Goal: Communication & Community: Share content

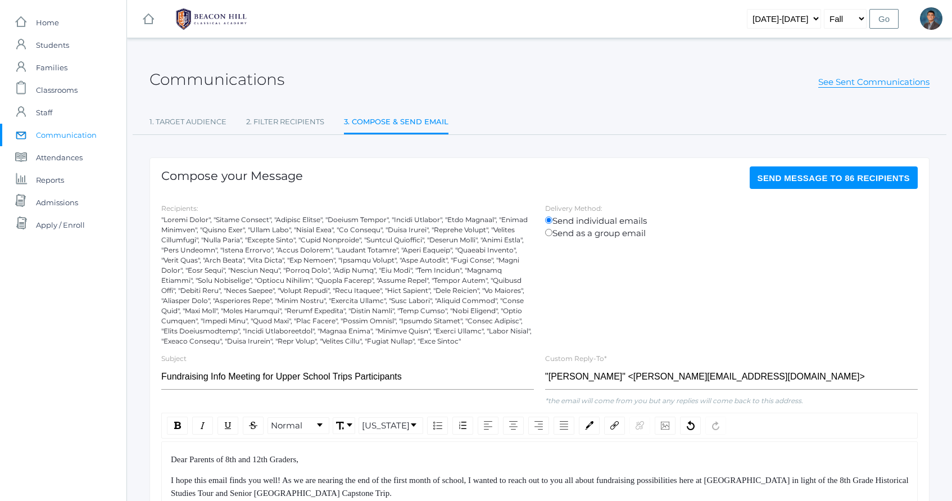
scroll to position [115, 0]
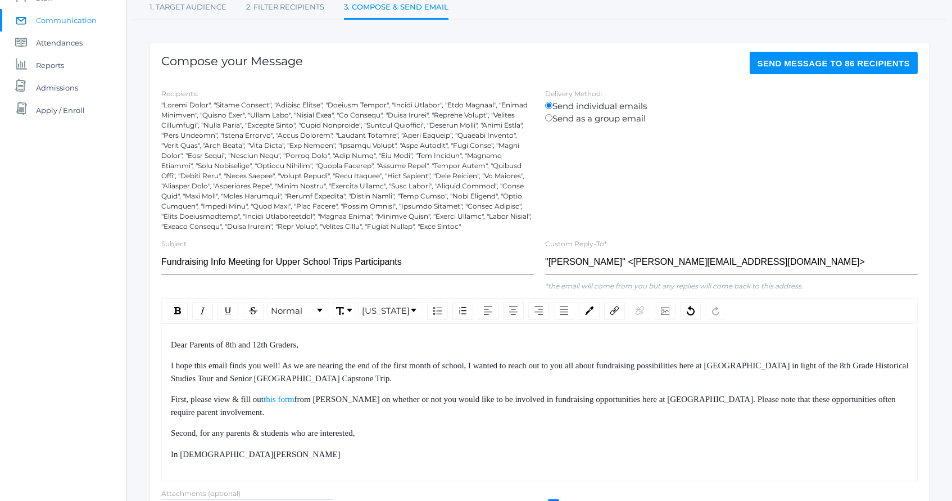
click at [425, 434] on div "Second, for any parents & students who are interested," at bounding box center [540, 432] width 738 height 13
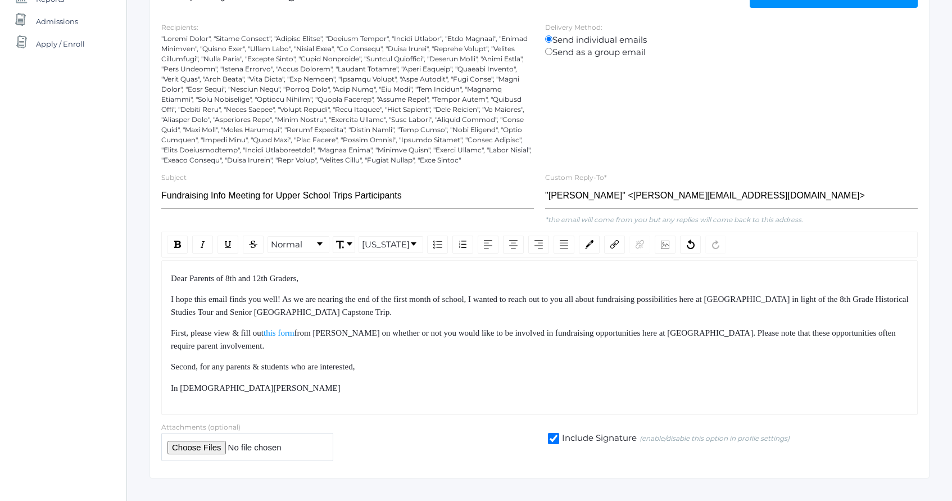
scroll to position [203, 0]
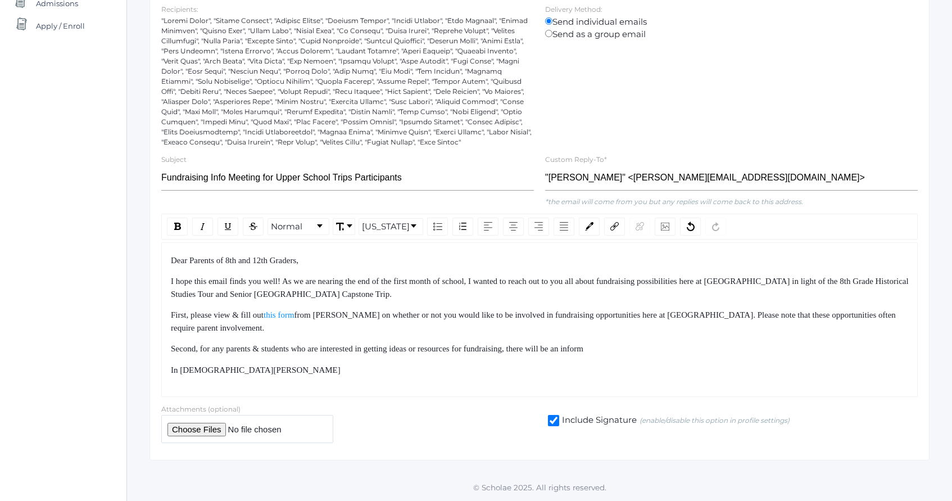
click at [583, 346] on span "Second, for any parents & students who are interested in getting ideas or resou…" at bounding box center [377, 348] width 412 height 9
click at [738, 344] on div "Second, for any parents & students who are interested in getting ideas or resou…" at bounding box center [540, 348] width 738 height 13
click at [589, 376] on div "In [DEMOGRAPHIC_DATA][PERSON_NAME]" at bounding box center [540, 370] width 738 height 13
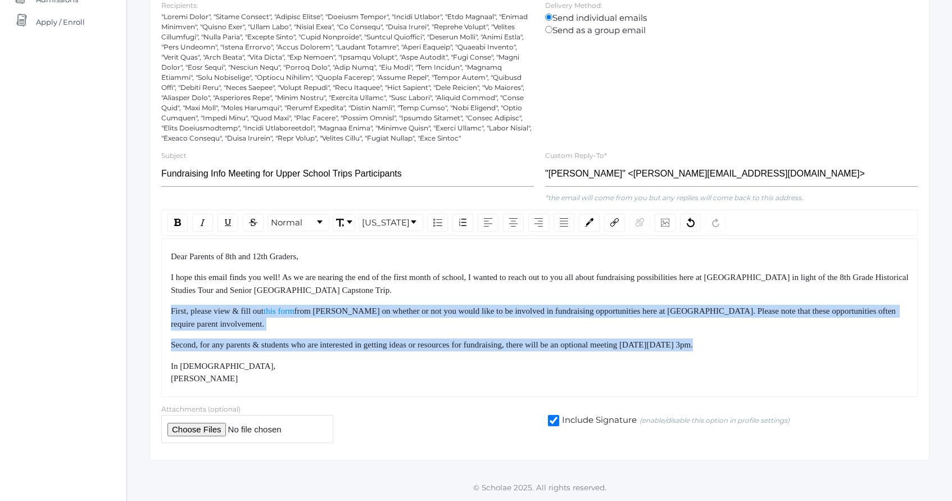
drag, startPoint x: 831, startPoint y: 352, endPoint x: 810, endPoint y: 296, distance: 59.9
click at [810, 297] on div "Dear Parents of 8th and 12th Graders, I hope this email finds you well! As we a…" at bounding box center [540, 317] width 738 height 135
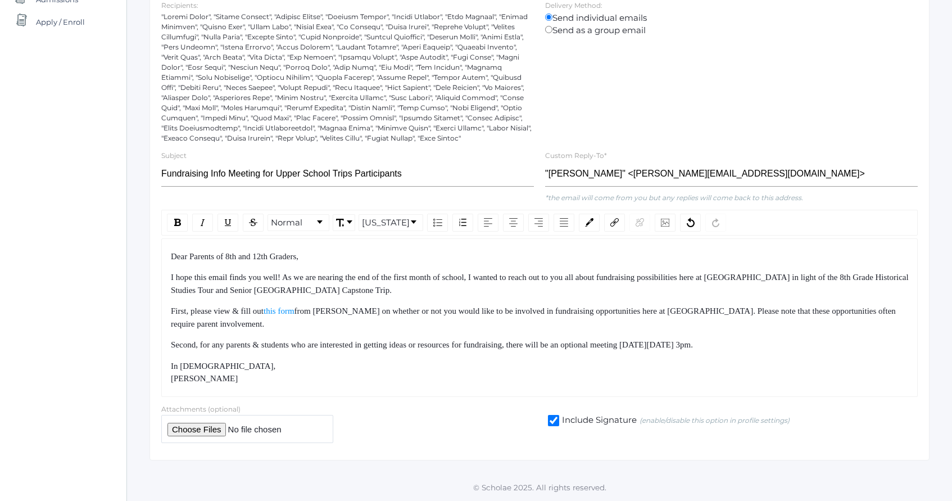
click at [810, 296] on div "I hope this email finds you well! As we are nearing the end of the first month …" at bounding box center [540, 283] width 738 height 25
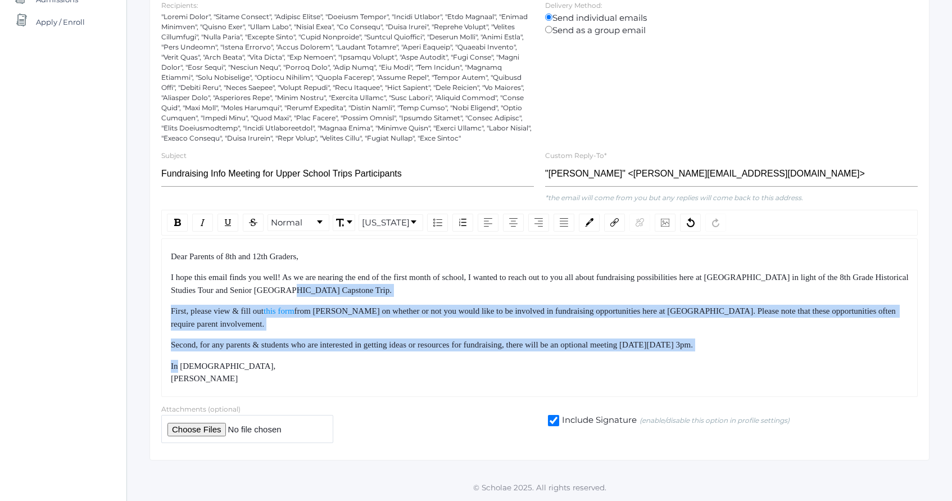
drag, startPoint x: 810, startPoint y: 296, endPoint x: 851, endPoint y: 352, distance: 70.0
click at [851, 352] on div "Dear Parents of 8th and 12th Graders, I hope this email finds you well! As we a…" at bounding box center [540, 317] width 738 height 135
click at [854, 356] on div "Dear Parents of 8th and 12th Graders, I hope this email finds you well! As we a…" at bounding box center [540, 317] width 738 height 135
drag, startPoint x: 854, startPoint y: 356, endPoint x: 827, endPoint y: 288, distance: 72.9
click at [827, 288] on div "Dear Parents of 8th and 12th Graders, I hope this email finds you well! As we a…" at bounding box center [540, 317] width 738 height 135
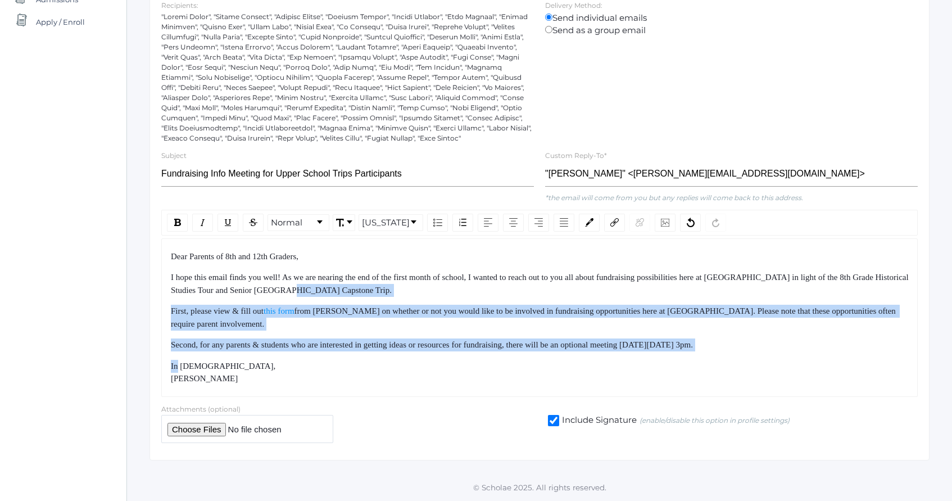
click at [827, 288] on div "I hope this email finds you well! As we are nearing the end of the first month …" at bounding box center [540, 283] width 738 height 25
drag, startPoint x: 827, startPoint y: 288, endPoint x: 855, endPoint y: 355, distance: 72.8
click at [854, 354] on div "Dear Parents of 8th and 12th Graders, I hope this email finds you well! As we a…" at bounding box center [540, 317] width 738 height 135
click at [855, 355] on div "Dear Parents of 8th and 12th Graders, I hope this email finds you well! As we a…" at bounding box center [540, 317] width 738 height 135
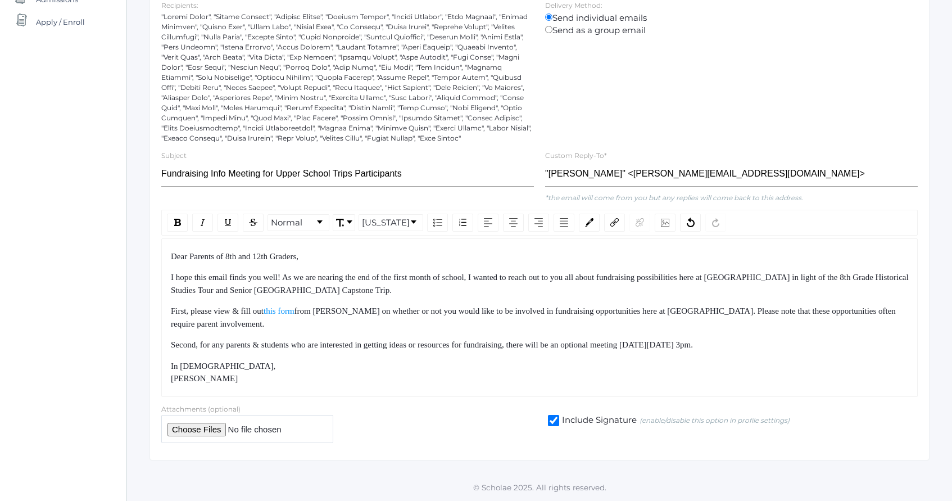
click at [837, 347] on div "Second, for any parents & students who are interested in getting ideas or resou…" at bounding box center [540, 344] width 738 height 13
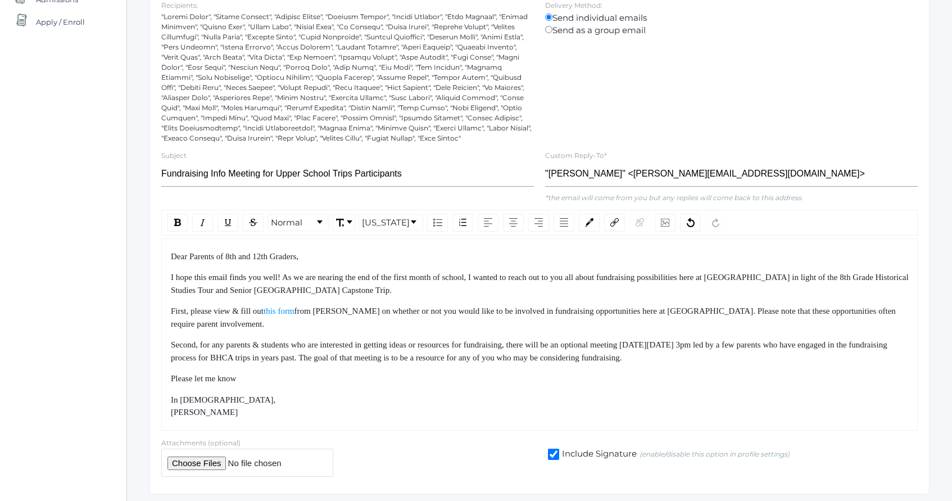
click at [430, 360] on span "Second, for any parents & students who are interested in getting ideas or resou…" at bounding box center [530, 351] width 718 height 22
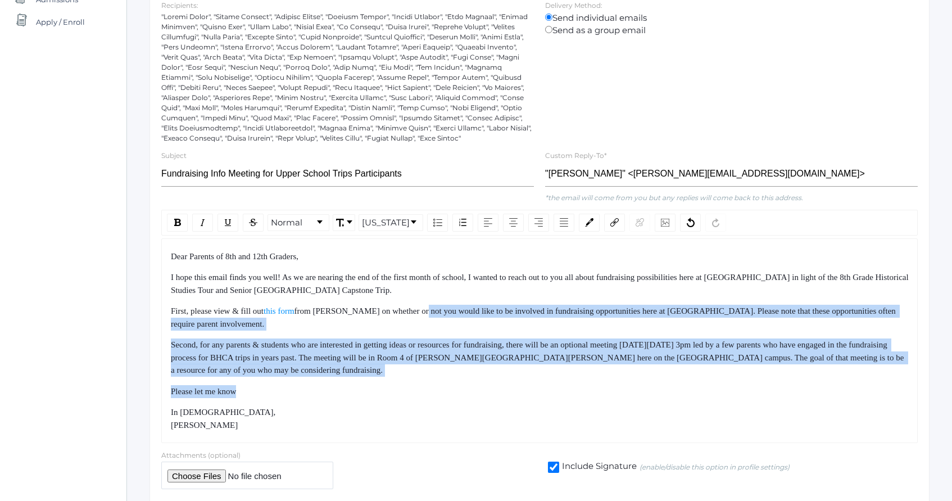
drag, startPoint x: 430, startPoint y: 307, endPoint x: 464, endPoint y: 399, distance: 97.9
click at [461, 393] on div "Dear Parents of 8th and 12th Graders, I hope this email finds you well! As we a…" at bounding box center [540, 340] width 738 height 181
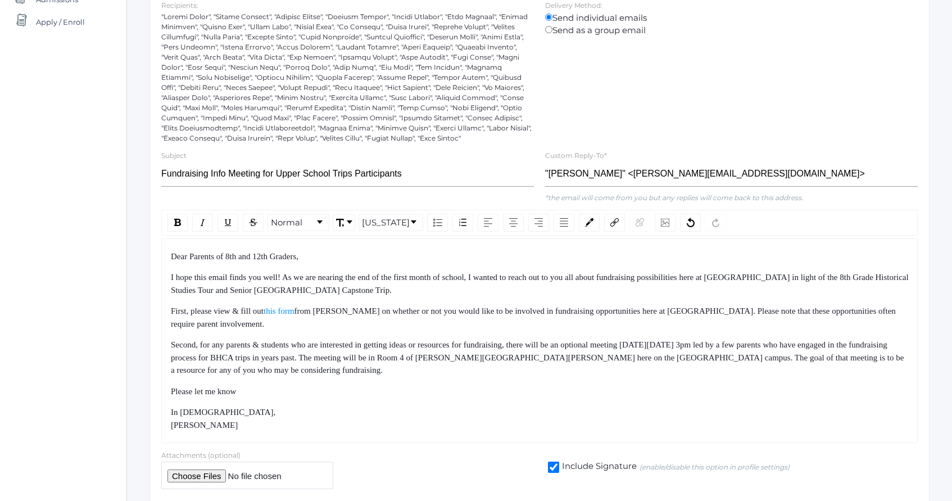
click at [464, 399] on div "Dear Parents of 8th and 12th Graders, I hope this email finds you well! As we a…" at bounding box center [540, 340] width 738 height 181
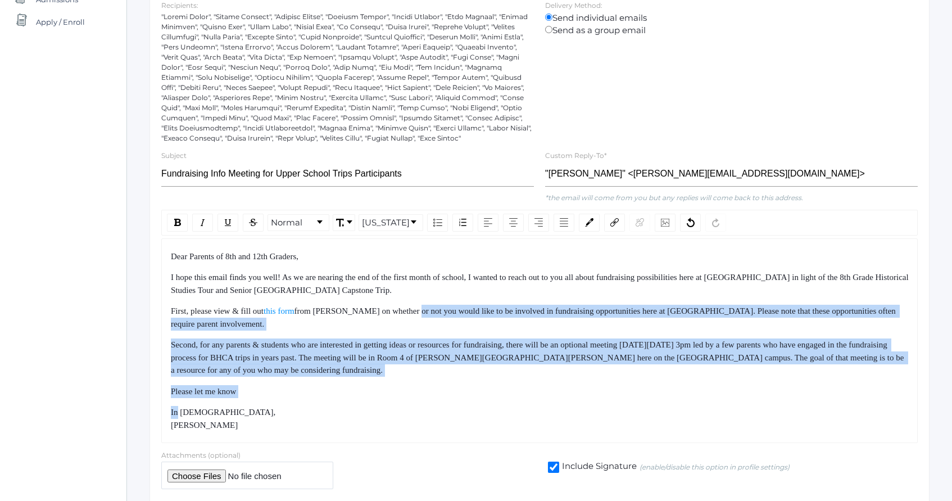
drag, startPoint x: 464, startPoint y: 399, endPoint x: 423, endPoint y: 305, distance: 102.9
click at [423, 306] on div "Dear Parents of 8th and 12th Graders, I hope this email finds you well! As we a…" at bounding box center [540, 340] width 738 height 181
click at [423, 305] on div "First, please view & fill out this form from [PERSON_NAME] on whether or not yo…" at bounding box center [540, 317] width 738 height 25
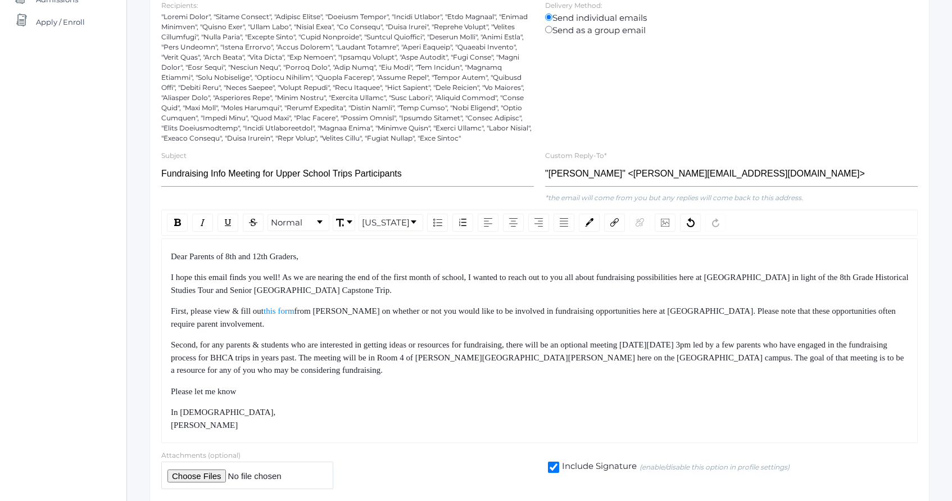
click at [435, 360] on span "Second, for any parents & students who are interested in getting ideas or resou…" at bounding box center [538, 357] width 735 height 34
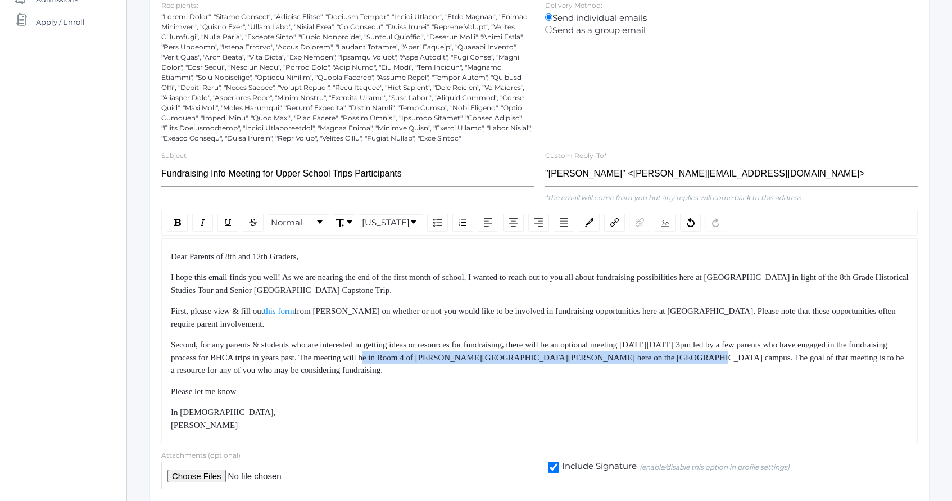
drag, startPoint x: 435, startPoint y: 360, endPoint x: 736, endPoint y: 361, distance: 300.6
click at [736, 361] on span "Second, for any parents & students who are interested in getting ideas or resou…" at bounding box center [538, 357] width 735 height 34
copy span "The meeting will be in Room 4 of [PERSON_NAME][GEOGRAPHIC_DATA][PERSON_NAME] he…"
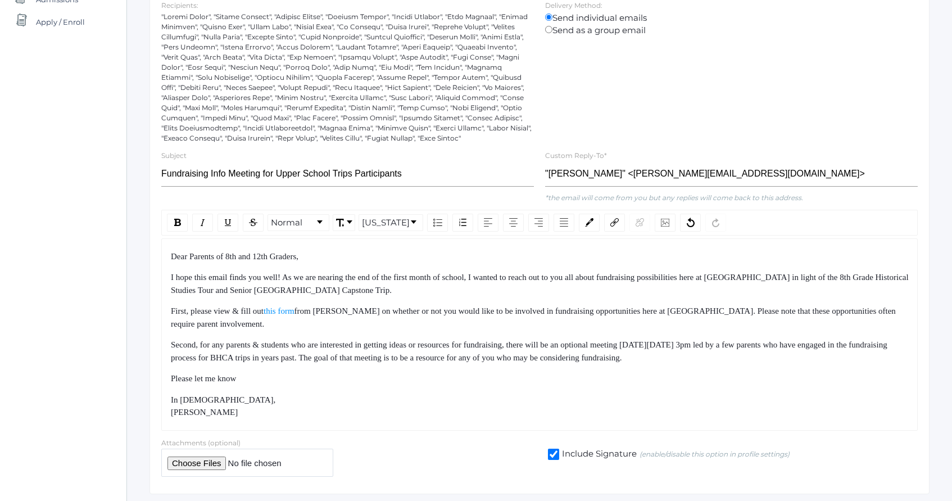
click at [811, 357] on div "Second, for any parents & students who are interested in getting ideas or resou…" at bounding box center [540, 350] width 738 height 25
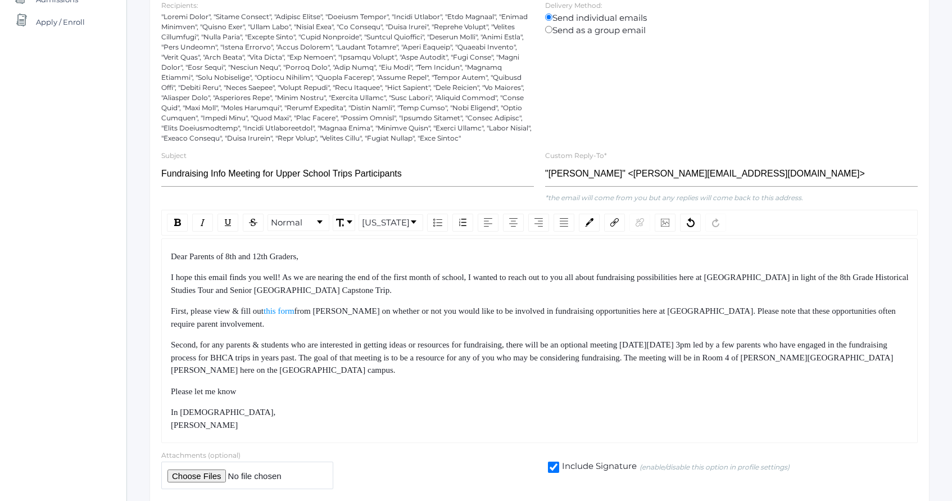
click at [694, 343] on span "Second, for any parents & students who are interested in getting ideas or resou…" at bounding box center [532, 357] width 723 height 34
drag, startPoint x: 694, startPoint y: 343, endPoint x: 784, endPoint y: 343, distance: 89.3
click at [784, 343] on span "Second, for any parents & students who are interested in getting ideas or resou…" at bounding box center [532, 357] width 723 height 34
click at [783, 343] on span "Second, for any parents & students who are interested in getting ideas or resou…" at bounding box center [532, 357] width 723 height 34
drag, startPoint x: 783, startPoint y: 343, endPoint x: 615, endPoint y: 342, distance: 168.6
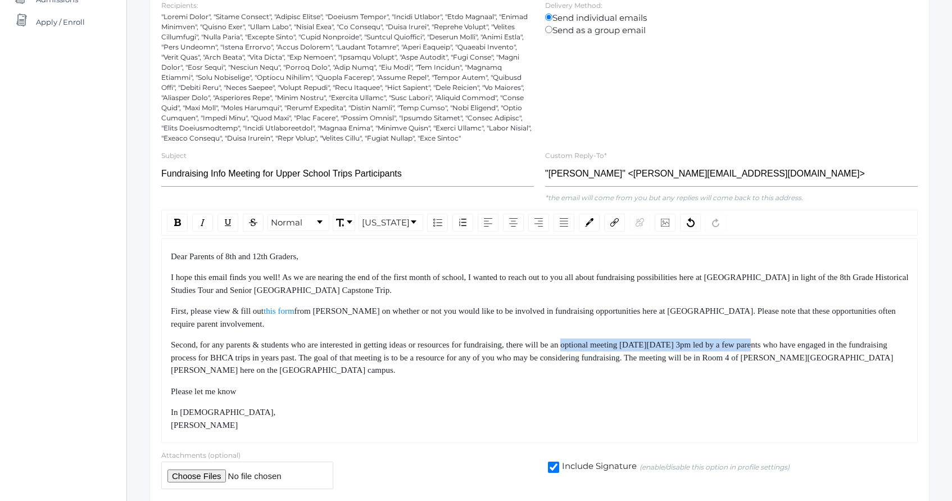
click at [615, 342] on span "Second, for any parents & students who are interested in getting ideas or resou…" at bounding box center [532, 357] width 723 height 34
drag, startPoint x: 615, startPoint y: 342, endPoint x: 790, endPoint y: 343, distance: 175.3
click at [790, 343] on span "Second, for any parents & students who are interested in getting ideas or resou…" at bounding box center [532, 357] width 723 height 34
click at [695, 343] on span "optional meeting [DATE][DATE] 3pm" at bounding box center [626, 344] width 137 height 9
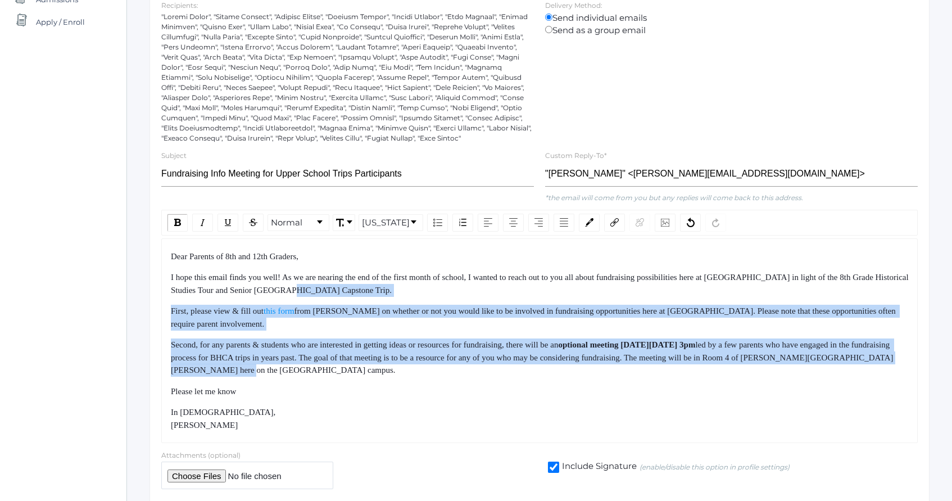
drag, startPoint x: 793, startPoint y: 361, endPoint x: 807, endPoint y: 384, distance: 26.5
click at [803, 379] on div "Dear Parents of 8th and 12th Graders, I hope this email finds you well! As we a…" at bounding box center [540, 340] width 738 height 181
click at [807, 384] on div "Dear Parents of 8th and 12th Graders, I hope this email finds you well! As we a…" at bounding box center [540, 340] width 738 height 181
drag, startPoint x: 807, startPoint y: 384, endPoint x: 767, endPoint y: 291, distance: 101.2
click at [769, 295] on div "Dear Parents of 8th and 12th Graders, I hope this email finds you well! As we a…" at bounding box center [540, 340] width 738 height 181
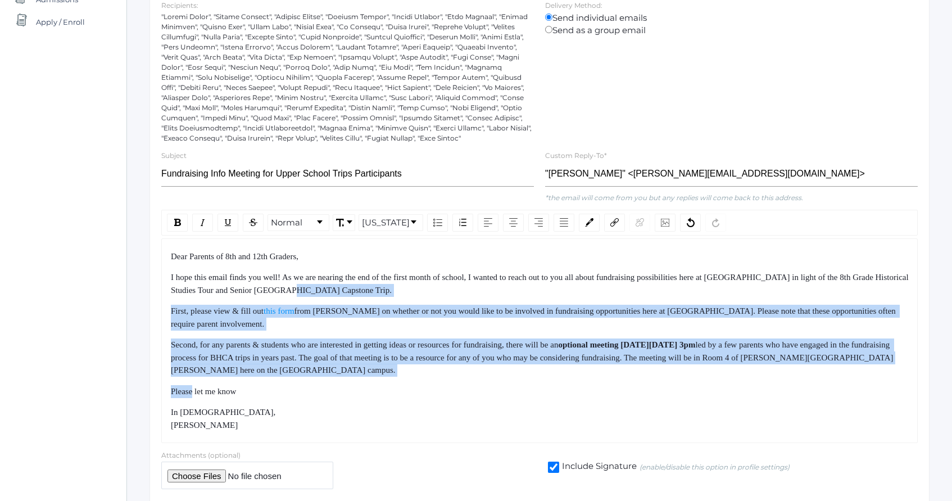
click at [767, 291] on div "I hope this email finds you well! As we are nearing the end of the first month …" at bounding box center [540, 283] width 738 height 25
drag, startPoint x: 767, startPoint y: 291, endPoint x: 804, endPoint y: 414, distance: 128.0
click at [803, 411] on div "Dear Parents of 8th and 12th Graders, I hope this email finds you well! As we a…" at bounding box center [540, 340] width 738 height 181
click at [804, 414] on div "In [DEMOGRAPHIC_DATA], [PERSON_NAME]" at bounding box center [540, 418] width 738 height 25
drag, startPoint x: 804, startPoint y: 414, endPoint x: 747, endPoint y: 296, distance: 130.4
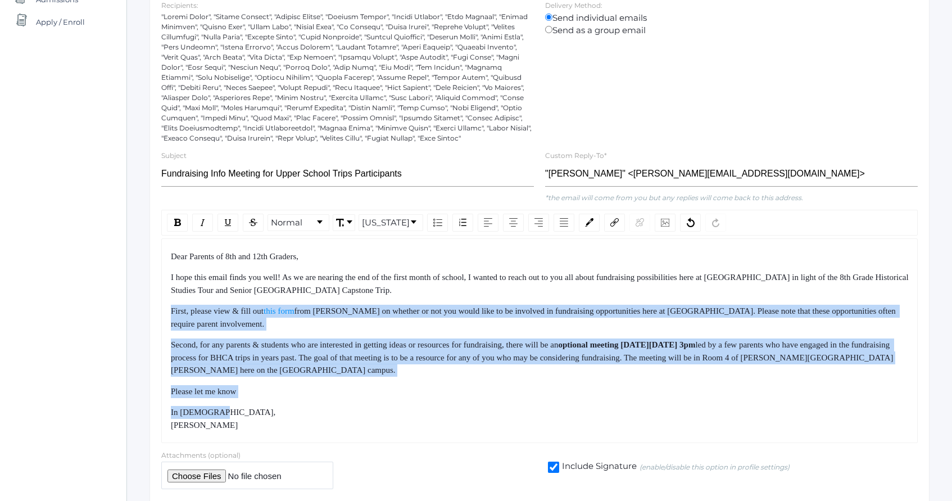
click at [748, 297] on div "Dear Parents of 8th and 12th Graders, I hope this email finds you well! As we a…" at bounding box center [540, 340] width 738 height 181
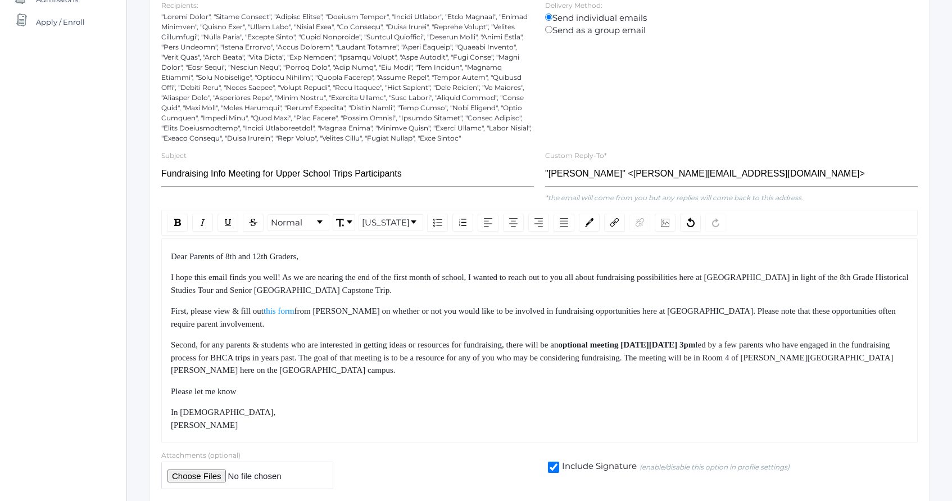
click at [747, 296] on div "I hope this email finds you well! As we are nearing the end of the first month …" at bounding box center [540, 283] width 738 height 25
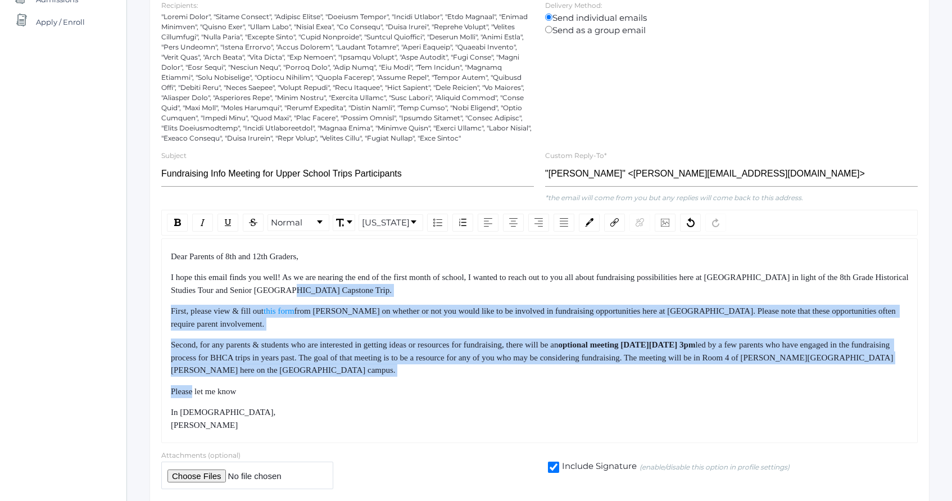
drag, startPoint x: 747, startPoint y: 296, endPoint x: 773, endPoint y: 386, distance: 93.5
click at [773, 385] on div "Dear Parents of 8th and 12th Graders, I hope this email finds you well! As we a…" at bounding box center [540, 340] width 738 height 181
click at [773, 386] on div "Please let me know" at bounding box center [540, 391] width 738 height 13
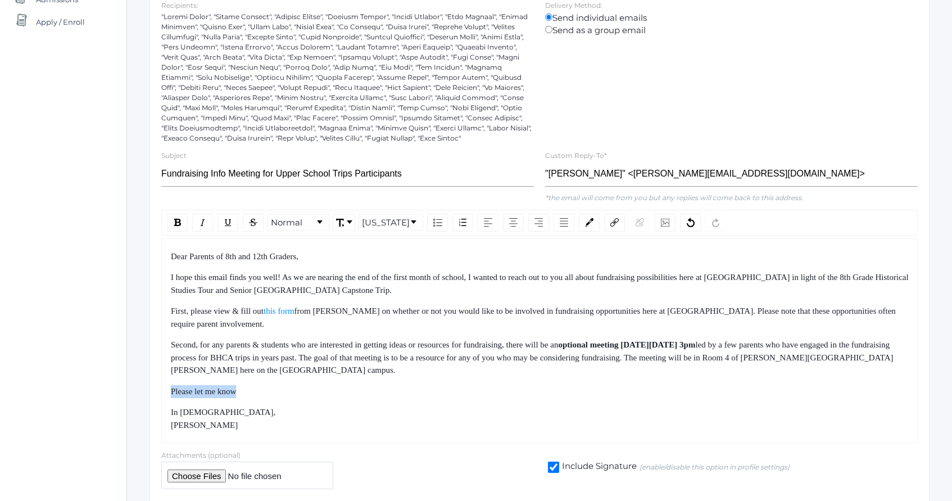
drag, startPoint x: 773, startPoint y: 386, endPoint x: 749, endPoint y: 351, distance: 42.4
click at [761, 370] on div "Dear Parents of 8th and 12th Graders, I hope this email finds you well! As we a…" at bounding box center [540, 340] width 738 height 181
drag, startPoint x: 738, startPoint y: 333, endPoint x: 728, endPoint y: 300, distance: 34.0
click at [728, 302] on div "Dear Parents of 8th and 12th Graders, I hope this email finds you well! As we a…" at bounding box center [540, 340] width 738 height 181
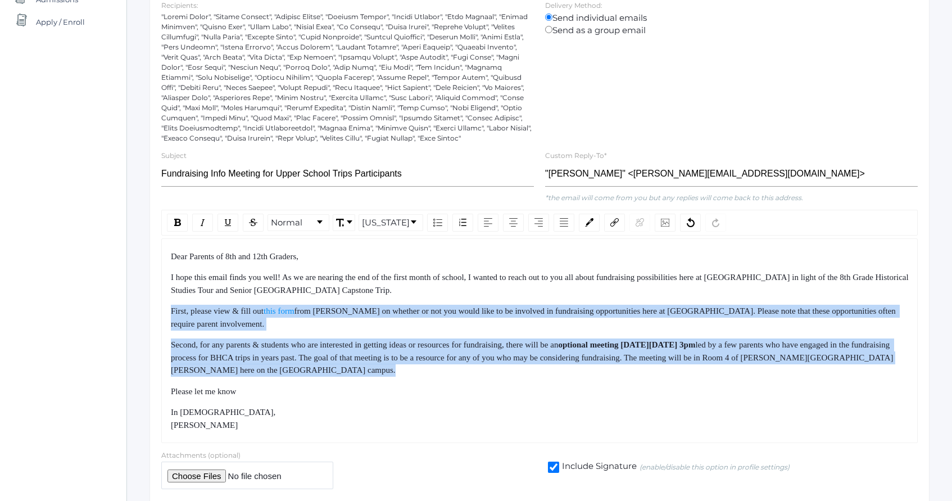
drag, startPoint x: 728, startPoint y: 300, endPoint x: 734, endPoint y: 385, distance: 85.0
click at [734, 383] on div "Dear Parents of 8th and 12th Graders, I hope this email finds you well! As we a…" at bounding box center [540, 340] width 738 height 181
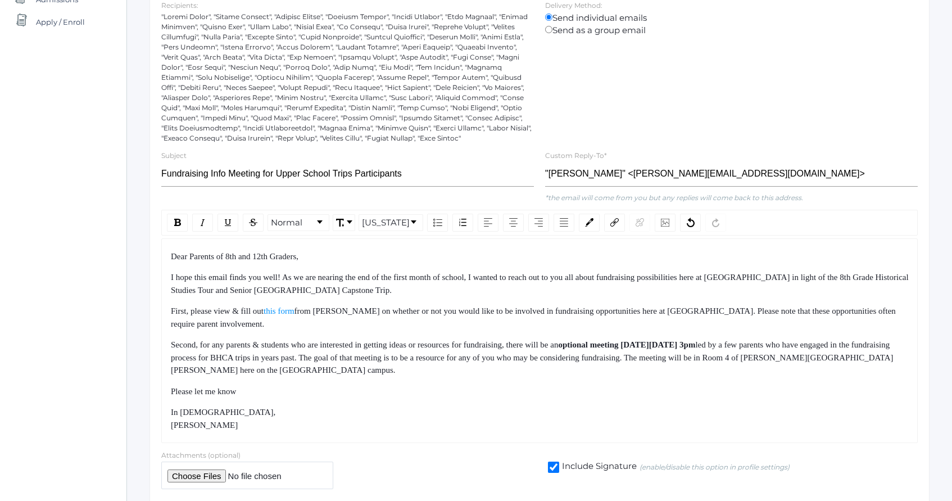
click at [734, 385] on div "Please let me know" at bounding box center [540, 391] width 738 height 13
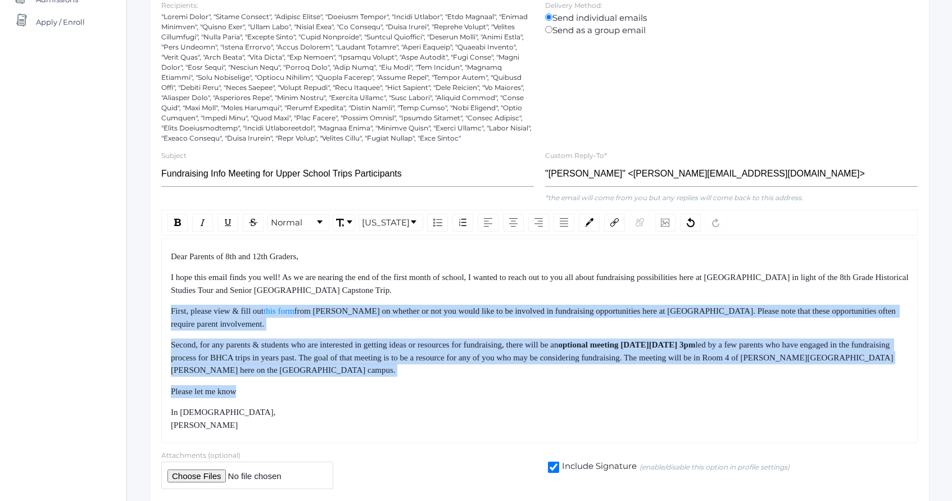
drag, startPoint x: 734, startPoint y: 385, endPoint x: 698, endPoint y: 284, distance: 106.6
click at [698, 285] on div "Dear Parents of 8th and 12th Graders, I hope this email finds you well! As we a…" at bounding box center [540, 340] width 738 height 181
click at [698, 284] on div "I hope this email finds you well! As we are nearing the end of the first month …" at bounding box center [540, 283] width 738 height 25
drag, startPoint x: 698, startPoint y: 284, endPoint x: 725, endPoint y: 386, distance: 105.2
click at [725, 385] on div "Dear Parents of 8th and 12th Graders, I hope this email finds you well! As we a…" at bounding box center [540, 340] width 738 height 181
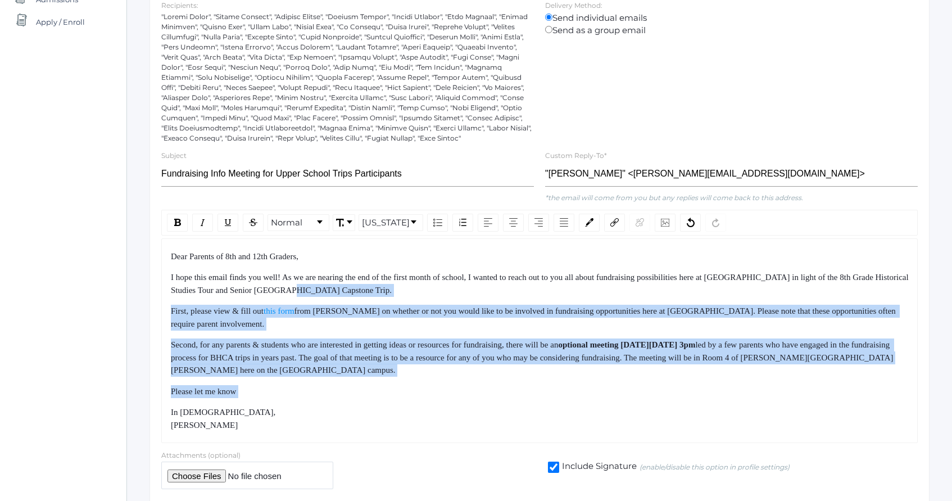
click at [725, 386] on div "Please let me know" at bounding box center [540, 391] width 738 height 13
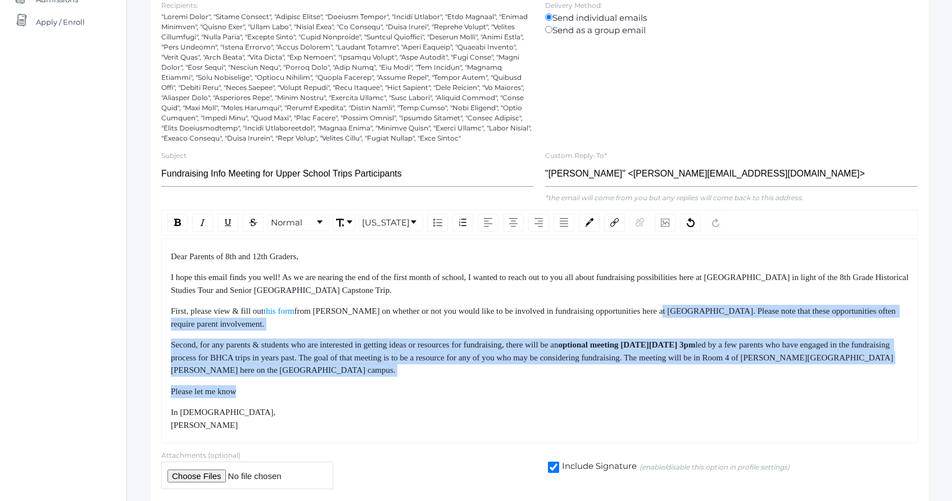
drag, startPoint x: 725, startPoint y: 386, endPoint x: 685, endPoint y: 302, distance: 93.5
click at [685, 303] on div "Dear Parents of 8th and 12th Graders, I hope this email finds you well! As we a…" at bounding box center [540, 340] width 738 height 181
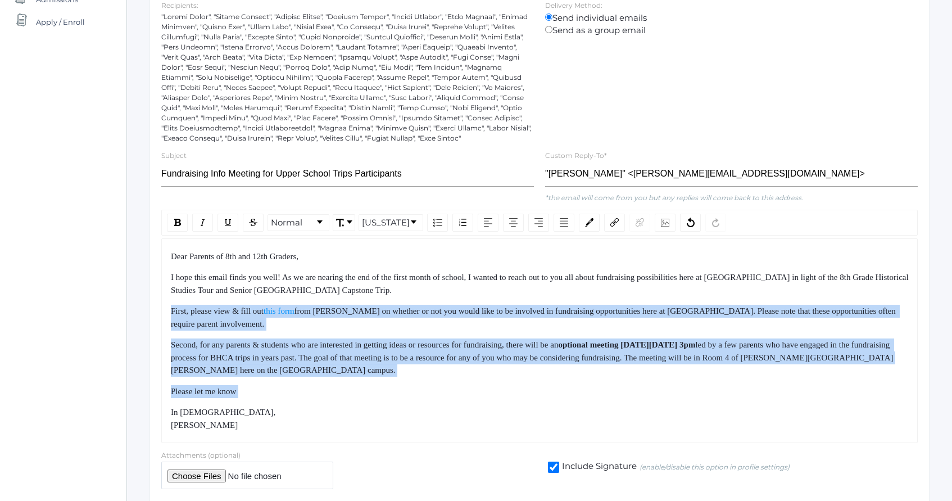
click at [685, 302] on div "Dear Parents of 8th and 12th Graders, I hope this email finds you well! As we a…" at bounding box center [540, 340] width 738 height 181
drag, startPoint x: 685, startPoint y: 302, endPoint x: 727, endPoint y: 397, distance: 103.9
click at [725, 394] on div "Dear Parents of 8th and 12th Graders, I hope this email finds you well! As we a…" at bounding box center [540, 340] width 738 height 181
click at [727, 397] on div "Please let me know" at bounding box center [540, 391] width 738 height 13
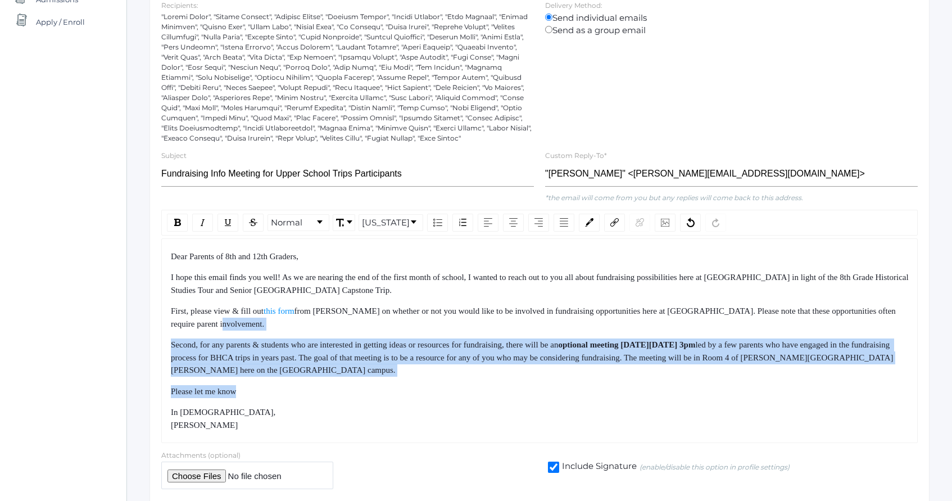
drag, startPoint x: 727, startPoint y: 397, endPoint x: 692, endPoint y: 301, distance: 102.2
click at [693, 301] on div "Dear Parents of 8th and 12th Graders, I hope this email finds you well! As we a…" at bounding box center [540, 340] width 738 height 181
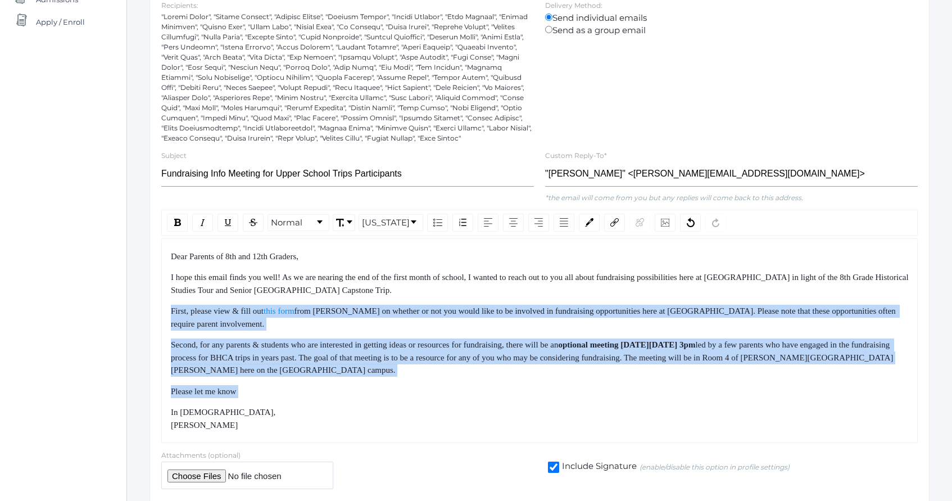
click at [692, 301] on div "Dear Parents of 8th and 12th Graders, I hope this email finds you well! As we a…" at bounding box center [540, 340] width 738 height 181
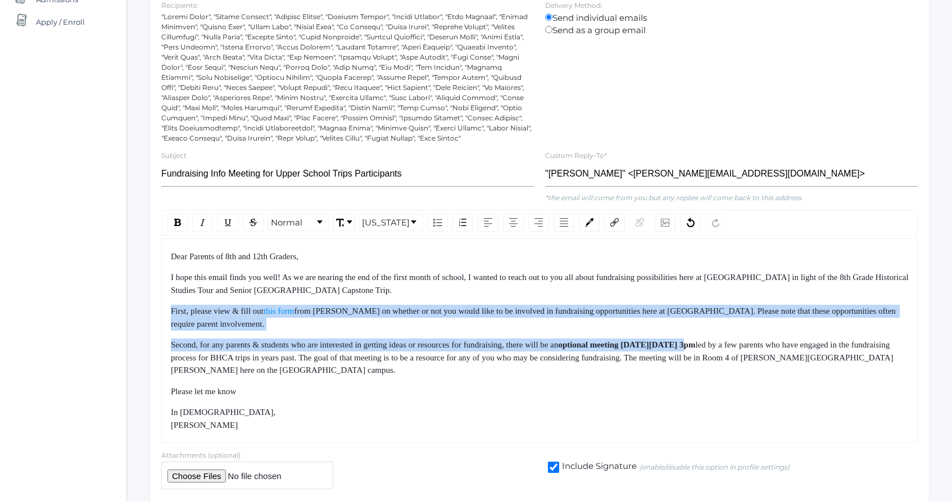
drag, startPoint x: 692, startPoint y: 301, endPoint x: 726, endPoint y: 396, distance: 101.3
click at [724, 393] on div "Dear Parents of 8th and 12th Graders, I hope this email finds you well! As we a…" at bounding box center [540, 340] width 738 height 181
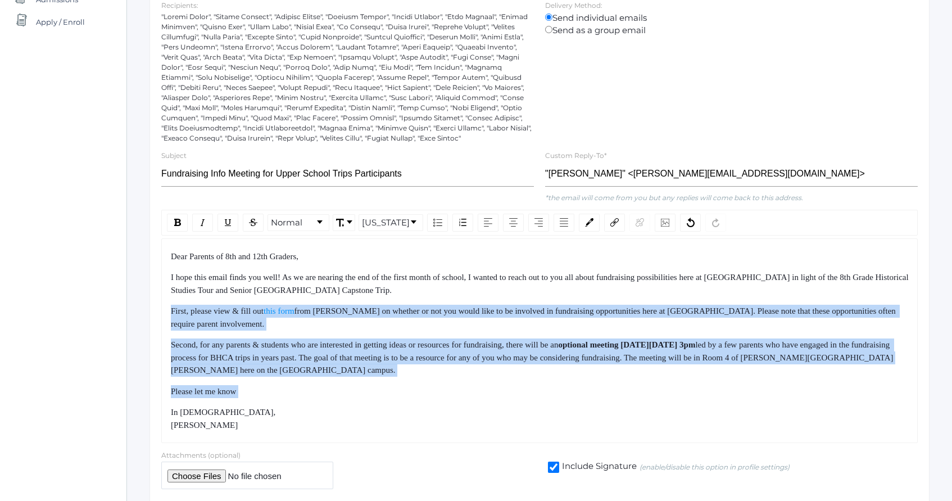
click at [726, 396] on div "Please let me know" at bounding box center [540, 391] width 738 height 13
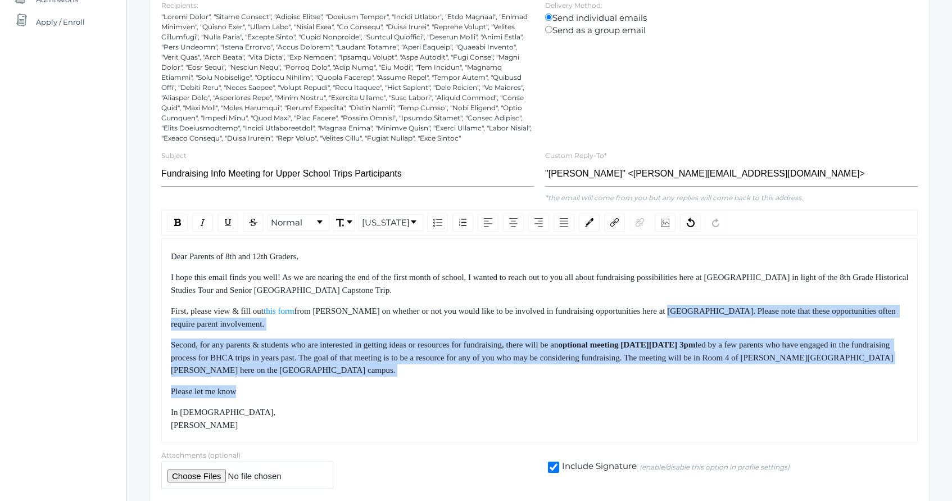
drag, startPoint x: 726, startPoint y: 396, endPoint x: 690, endPoint y: 301, distance: 101.5
click at [690, 305] on div "Dear Parents of 8th and 12th Graders, I hope this email finds you well! As we a…" at bounding box center [540, 340] width 738 height 181
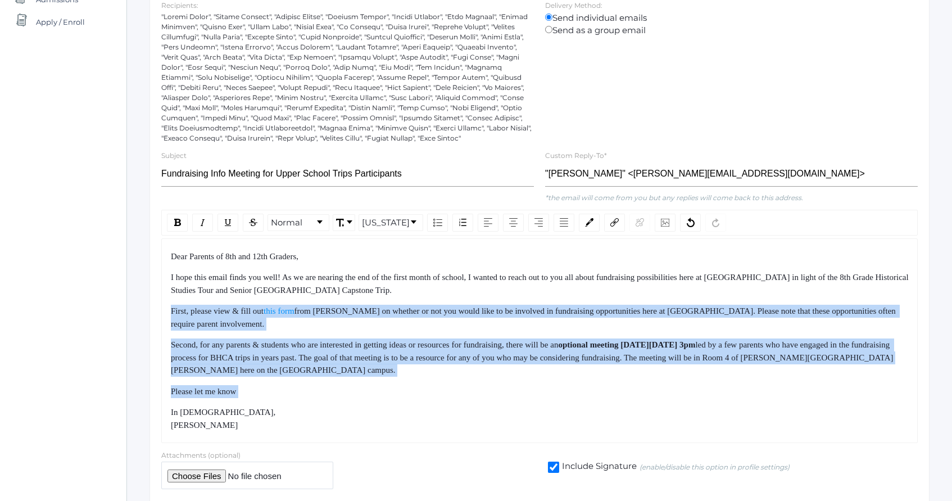
click at [690, 301] on div "Dear Parents of 8th and 12th Graders, I hope this email finds you well! As we a…" at bounding box center [540, 340] width 738 height 181
drag, startPoint x: 690, startPoint y: 301, endPoint x: 732, endPoint y: 379, distance: 88.0
click at [732, 379] on div "Dear Parents of 8th and 12th Graders, I hope this email finds you well! As we a…" at bounding box center [540, 340] width 738 height 181
drag, startPoint x: 732, startPoint y: 379, endPoint x: 706, endPoint y: 296, distance: 87.1
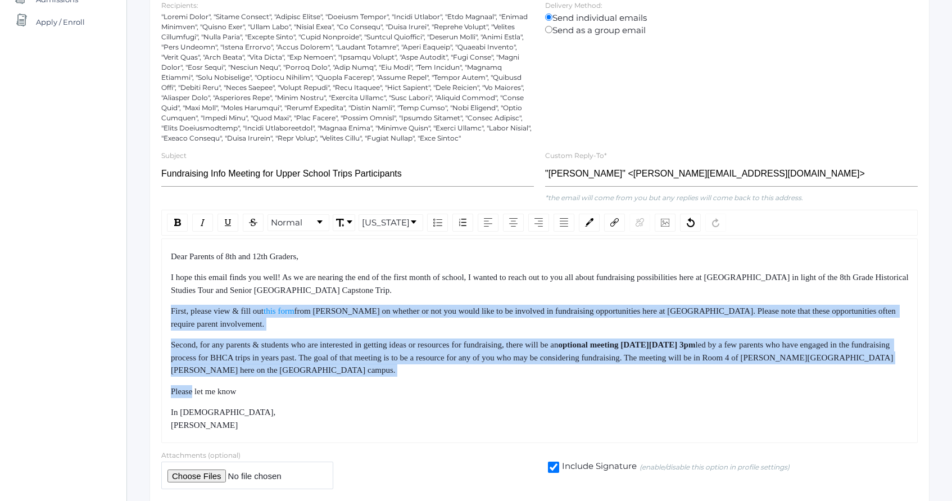
click at [706, 297] on div "Dear Parents of 8th and 12th Graders, I hope this email finds you well! As we a…" at bounding box center [540, 340] width 738 height 181
click at [706, 296] on div "Dear Parents of 8th and 12th Graders, I hope this email finds you well! As we a…" at bounding box center [540, 340] width 738 height 181
drag, startPoint x: 706, startPoint y: 296, endPoint x: 752, endPoint y: 391, distance: 105.8
click at [751, 389] on div "Dear Parents of 8th and 12th Graders, I hope this email finds you well! As we a…" at bounding box center [540, 340] width 738 height 181
click at [752, 391] on div "Please let me know" at bounding box center [540, 391] width 738 height 13
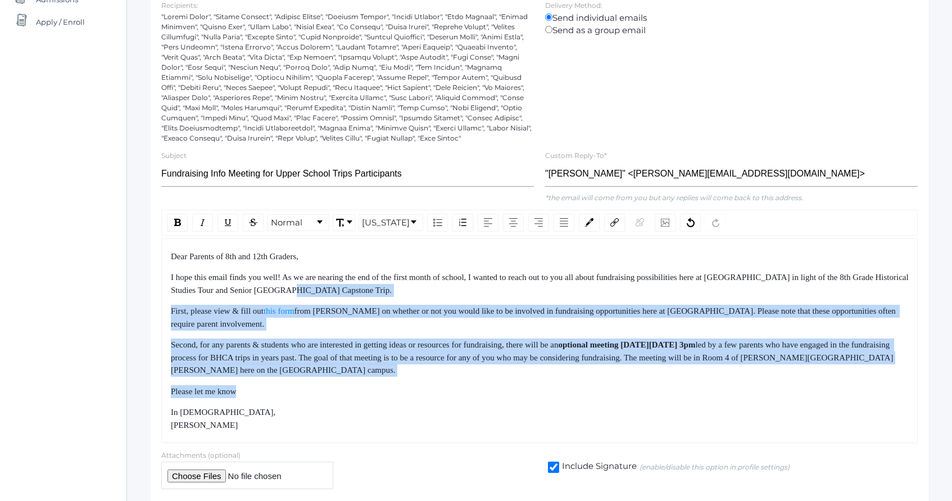
drag, startPoint x: 752, startPoint y: 391, endPoint x: 705, endPoint y: 291, distance: 110.8
click at [705, 292] on div "Dear Parents of 8th and 12th Graders, I hope this email finds you well! As we a…" at bounding box center [540, 340] width 738 height 181
click at [705, 291] on div "I hope this email finds you well! As we are nearing the end of the first month …" at bounding box center [540, 283] width 738 height 25
drag, startPoint x: 705, startPoint y: 291, endPoint x: 737, endPoint y: 410, distance: 123.3
click at [735, 406] on div "Dear Parents of 8th and 12th Graders, I hope this email finds you well! As we a…" at bounding box center [540, 340] width 738 height 181
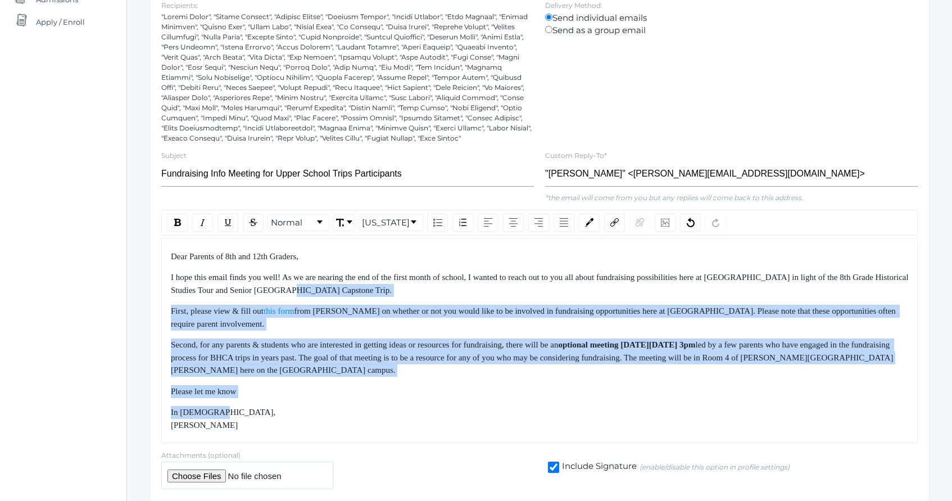
click at [737, 410] on div "In [DEMOGRAPHIC_DATA], [PERSON_NAME]" at bounding box center [540, 418] width 738 height 25
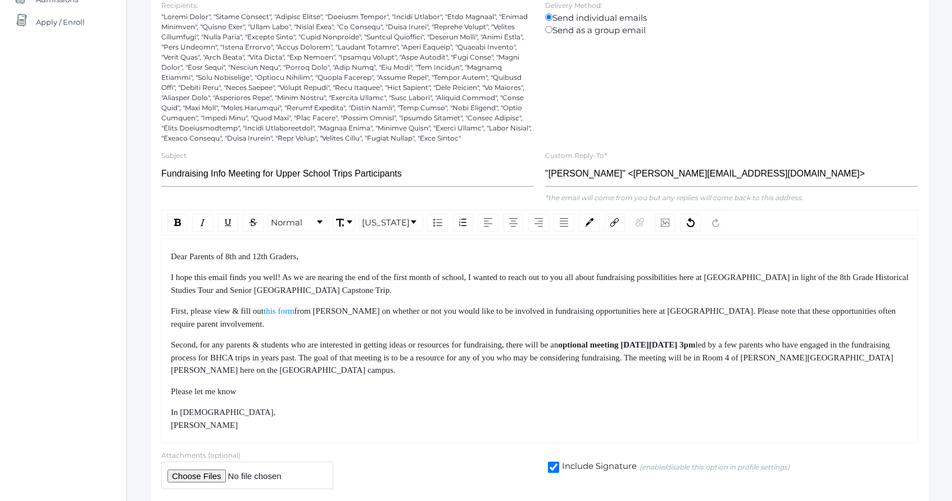
click at [388, 385] on div "Please let me know" at bounding box center [540, 391] width 738 height 13
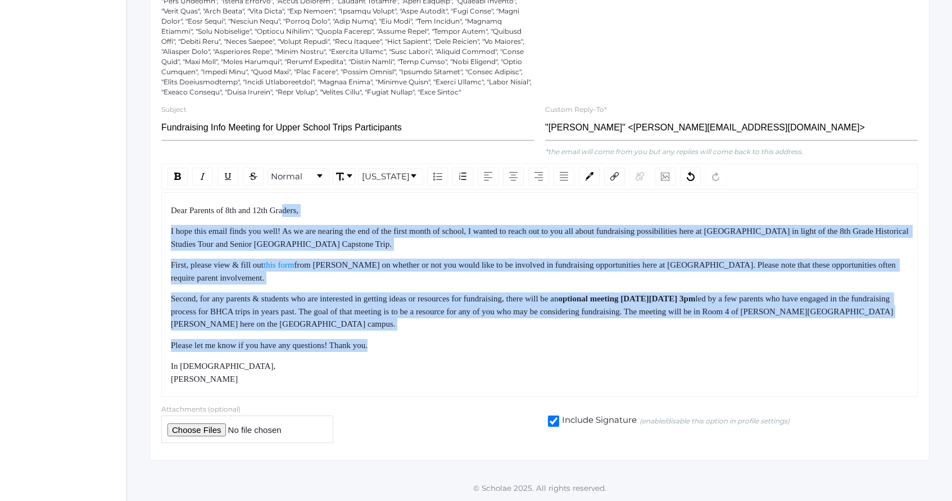
drag, startPoint x: 292, startPoint y: 209, endPoint x: 373, endPoint y: 364, distance: 174.4
click at [372, 360] on div "Dear Parents of 8th and 12th Graders, I hope this email finds you well! As we a…" at bounding box center [540, 294] width 738 height 181
click at [373, 364] on div "In [DEMOGRAPHIC_DATA], [PERSON_NAME]" at bounding box center [540, 372] width 738 height 25
drag, startPoint x: 373, startPoint y: 364, endPoint x: 316, endPoint y: 213, distance: 160.9
click at [317, 215] on div "Dear Parents of 8th and 12th Graders, I hope this email finds you well! As we a…" at bounding box center [540, 294] width 738 height 181
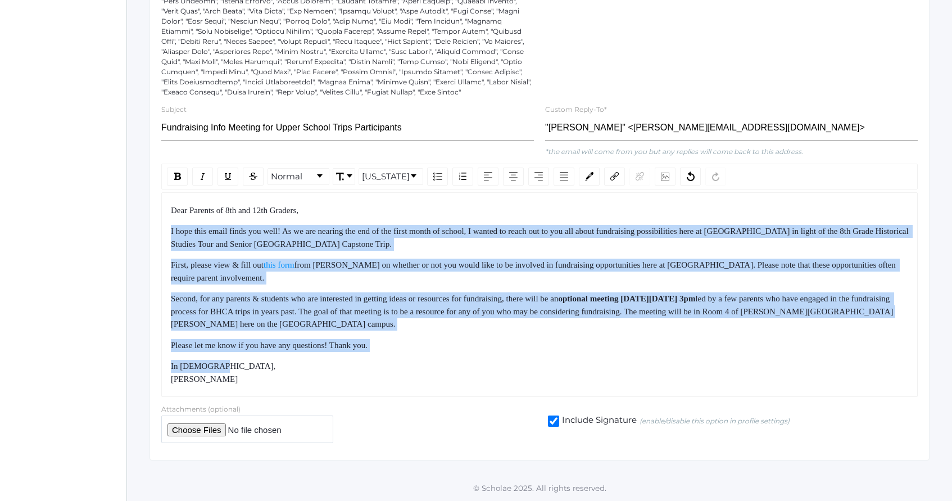
click at [316, 213] on div "Dear Parents of 8th and 12th Graders," at bounding box center [540, 210] width 738 height 13
drag, startPoint x: 316, startPoint y: 213, endPoint x: 375, endPoint y: 335, distance: 136.0
click at [373, 331] on div "Dear Parents of 8th and 12th Graders, I hope this email finds you well! As we a…" at bounding box center [540, 294] width 738 height 181
click at [375, 335] on div "Dear Parents of 8th and 12th Graders, I hope this email finds you well! As we a…" at bounding box center [540, 294] width 738 height 181
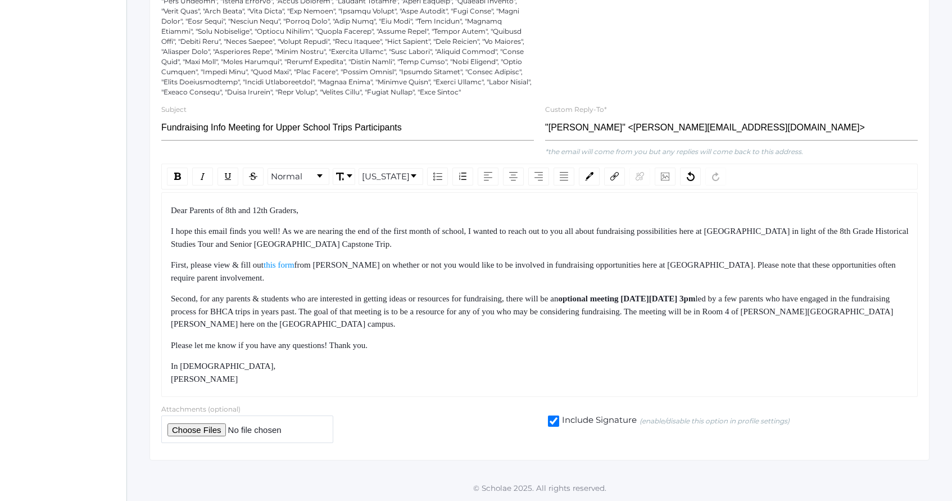
click at [375, 335] on div "Dear Parents of 8th and 12th Graders, I hope this email finds you well! As we a…" at bounding box center [540, 294] width 738 height 181
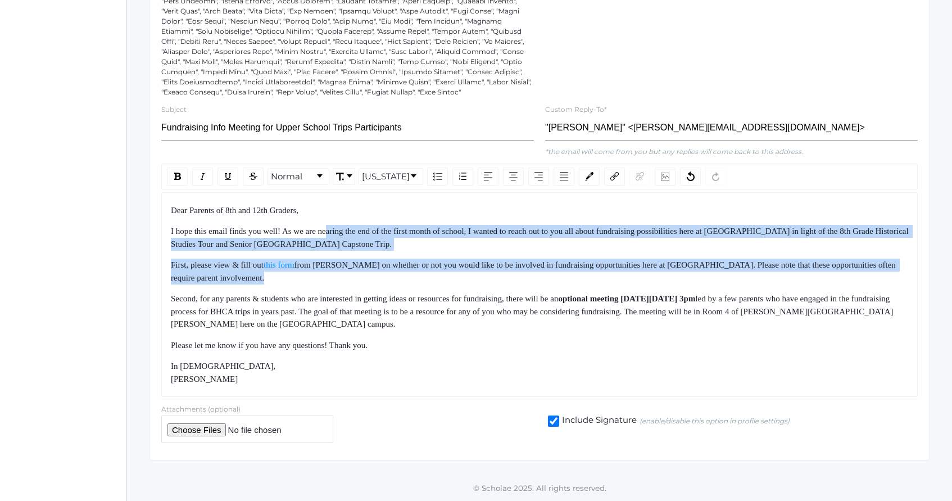
drag, startPoint x: 335, startPoint y: 230, endPoint x: 389, endPoint y: 320, distance: 104.1
click at [389, 320] on div "Dear Parents of 8th and 12th Graders, I hope this email finds you well! As we a…" at bounding box center [540, 294] width 738 height 181
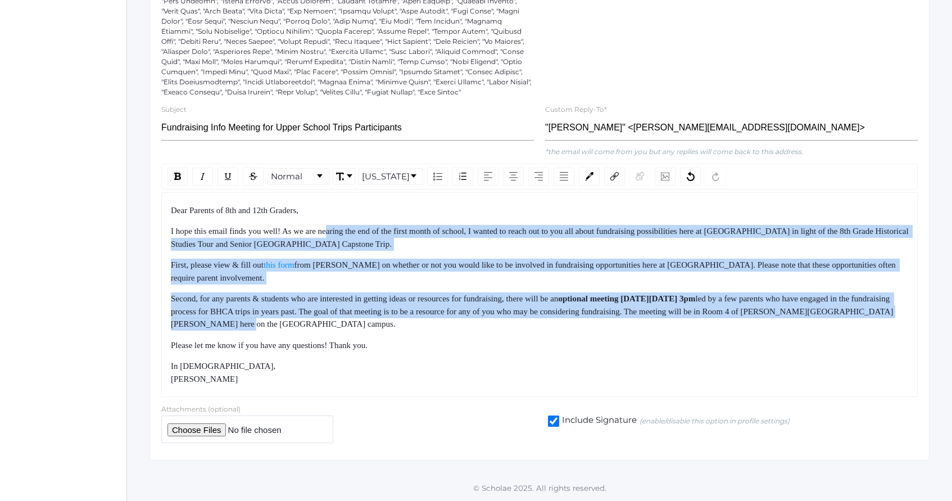
click at [395, 326] on div "Second, for any parents & students who are interested in getting ideas or resou…" at bounding box center [540, 311] width 738 height 38
drag
click at [359, 221] on div "Dear Parents of 8th and 12th Graders, I hope this email finds you well! As we a…" at bounding box center [540, 294] width 738 height 181
click at [358, 219] on div "Dear Parents of 8th and 12th Graders, I hope this email finds you well! As we a…" at bounding box center [540, 294] width 738 height 181
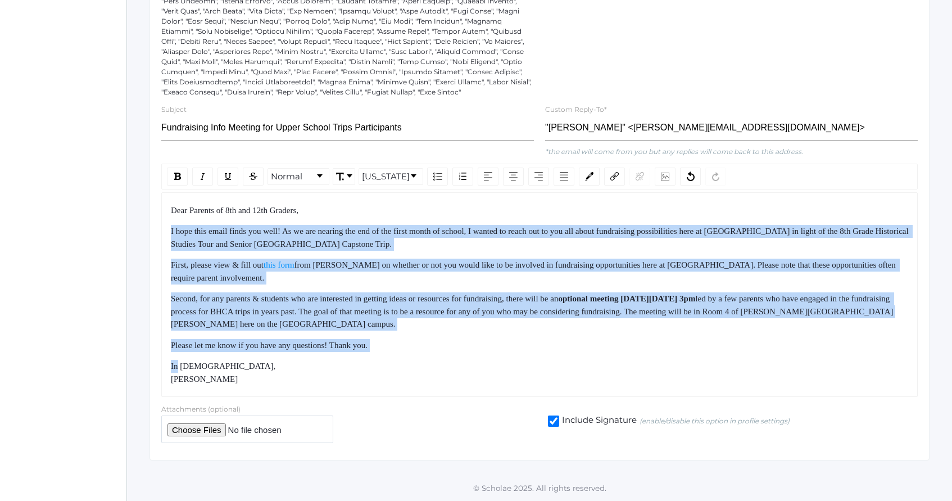
click at [420, 357] on div "Dear Parents of 8th and 12th Graders, I hope this email finds you well! As we a…" at bounding box center [540, 294] width 738 height 181
click at [371, 214] on div "Dear Parents of 8th and 12th Graders, I hope this email finds you well! As we a…" at bounding box center [540, 294] width 738 height 181
click at [371, 212] on div "Dear Parents of 8th and 12th Graders," at bounding box center [540, 210] width 738 height 13
click at [419, 365] on div "Dear Parents of 8th and 12th Graders, I hope this email finds you well! As we a…" at bounding box center [540, 294] width 738 height 181
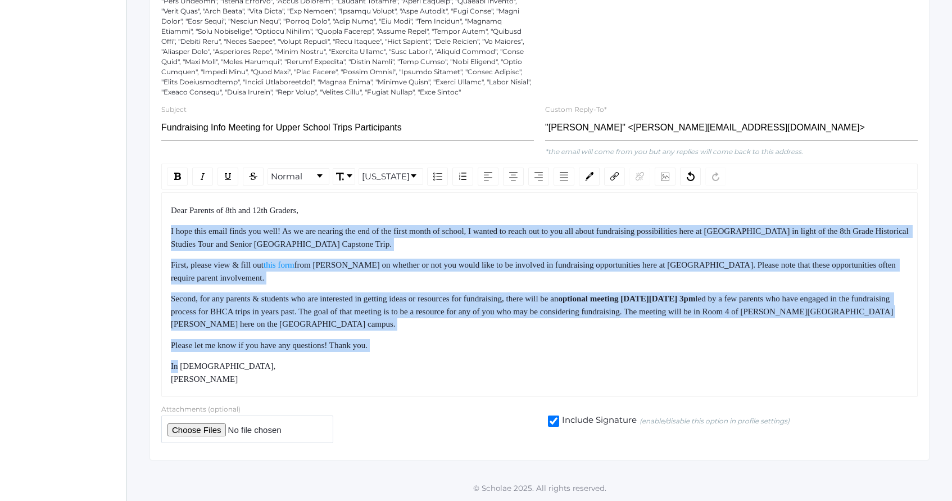
click at [420, 365] on div "In [DEMOGRAPHIC_DATA], [PERSON_NAME]" at bounding box center [540, 372] width 738 height 25
click at [364, 230] on div "Dear Parents of 8th and 12th Graders, I hope this email finds you well! As we a…" at bounding box center [540, 294] width 738 height 181
click at [362, 229] on span "I hope this email finds you well! As we are nearing the end of the first month …" at bounding box center [540, 237] width 739 height 22
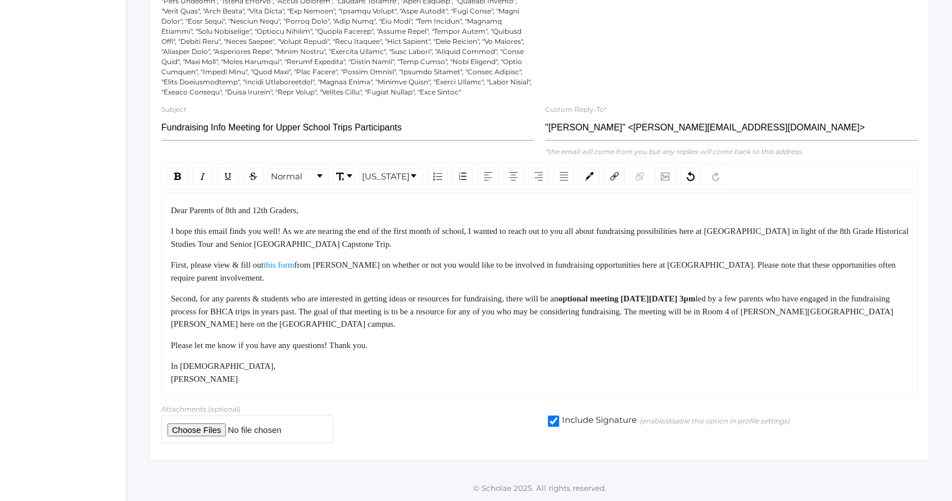
click at [360, 242] on div "I hope this email finds you well! As we are nearing the end of the first month …" at bounding box center [540, 237] width 738 height 25
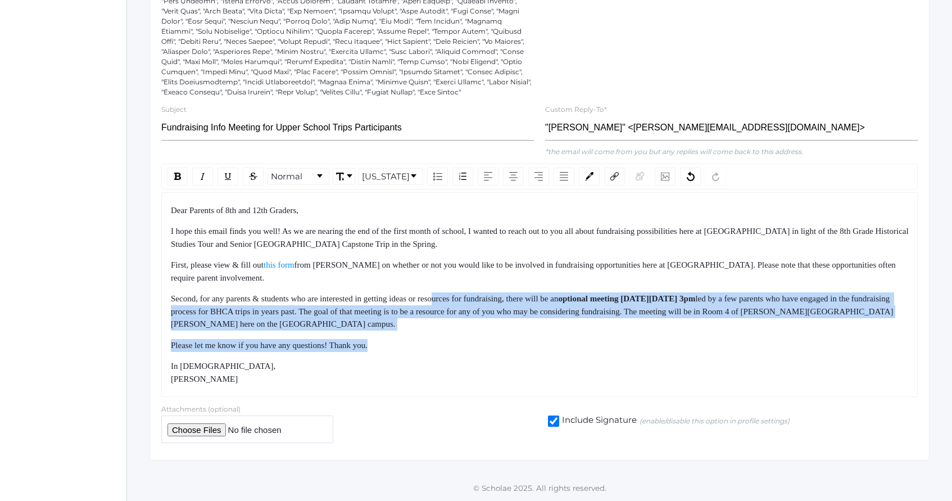
drag, startPoint x: 455, startPoint y: 296, endPoint x: 471, endPoint y: 349, distance: 55.1
click at [470, 348] on div "Dear Parents of 8th and 12th Graders, I hope this email finds you well! As we a…" at bounding box center [540, 294] width 738 height 181
click at [471, 349] on div "Please let me know if you have any questions! Thank you." at bounding box center [540, 345] width 738 height 13
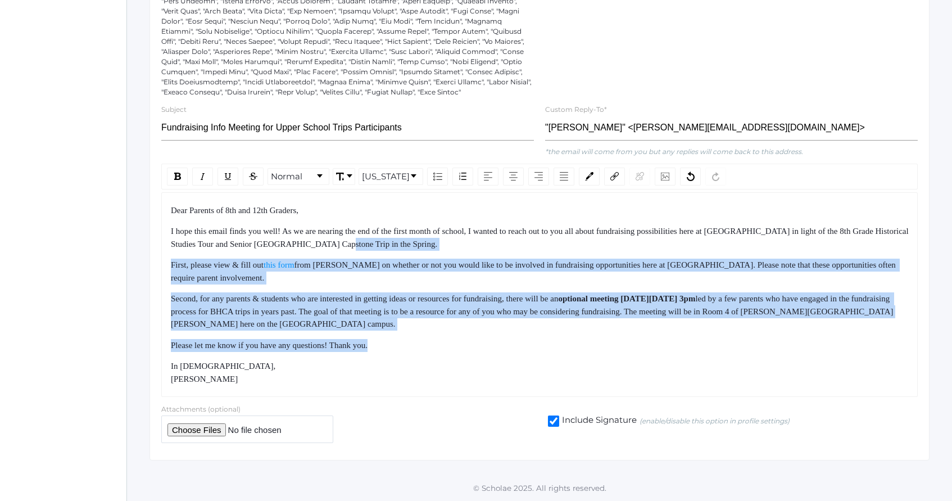
drag, startPoint x: 471, startPoint y: 349, endPoint x: 429, endPoint y: 242, distance: 115.1
click at [430, 242] on div "Dear Parents of 8th and 12th Graders, I hope this email finds you well! As we a…" at bounding box center [540, 294] width 738 height 181
click at [429, 242] on div "I hope this email finds you well! As we are nearing the end of the first month …" at bounding box center [540, 237] width 738 height 25
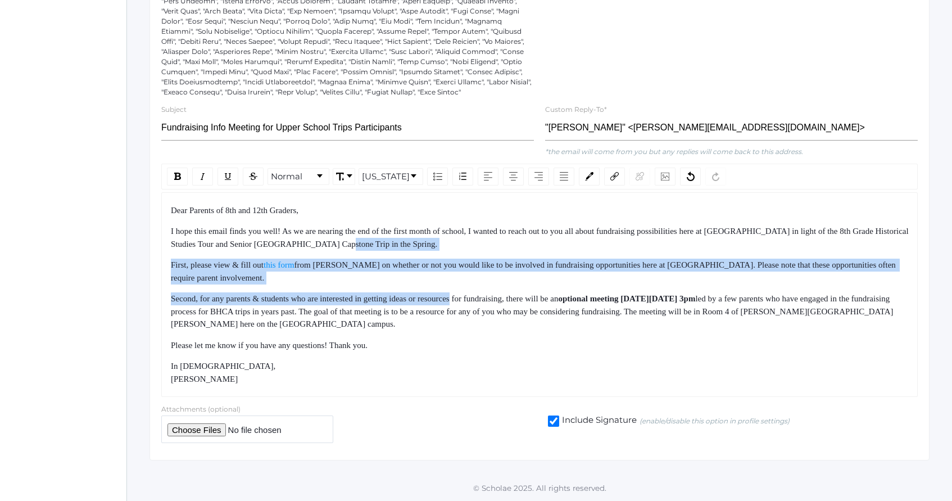
drag, startPoint x: 429, startPoint y: 242, endPoint x: 460, endPoint y: 330, distance: 94.0
click at [460, 329] on div "Dear Parents of 8th and 12th Graders, I hope this email finds you well! As we a…" at bounding box center [540, 294] width 738 height 181
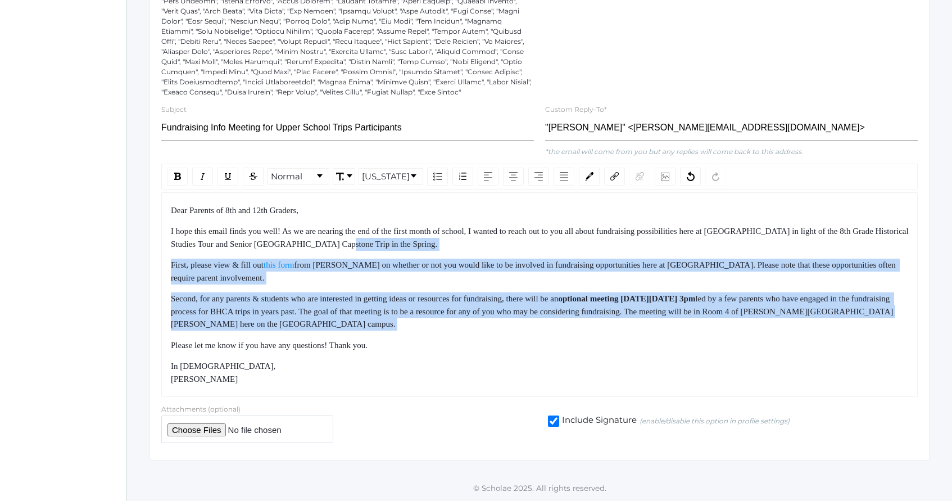
click at [460, 330] on div "Dear Parents of 8th and 12th Graders, I hope this email finds you well! As we a…" at bounding box center [540, 294] width 738 height 181
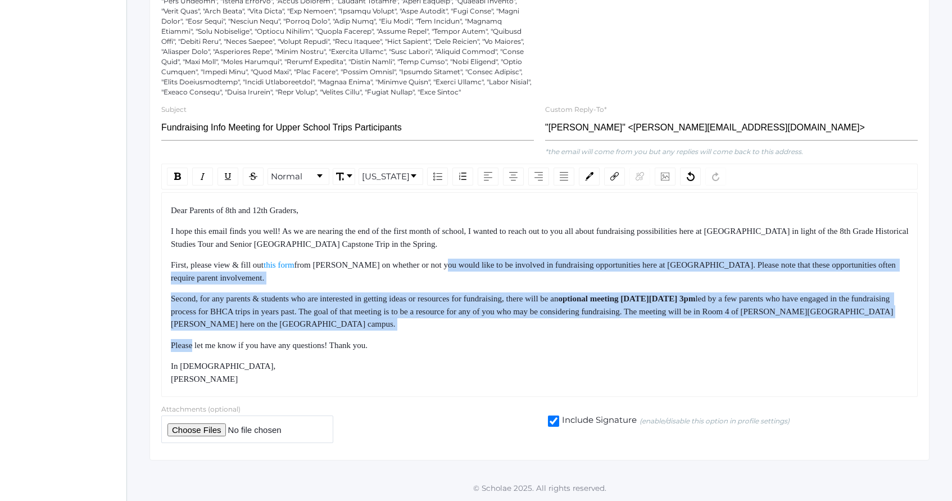
drag, startPoint x: 460, startPoint y: 330, endPoint x: 448, endPoint y: 243, distance: 87.9
click at [448, 244] on div "Dear Parents of 8th and 12th Graders, I hope this email finds you well! As we a…" at bounding box center [540, 294] width 738 height 181
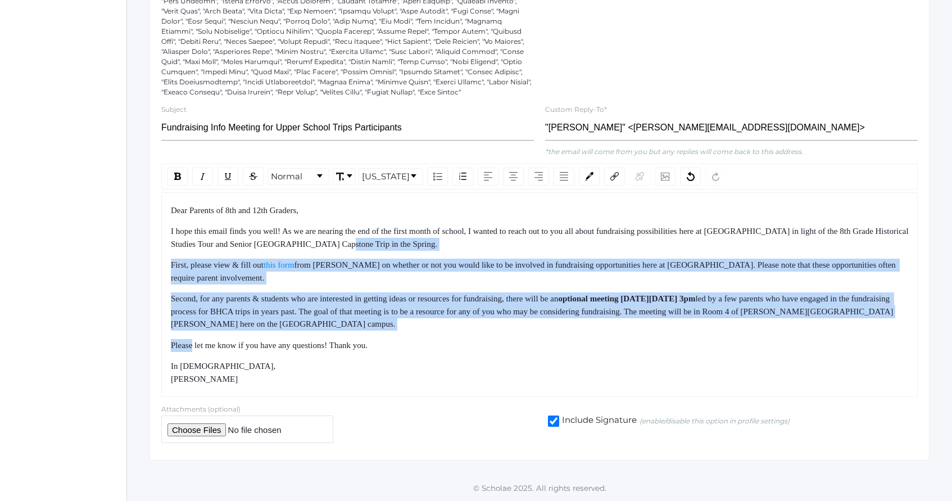
click at [448, 243] on div "I hope this email finds you well! As we are nearing the end of the first month …" at bounding box center [540, 237] width 738 height 25
drag, startPoint x: 448, startPoint y: 243, endPoint x: 470, endPoint y: 337, distance: 95.8
click at [469, 335] on div "Dear Parents of 8th and 12th Graders, I hope this email finds you well! As we a…" at bounding box center [540, 294] width 738 height 181
click at [470, 337] on div "Dear Parents of 8th and 12th Graders, I hope this email finds you well! As we a…" at bounding box center [540, 294] width 738 height 181
drag, startPoint x: 470, startPoint y: 337, endPoint x: 451, endPoint y: 246, distance: 93.1
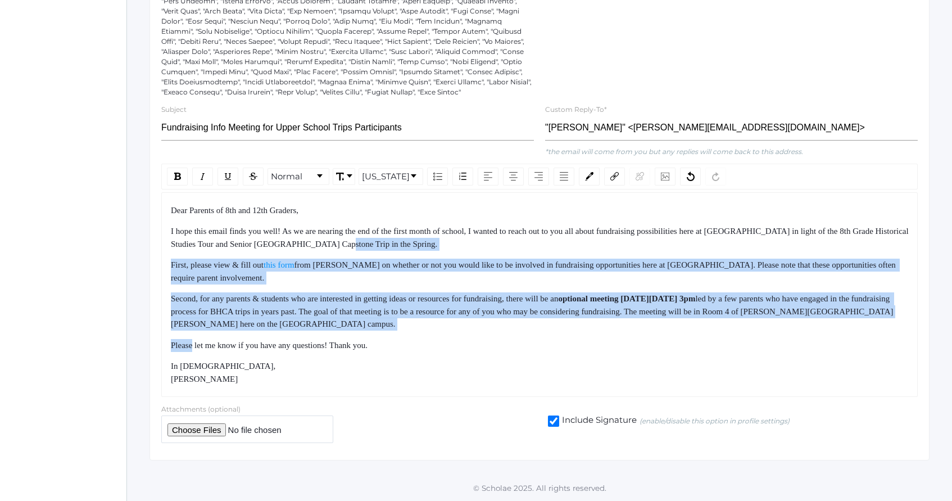
click at [451, 247] on div "Dear Parents of 8th and 12th Graders, I hope this email finds you well! As we a…" at bounding box center [540, 294] width 738 height 181
click at [451, 246] on div "I hope this email finds you well! As we are nearing the end of the first month …" at bounding box center [540, 237] width 738 height 25
drag, startPoint x: 451, startPoint y: 246, endPoint x: 491, endPoint y: 333, distance: 95.8
click at [490, 332] on div "Dear Parents of 8th and 12th Graders, I hope this email finds you well! As we a…" at bounding box center [540, 294] width 738 height 181
click at [491, 333] on div "Dear Parents of 8th and 12th Graders, I hope this email finds you well! As we a…" at bounding box center [540, 294] width 738 height 181
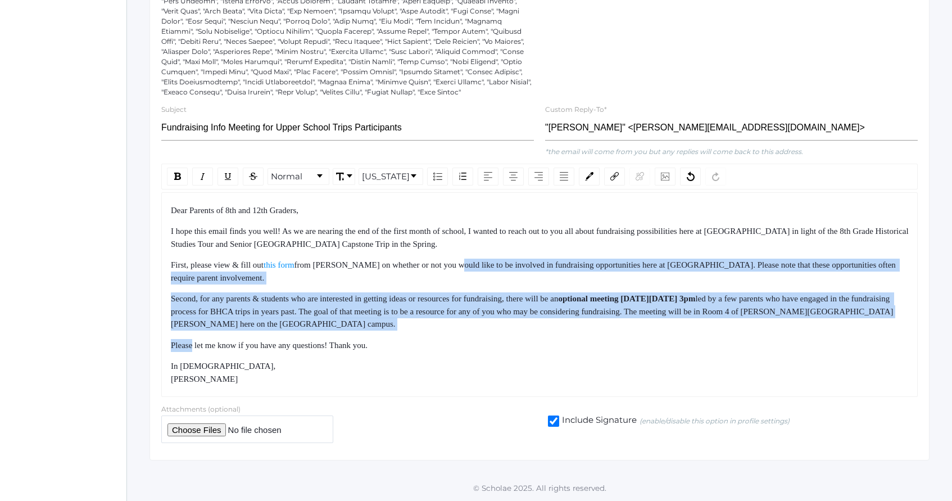
drag, startPoint x: 491, startPoint y: 333, endPoint x: 482, endPoint y: 252, distance: 81.3
click at [482, 252] on div "Dear Parents of 8th and 12th Graders, I hope this email finds you well! As we a…" at bounding box center [540, 294] width 738 height 181
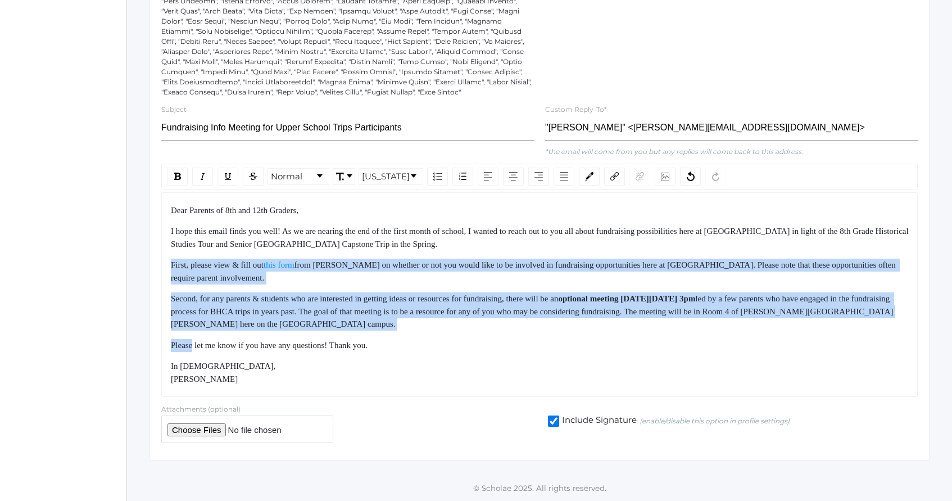
click at [482, 252] on div "Dear Parents of 8th and 12th Graders, I hope this email finds you well! As we a…" at bounding box center [540, 294] width 738 height 181
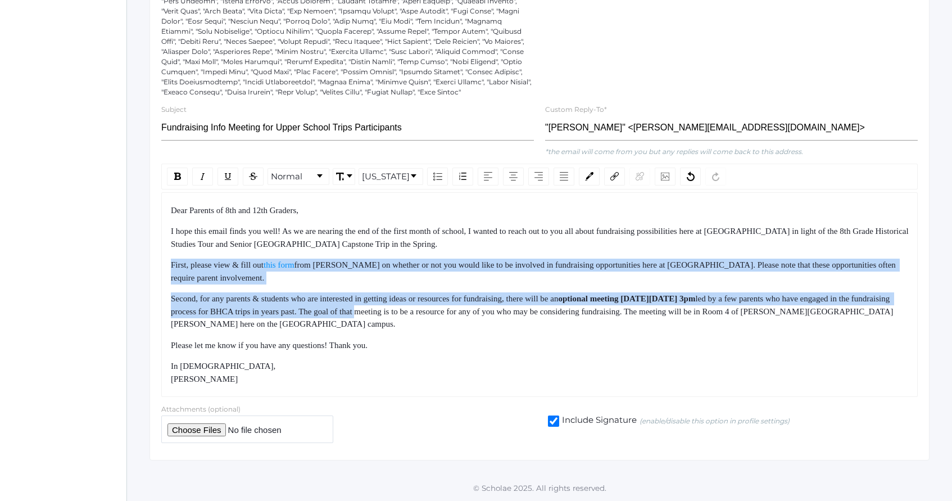
drag, startPoint x: 482, startPoint y: 252, endPoint x: 515, endPoint y: 338, distance: 92.1
click at [512, 333] on div "Dear Parents of 8th and 12th Graders, I hope this email finds you well! As we a…" at bounding box center [540, 294] width 738 height 181
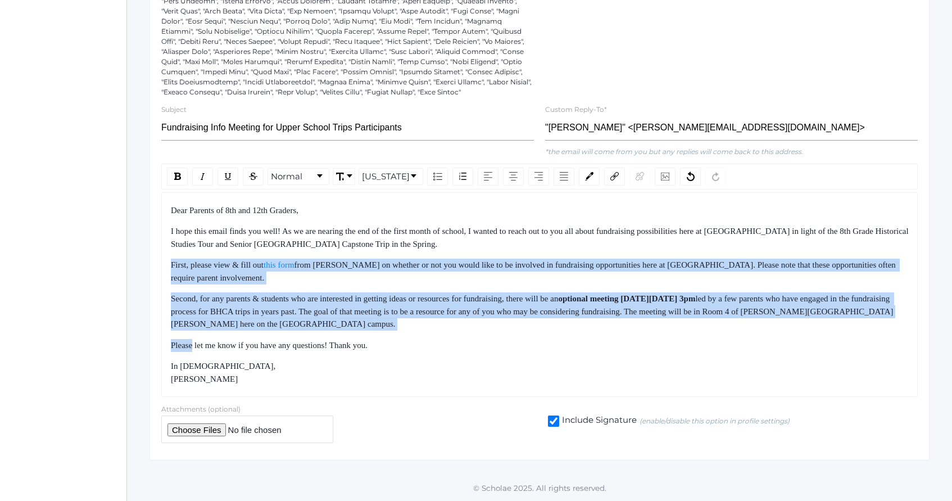
click at [515, 338] on div "Dear Parents of 8th and 12th Graders, I hope this email finds you well! As we a…" at bounding box center [540, 294] width 738 height 181
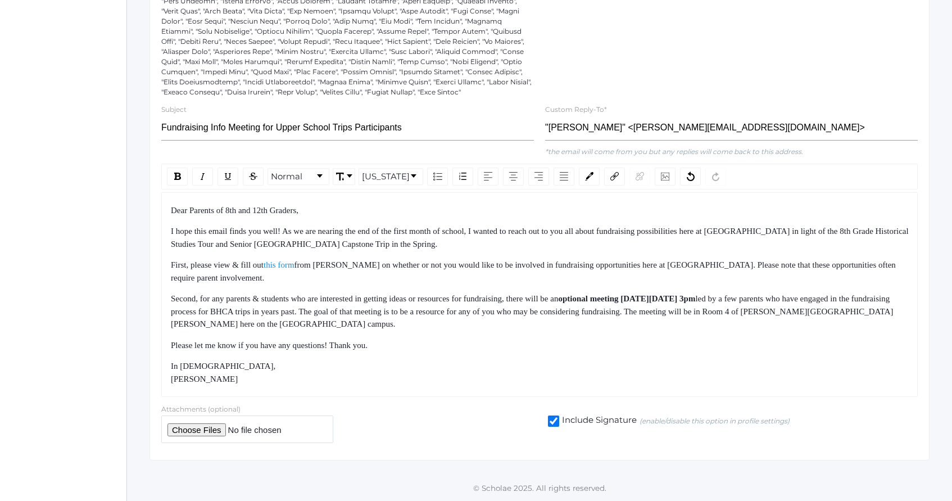
click at [568, 313] on span "led by a few parents who have engaged in the fundraising process for BHCA trips…" at bounding box center [532, 311] width 723 height 34
click at [556, 310] on span "led by a few parents who have engaged in the fundraising process for BHCA trips…" at bounding box center [532, 311] width 723 height 34
click at [588, 311] on span "led by a few parents who have engaged in the fundraising process for BHCA trips…" at bounding box center [531, 311] width 721 height 34
drag, startPoint x: 588, startPoint y: 311, endPoint x: 595, endPoint y: 311, distance: 7.3
click at [595, 311] on span "led by a few parents who have engaged in the fundraising process for BHCA trips…" at bounding box center [531, 311] width 721 height 34
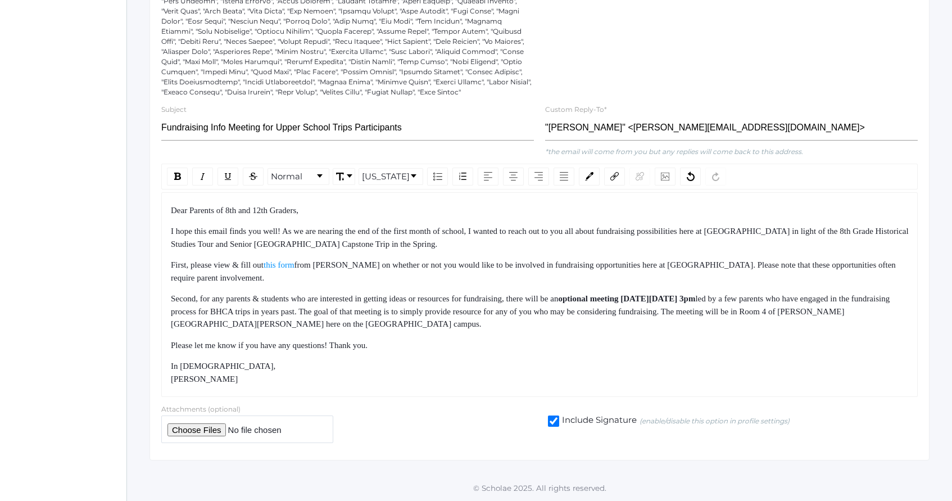
click at [645, 312] on span "led by a few parents who have engaged in the fundraising process for BHCA trips…" at bounding box center [531, 311] width 721 height 34
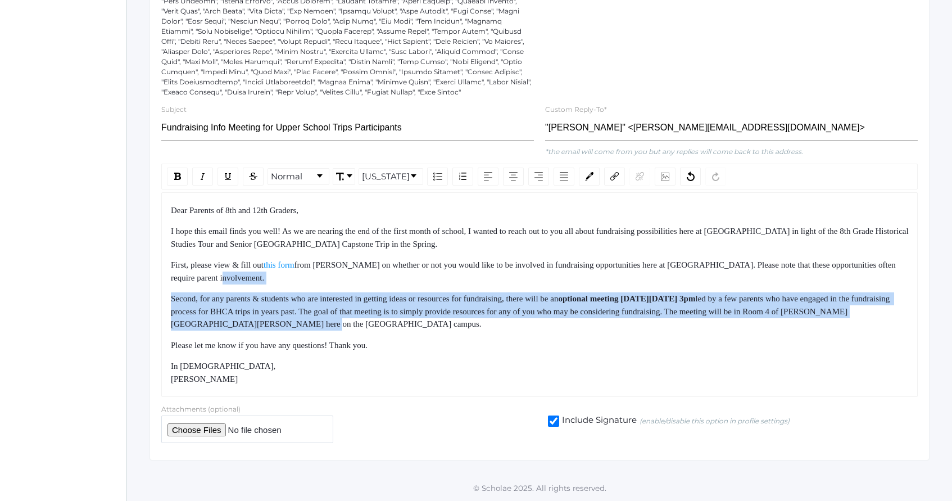
drag, startPoint x: 643, startPoint y: 282, endPoint x: 668, endPoint y: 330, distance: 54.3
click at [666, 328] on div "Dear Parents of 8th and 12th Graders, I hope this email finds you well! As we a…" at bounding box center [540, 294] width 738 height 181
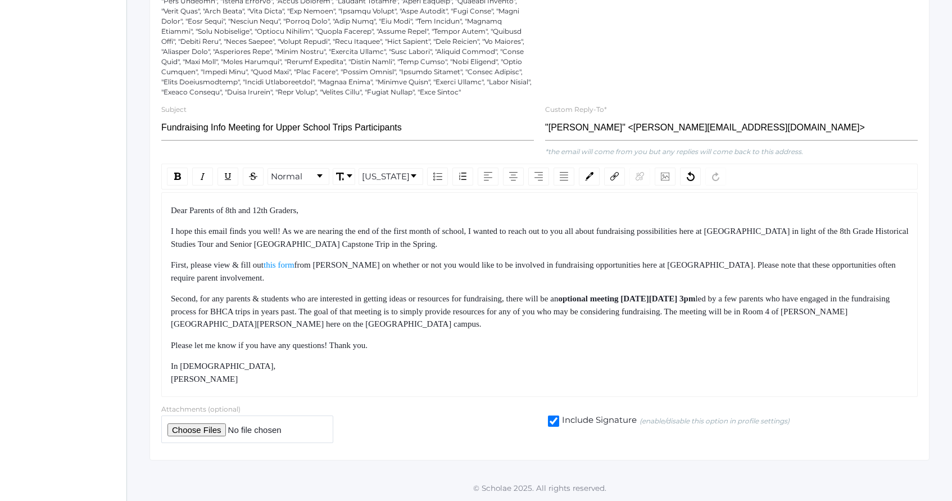
click at [668, 330] on div "Dear Parents of 8th and 12th Graders, I hope this email finds you well! As we a…" at bounding box center [540, 294] width 738 height 181
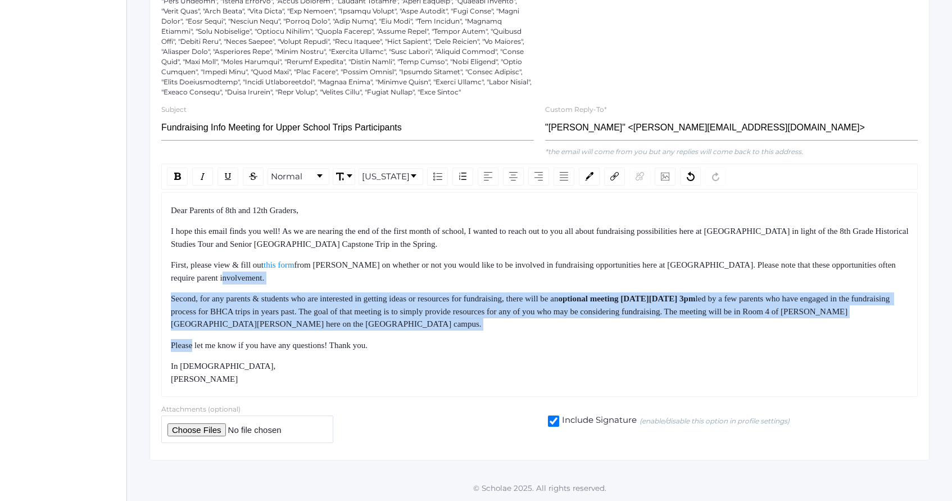
drag, startPoint x: 668, startPoint y: 330, endPoint x: 649, endPoint y: 278, distance: 54.9
click at [649, 278] on div "Dear Parents of 8th and 12th Graders, I hope this email finds you well! As we a…" at bounding box center [540, 294] width 738 height 181
click at [648, 276] on div "First, please view & fill out this form from [PERSON_NAME] on whether or not yo…" at bounding box center [540, 270] width 738 height 25
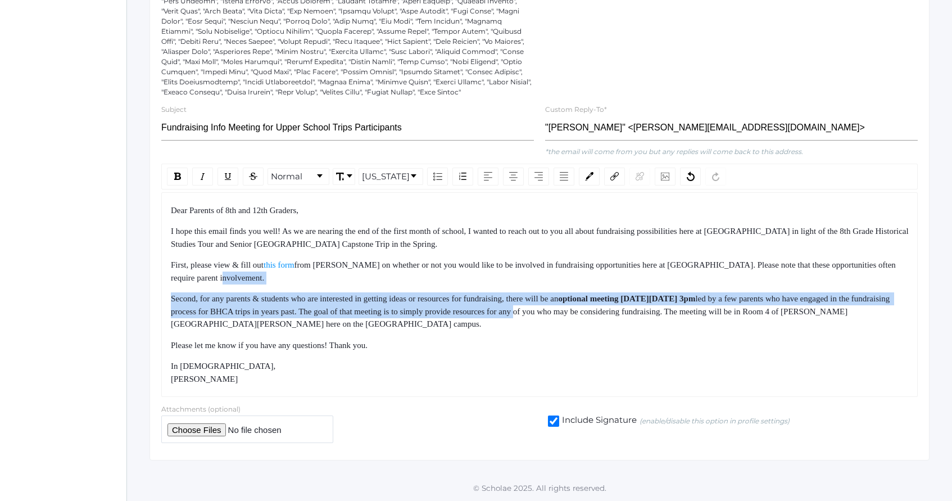
drag, startPoint x: 648, startPoint y: 276, endPoint x: 678, endPoint y: 322, distance: 54.1
click at [678, 322] on div "Dear Parents of 8th and 12th Graders, I hope this email finds you well! As we a…" at bounding box center [540, 294] width 738 height 181
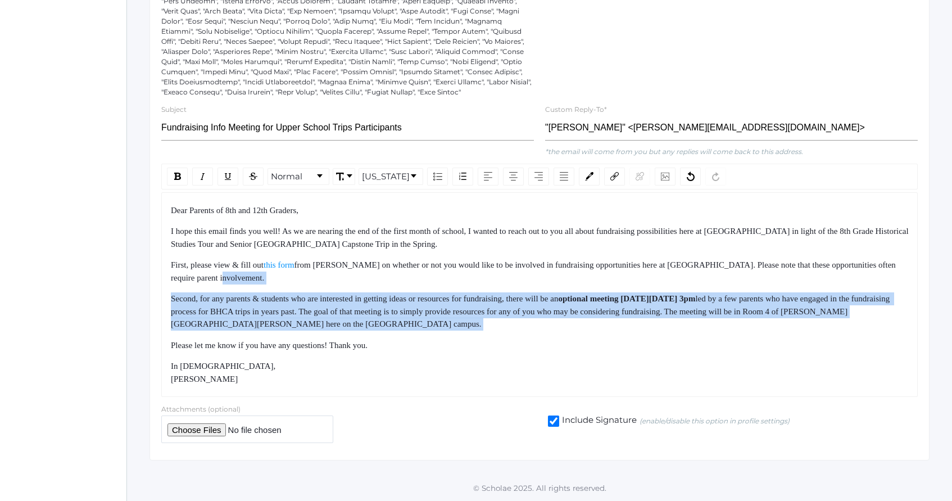
click at [681, 325] on div "Second, for any parents & students who are interested in getting ideas or resou…" at bounding box center [540, 311] width 738 height 38
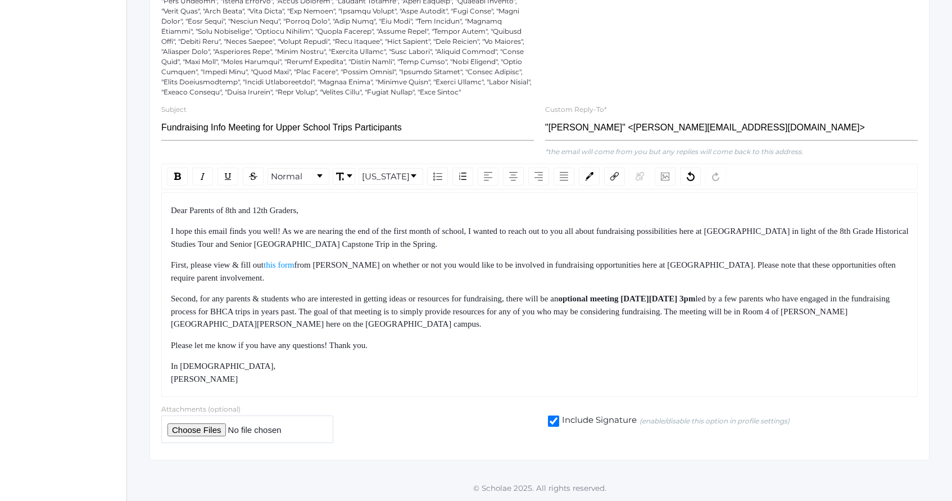
click at [651, 312] on span "led by a few parents who have engaged in the fundraising process for BHCA trips…" at bounding box center [531, 311] width 721 height 34
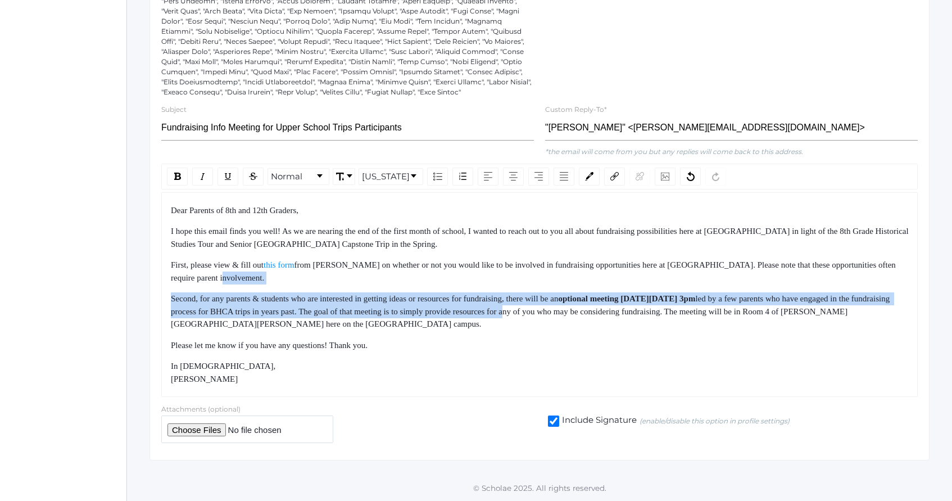
drag, startPoint x: 647, startPoint y: 275, endPoint x: 676, endPoint y: 335, distance: 67.1
click at [675, 332] on div "Dear Parents of 8th and 12th Graders, I hope this email finds you well! As we a…" at bounding box center [540, 294] width 738 height 181
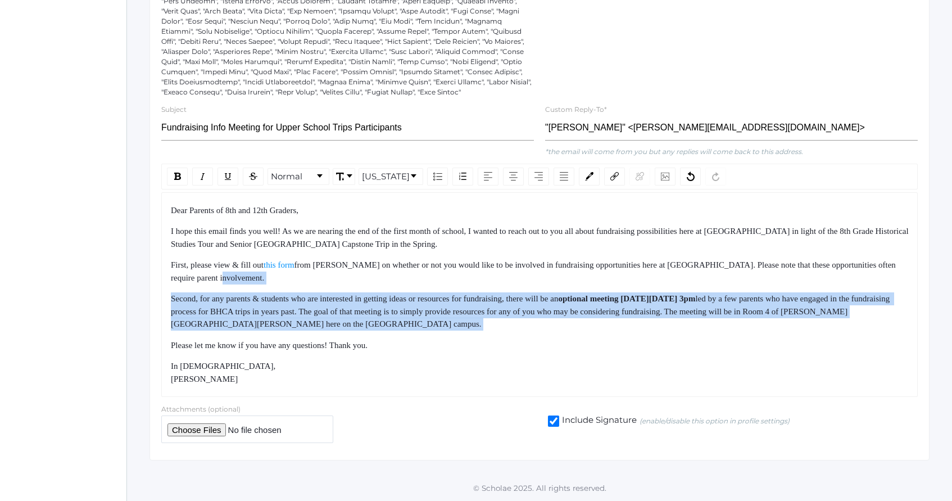
click at [676, 335] on div "Dear Parents of 8th and 12th Graders, I hope this email finds you well! As we a…" at bounding box center [540, 294] width 738 height 181
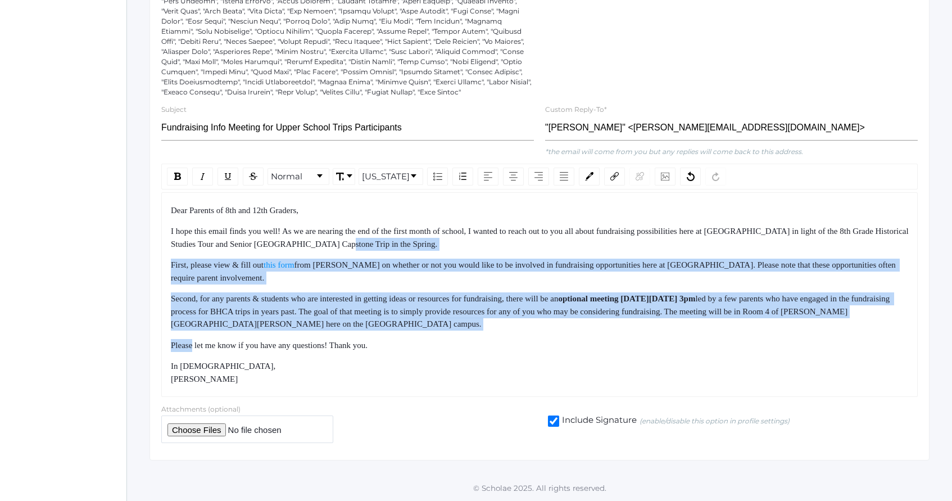
drag, startPoint x: 676, startPoint y: 335, endPoint x: 649, endPoint y: 248, distance: 91.7
click at [649, 249] on div "Dear Parents of 8th and 12th Graders, I hope this email finds you well! As we a…" at bounding box center [540, 294] width 738 height 181
click at [649, 248] on div "I hope this email finds you well! As we are nearing the end of the first month …" at bounding box center [540, 237] width 738 height 25
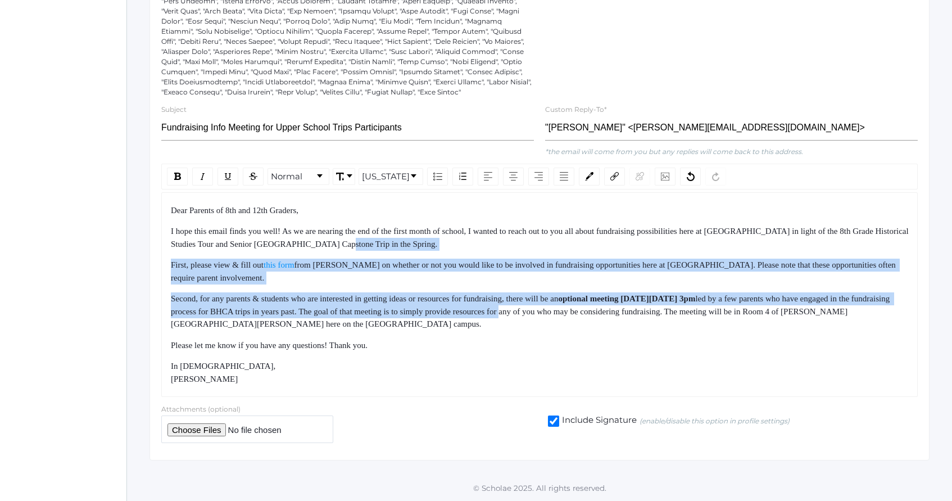
drag, startPoint x: 649, startPoint y: 248, endPoint x: 663, endPoint y: 339, distance: 92.7
click at [662, 337] on div "Dear Parents of 8th and 12th Graders, I hope this email finds you well! As we a…" at bounding box center [540, 294] width 738 height 181
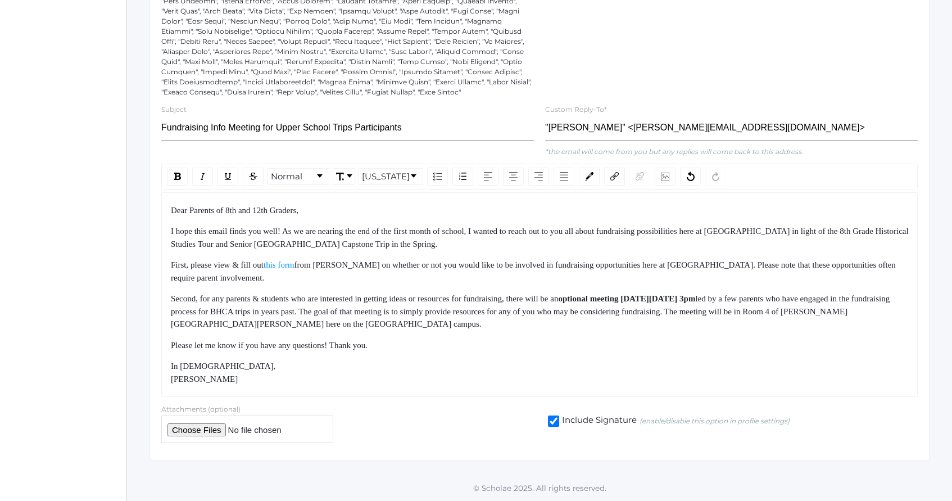
click at [663, 339] on div "Please let me know if you have any questions! Thank you." at bounding box center [540, 345] width 738 height 13
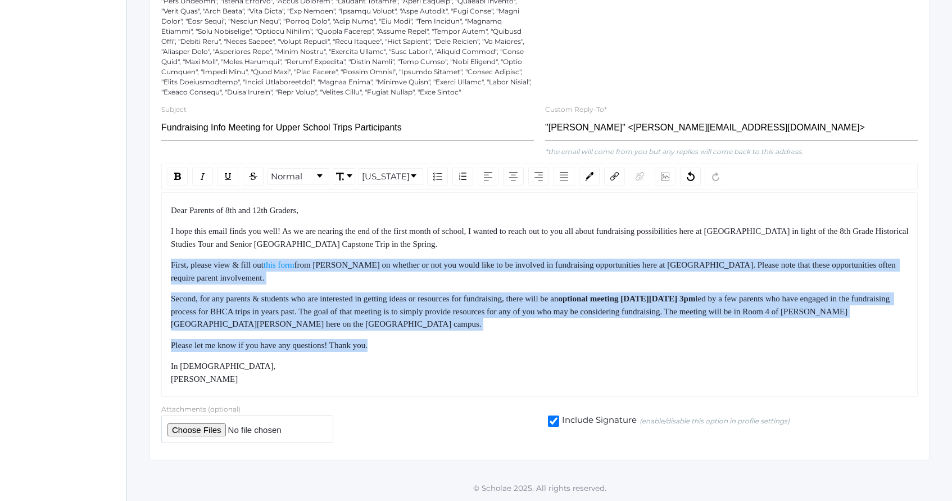
drag, startPoint x: 663, startPoint y: 339, endPoint x: 628, endPoint y: 243, distance: 102.9
click at [628, 245] on div "Dear Parents of 8th and 12th Graders, I hope this email finds you well! As we a…" at bounding box center [540, 294] width 738 height 181
click at [628, 243] on div "I hope this email finds you well! As we are nearing the end of the first month …" at bounding box center [540, 237] width 738 height 25
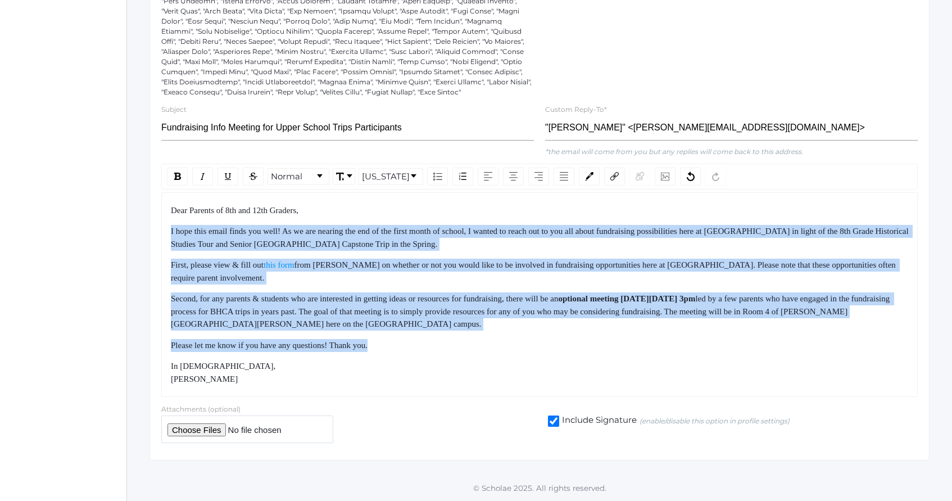
drag, startPoint x: 567, startPoint y: 222, endPoint x: 587, endPoint y: 352, distance: 131.3
click at [587, 351] on div "Dear Parents of 8th and 12th Graders, I hope this email finds you well! As we a…" at bounding box center [540, 294] width 738 height 181
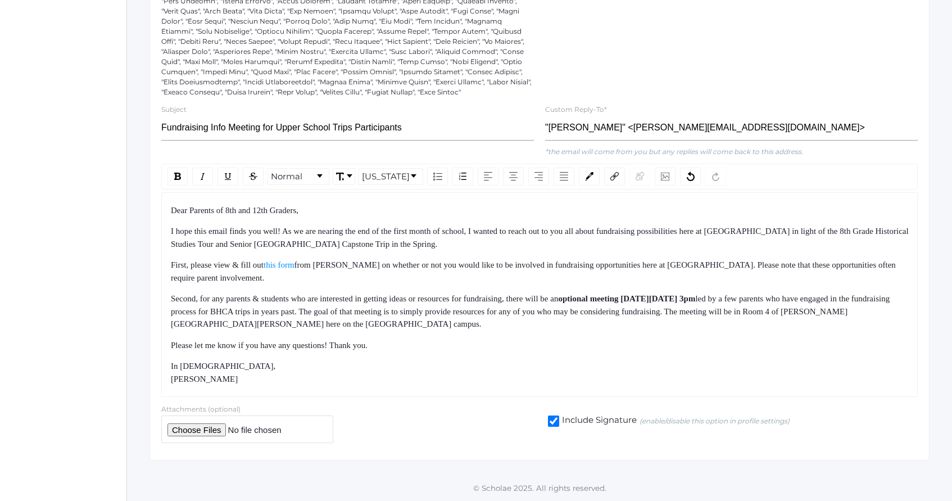
click at [587, 352] on div "Dear Parents of 8th and 12th Graders, I hope this email finds you well! As we a…" at bounding box center [540, 294] width 738 height 181
drag, startPoint x: 587, startPoint y: 352, endPoint x: 555, endPoint y: 214, distance: 141.9
click at [555, 212] on div "Dear Parents of 8th and 12th Graders, I hope this email finds you well! As we a…" at bounding box center [540, 294] width 738 height 181
click at [555, 214] on div "Dear Parents of 8th and 12th Graders," at bounding box center [540, 210] width 738 height 13
drag, startPoint x: 555, startPoint y: 214, endPoint x: 575, endPoint y: 340, distance: 128.1
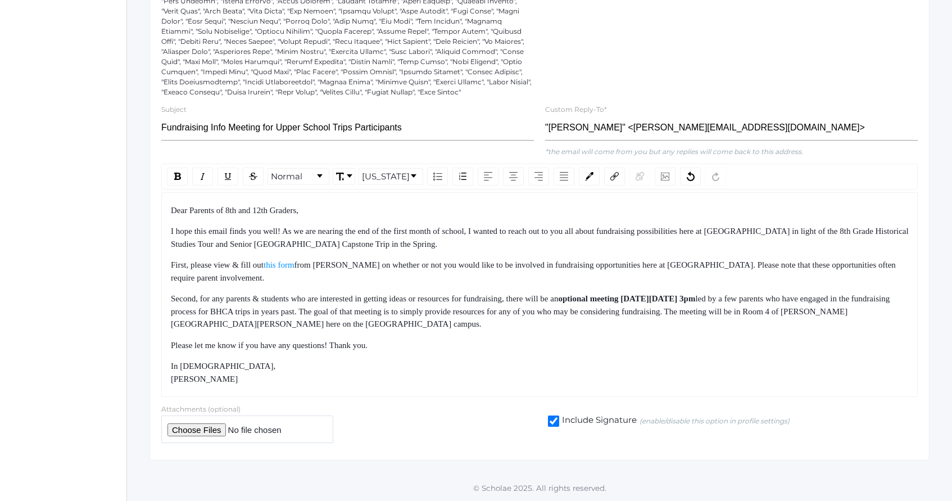
click at [575, 339] on div "Dear Parents of 8th and 12th Graders, I hope this email finds you well! As we a…" at bounding box center [540, 294] width 738 height 181
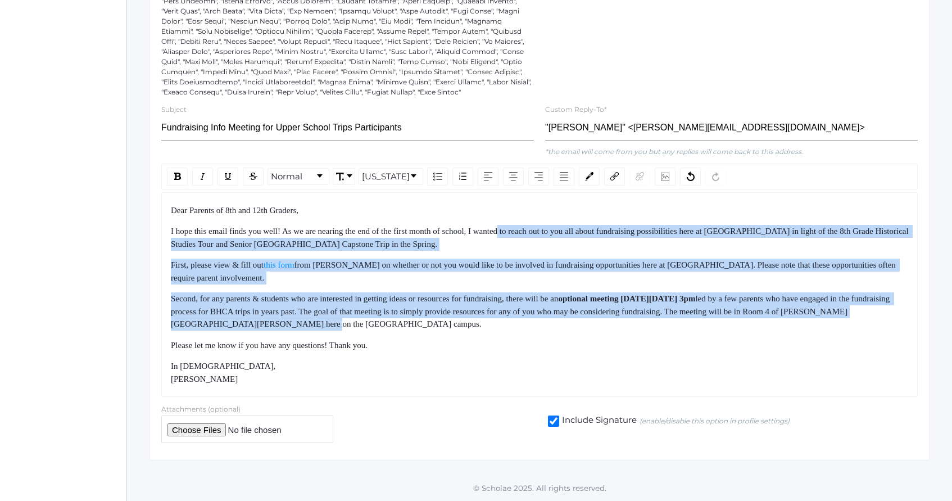
drag, startPoint x: 527, startPoint y: 230, endPoint x: 542, endPoint y: 321, distance: 92.2
click at [542, 321] on div "Dear Parents of 8th and 12th Graders, I hope this email finds you well! As we a…" at bounding box center [540, 294] width 738 height 181
click at [542, 321] on div "Second, for any parents & students who are interested in getting ideas or resou…" at bounding box center [540, 311] width 738 height 38
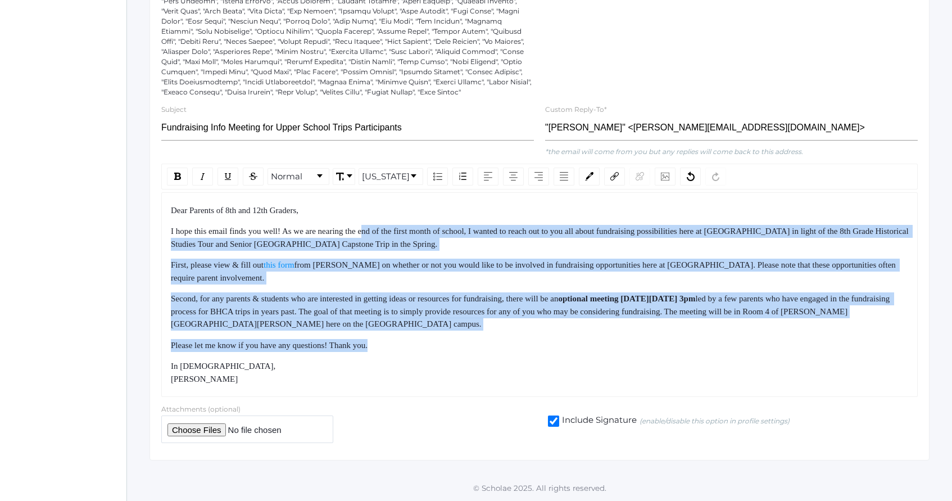
drag, startPoint x: 378, startPoint y: 228, endPoint x: 433, endPoint y: 355, distance: 137.9
click at [433, 355] on div "Dear Parents of 8th and 12th Graders, I hope this email finds you well! As we a…" at bounding box center [540, 294] width 738 height 181
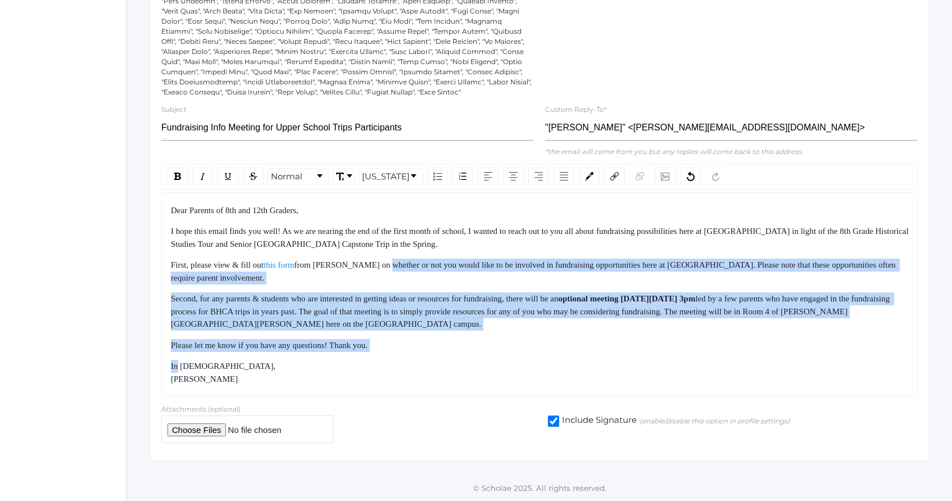
drag, startPoint x: 433, startPoint y: 355, endPoint x: 387, endPoint y: 252, distance: 112.7
click at [387, 254] on div "Dear Parents of 8th and 12th Graders, I hope this email finds you well! As we a…" at bounding box center [540, 294] width 738 height 181
click at [387, 252] on div "Dear Parents of 8th and 12th Graders, I hope this email finds you well! As we a…" at bounding box center [540, 294] width 738 height 181
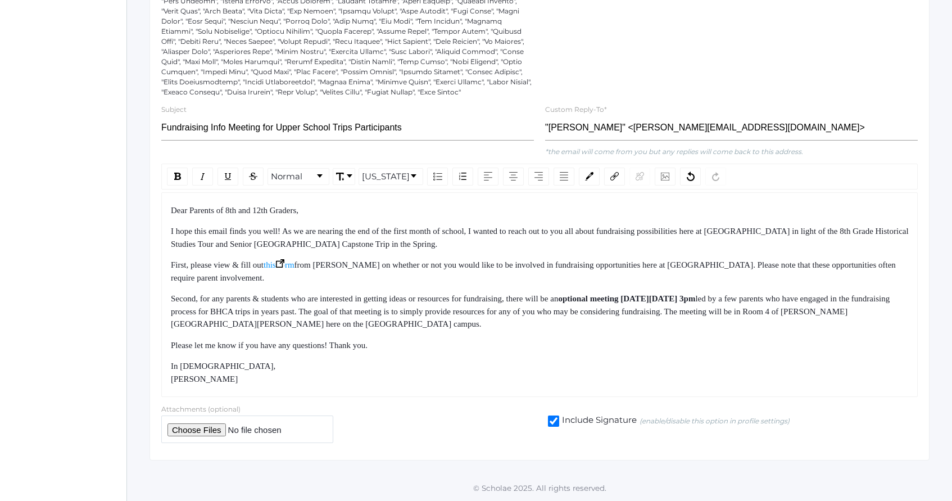
click at [284, 265] on img "rdw-editor" at bounding box center [280, 263] width 8 height 8
click at [623, 301] on span "optional meeting [DATE][DATE] 3pm" at bounding box center [626, 298] width 137 height 9
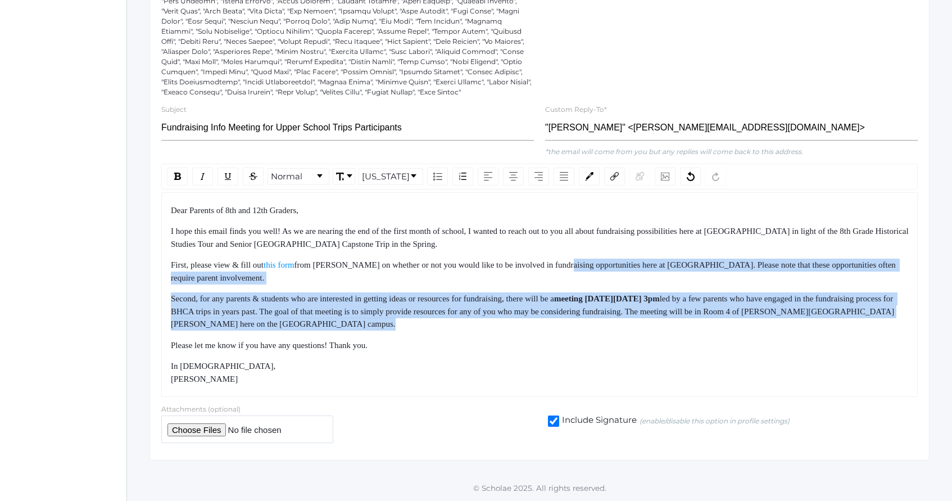
drag, startPoint x: 589, startPoint y: 273, endPoint x: 615, endPoint y: 335, distance: 67.7
click at [615, 335] on div "Dear Parents of 8th and 12th Graders, I hope this email finds you well! As we a…" at bounding box center [540, 294] width 738 height 181
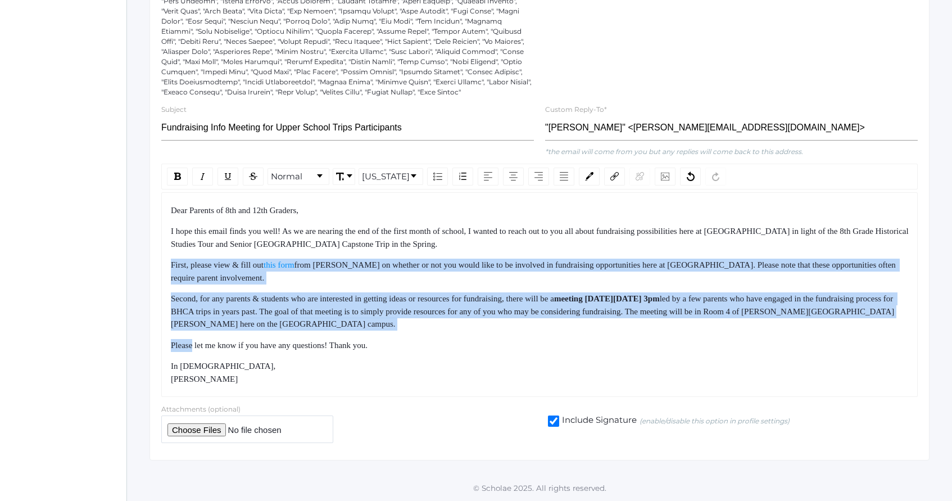
drag, startPoint x: 615, startPoint y: 335, endPoint x: 579, endPoint y: 253, distance: 90.1
click at [579, 255] on div "Dear Parents of 8th and 12th Graders, I hope this email finds you well! As we a…" at bounding box center [540, 294] width 738 height 181
click at [579, 253] on div "Dear Parents of 8th and 12th Graders, I hope this email finds you well! As we a…" at bounding box center [540, 294] width 738 height 181
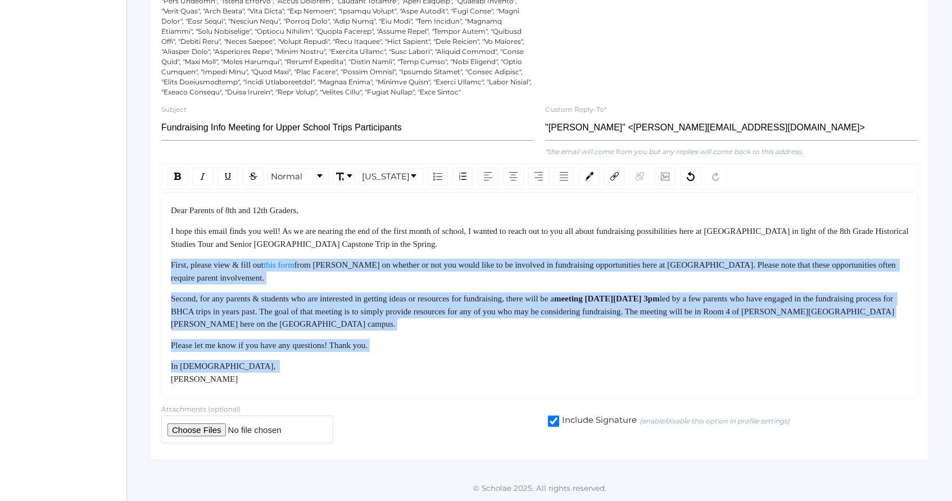
drag, startPoint x: 579, startPoint y: 253, endPoint x: 598, endPoint y: 381, distance: 129.5
click at [598, 380] on div "Dear Parents of 8th and 12th Graders, I hope this email finds you well! As we a…" at bounding box center [540, 294] width 738 height 181
click at [598, 381] on div "In [DEMOGRAPHIC_DATA], [PERSON_NAME]" at bounding box center [540, 372] width 738 height 25
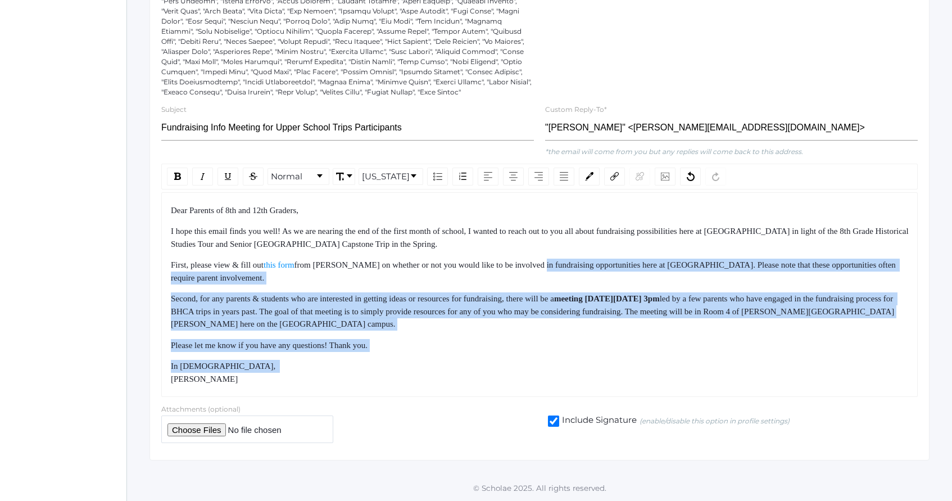
drag, startPoint x: 598, startPoint y: 381, endPoint x: 557, endPoint y: 260, distance: 128.3
click at [557, 261] on div "Dear Parents of 8th and 12th Graders, I hope this email finds you well! As we a…" at bounding box center [540, 294] width 738 height 181
click at [557, 260] on span "from [PERSON_NAME] on whether or not you would like to be involved in fundraisi…" at bounding box center [534, 271] width 727 height 22
drag, startPoint x: 557, startPoint y: 260, endPoint x: 605, endPoint y: 366, distance: 116.7
click at [605, 365] on div "Dear Parents of 8th and 12th Graders, I hope this email finds you well! As we a…" at bounding box center [540, 294] width 738 height 181
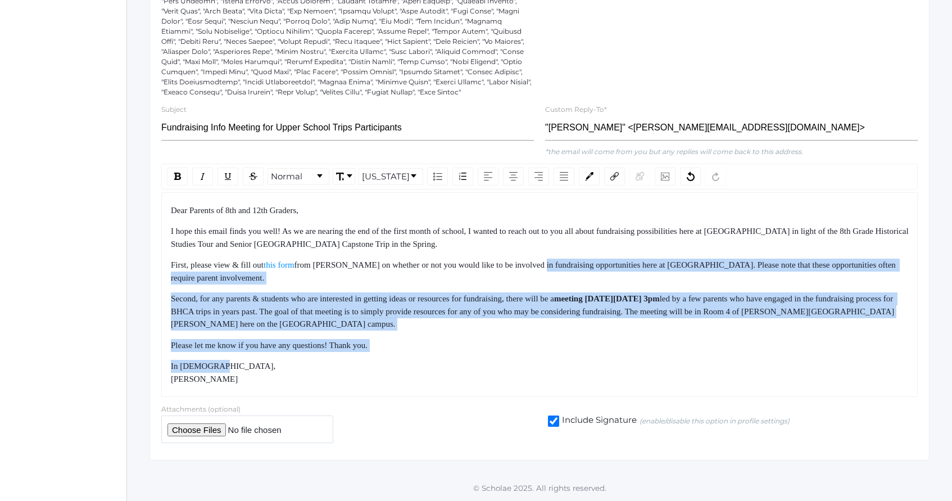
click at [605, 366] on div "In [DEMOGRAPHIC_DATA], [PERSON_NAME]" at bounding box center [540, 372] width 738 height 25
drag, startPoint x: 605, startPoint y: 366, endPoint x: 555, endPoint y: 264, distance: 113.8
click at [555, 264] on div "Dear Parents of 8th and 12th Graders, I hope this email finds you well! As we a…" at bounding box center [540, 294] width 738 height 181
click at [555, 264] on span "from [PERSON_NAME] on whether or not you would like to be involved in fundraisi…" at bounding box center [534, 271] width 727 height 22
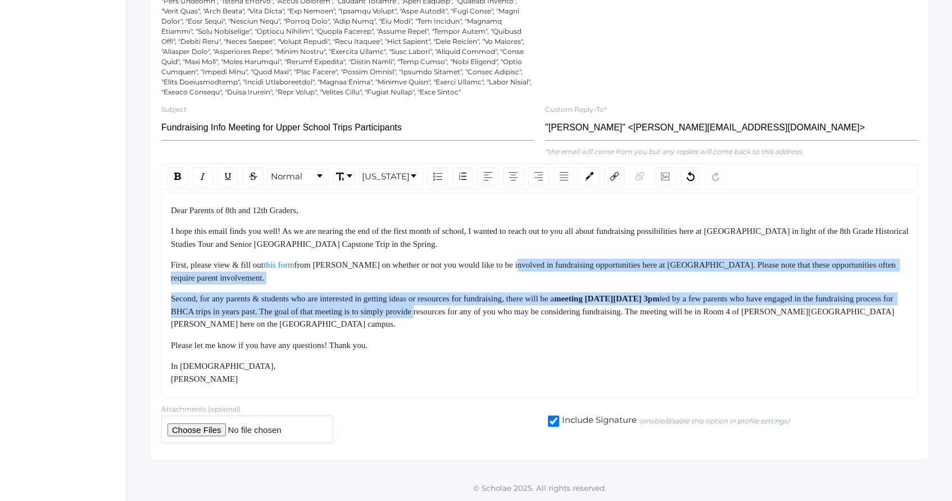
drag, startPoint x: 555, startPoint y: 264, endPoint x: 593, endPoint y: 352, distance: 96.4
click at [589, 347] on div "Dear Parents of 8th and 12th Graders, I hope this email finds you well! As we a…" at bounding box center [540, 294] width 738 height 181
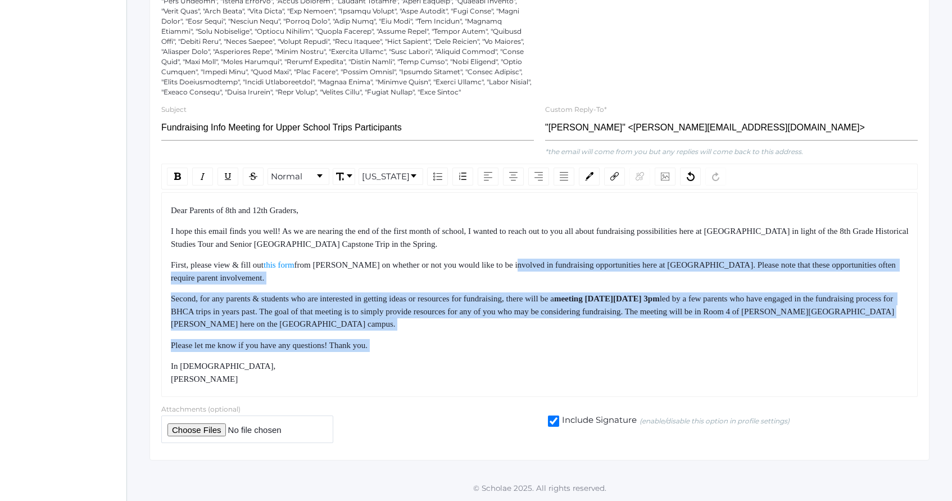
click at [593, 353] on div "Dear Parents of 8th and 12th Graders, I hope this email finds you well! As we a…" at bounding box center [540, 294] width 738 height 181
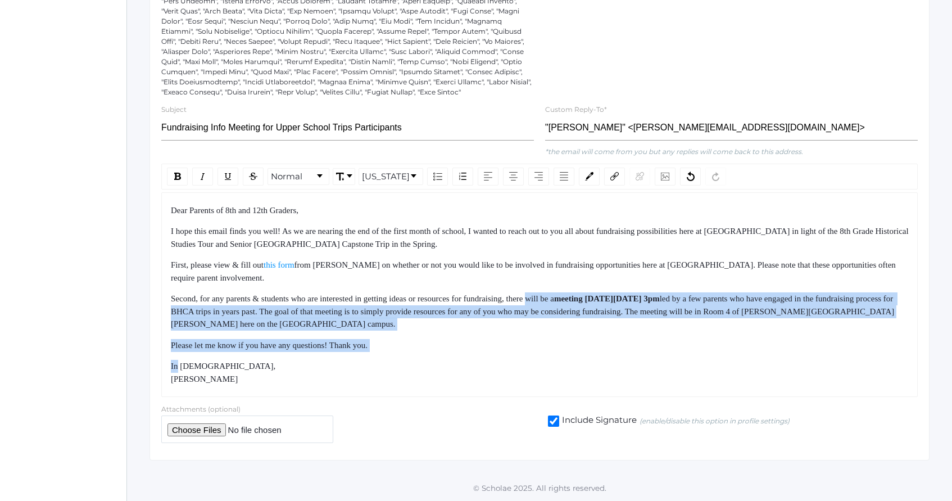
drag, startPoint x: 593, startPoint y: 353, endPoint x: 548, endPoint y: 266, distance: 97.8
click at [550, 267] on div "Dear Parents of 8th and 12th Graders, I hope this email finds you well! As we a…" at bounding box center [540, 294] width 738 height 181
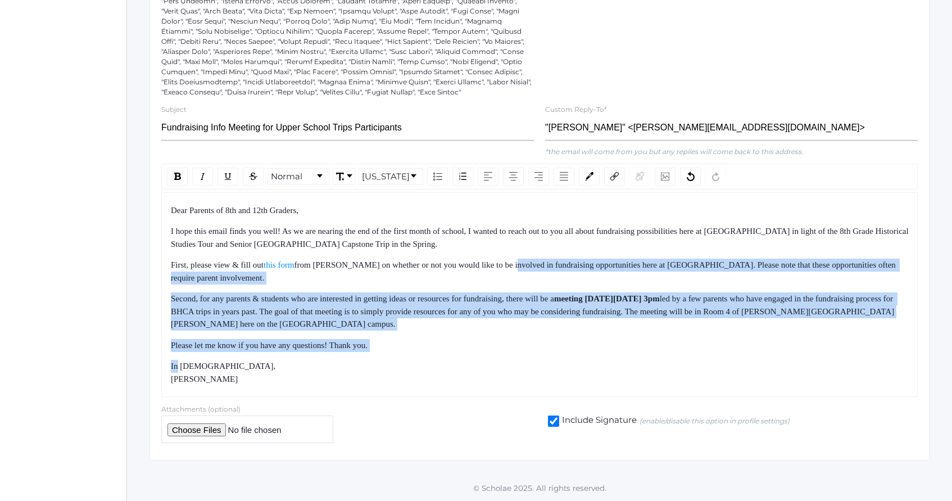
click at [548, 266] on span "from [PERSON_NAME] on whether or not you would like to be involved in fundraisi…" at bounding box center [534, 271] width 727 height 22
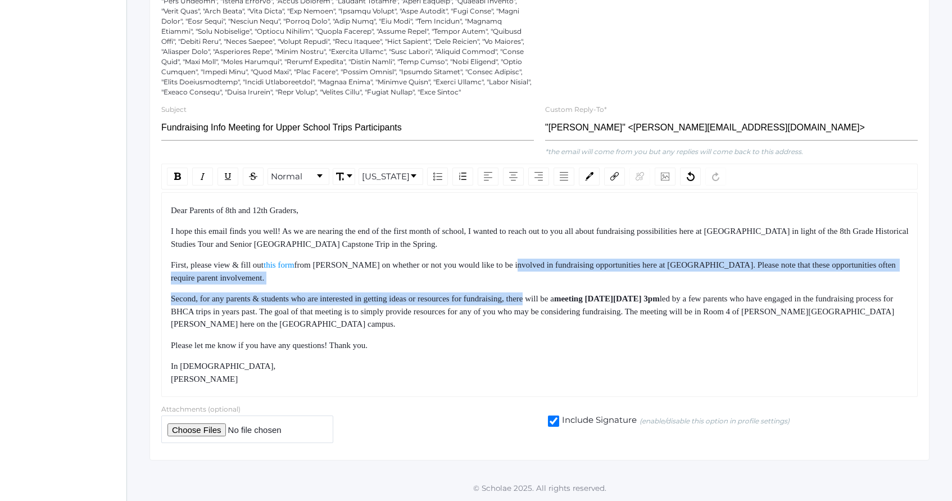
drag, startPoint x: 548, startPoint y: 266, endPoint x: 564, endPoint y: 356, distance: 91.3
click at [560, 346] on div "Dear Parents of 8th and 12th Graders, I hope this email finds you well! As we a…" at bounding box center [540, 294] width 738 height 181
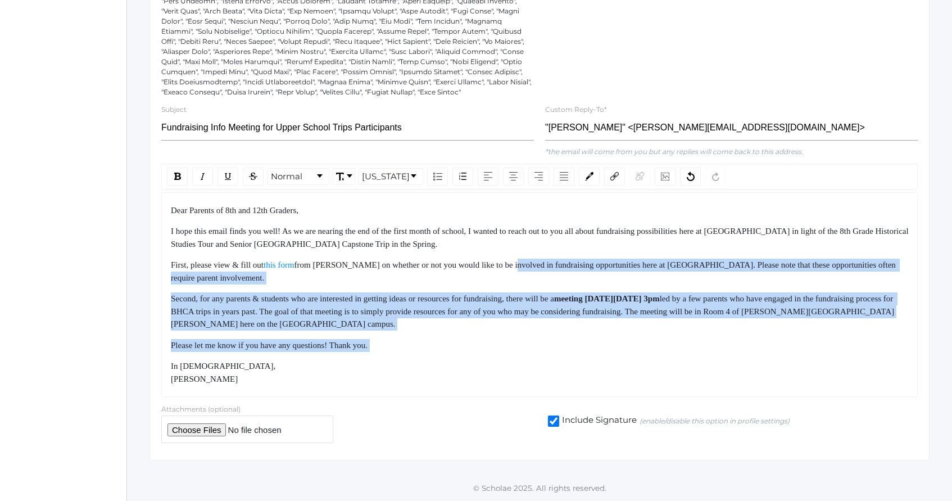
click at [564, 356] on div "Dear Parents of 8th and 12th Graders, I hope this email finds you well! As we a…" at bounding box center [540, 294] width 738 height 181
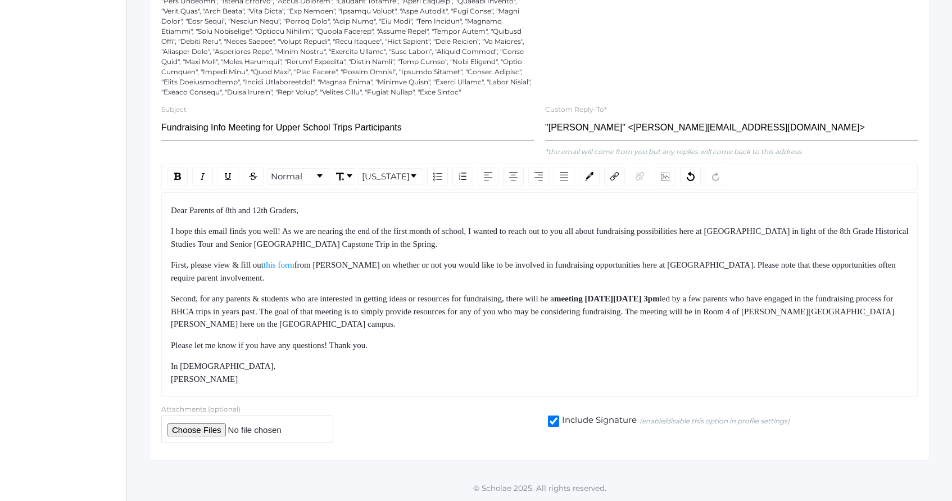
click at [429, 332] on div "Dear Parents of 8th and 12th Graders, I hope this email finds you well! As we a…" at bounding box center [540, 294] width 738 height 181
click at [435, 325] on div "Second, for any parents & students who are interested in getting ideas or resou…" at bounding box center [540, 311] width 738 height 38
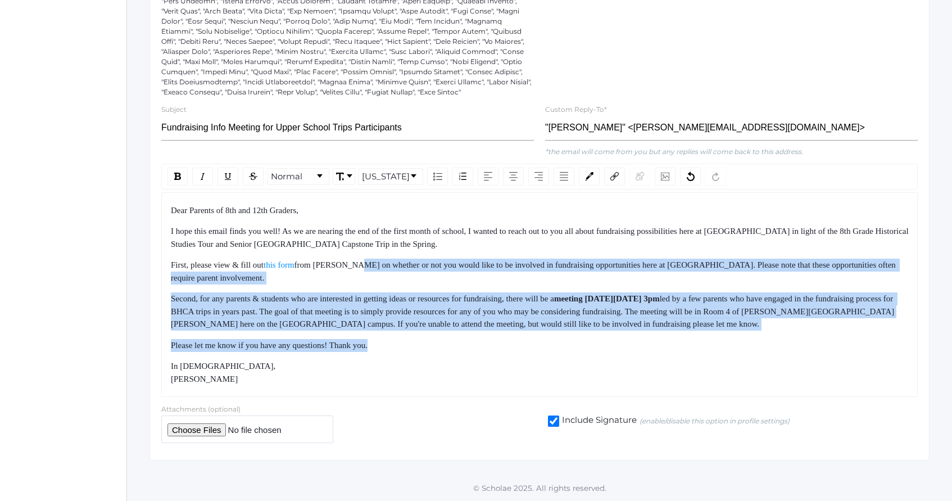
drag, startPoint x: 378, startPoint y: 296, endPoint x: 414, endPoint y: 352, distance: 67.0
click at [412, 349] on div "Dear Parents of 8th and 12th Graders, I hope this email finds you well! As we a…" at bounding box center [540, 294] width 738 height 181
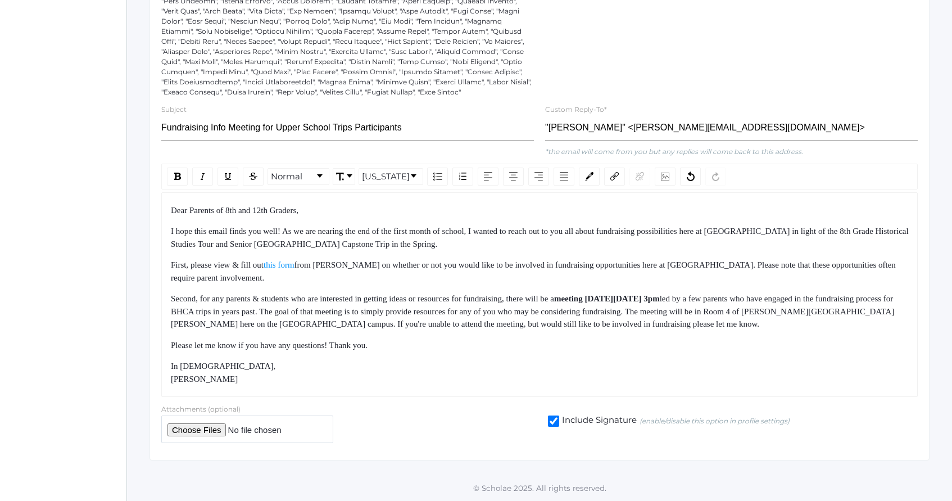
click at [414, 352] on div "Dear Parents of 8th and 12th Graders, I hope this email finds you well! As we a…" at bounding box center [540, 294] width 738 height 181
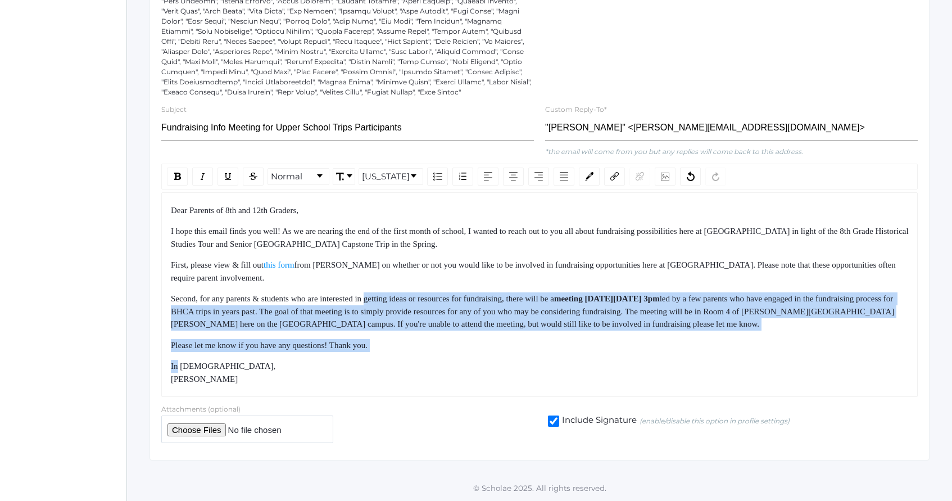
drag, startPoint x: 414, startPoint y: 352, endPoint x: 392, endPoint y: 279, distance: 76.3
click at [392, 279] on div "Dear Parents of 8th and 12th Graders, I hope this email finds you well! As we a…" at bounding box center [540, 294] width 738 height 181
click at [390, 273] on div "First, please view & fill out this form from [PERSON_NAME] on whether or not yo…" at bounding box center [540, 270] width 738 height 25
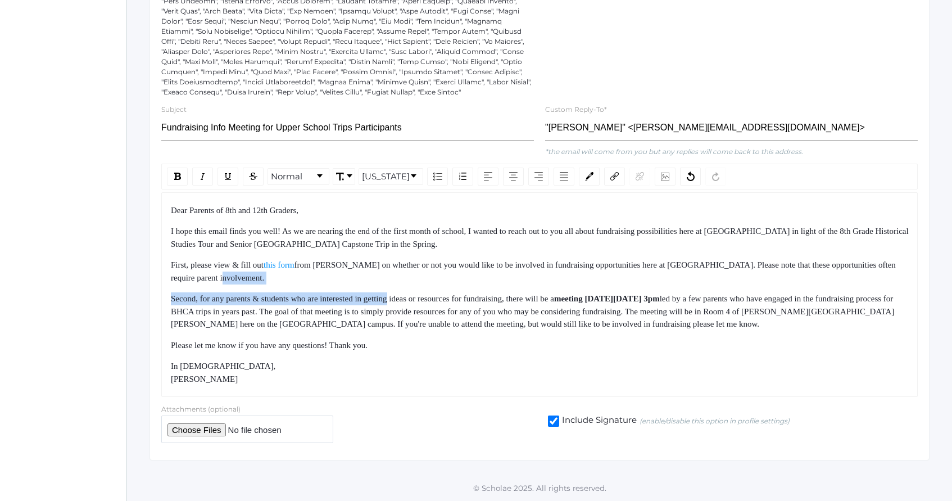
drag, startPoint x: 390, startPoint y: 273, endPoint x: 431, endPoint y: 349, distance: 86.7
click at [428, 346] on div "Dear Parents of 8th and 12th Graders, I hope this email finds you well! As we a…" at bounding box center [540, 294] width 738 height 181
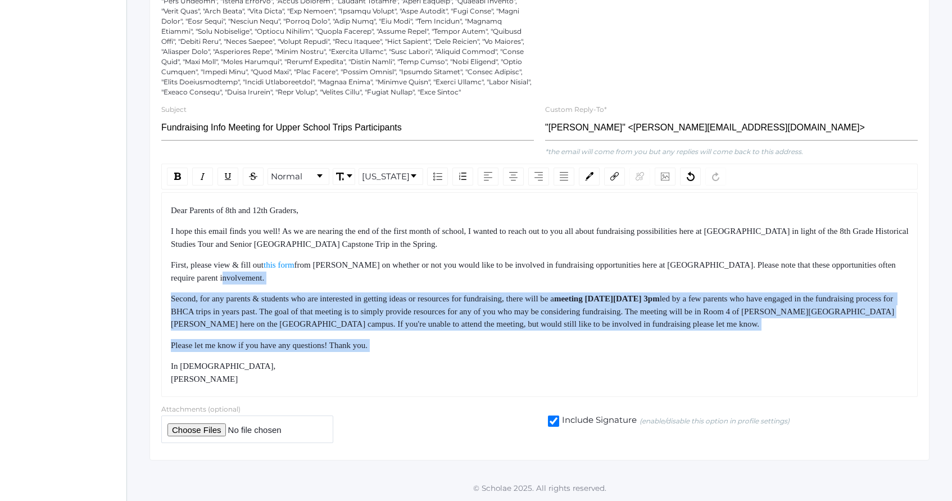
click at [431, 349] on div "Please let me know if you have any questions! Thank you." at bounding box center [540, 345] width 738 height 13
drag, startPoint x: 431, startPoint y: 349, endPoint x: 399, endPoint y: 274, distance: 81.3
click at [400, 276] on div "Dear Parents of 8th and 12th Graders, I hope this email finds you well! As we a…" at bounding box center [540, 294] width 738 height 181
click at [399, 274] on div "First, please view & fill out this form from [PERSON_NAME] on whether or not yo…" at bounding box center [540, 270] width 738 height 25
drag, startPoint x: 399, startPoint y: 274, endPoint x: 441, endPoint y: 373, distance: 107.3
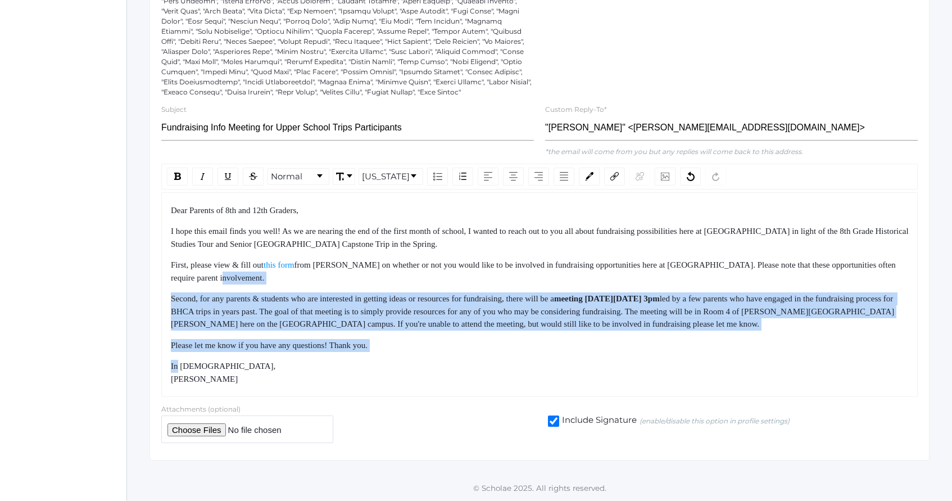
click at [439, 370] on div "Dear Parents of 8th and 12th Graders, I hope this email finds you well! As we a…" at bounding box center [540, 294] width 738 height 181
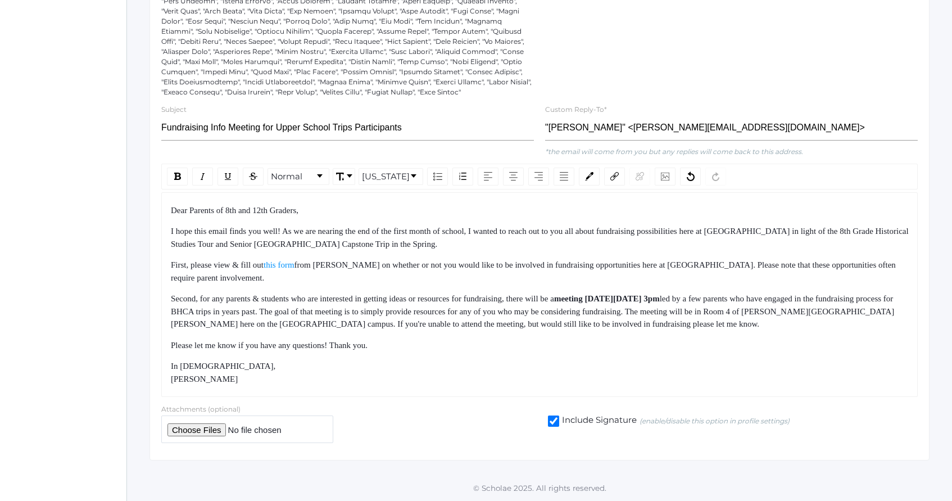
click at [441, 373] on div "In [DEMOGRAPHIC_DATA], [PERSON_NAME]" at bounding box center [540, 372] width 738 height 25
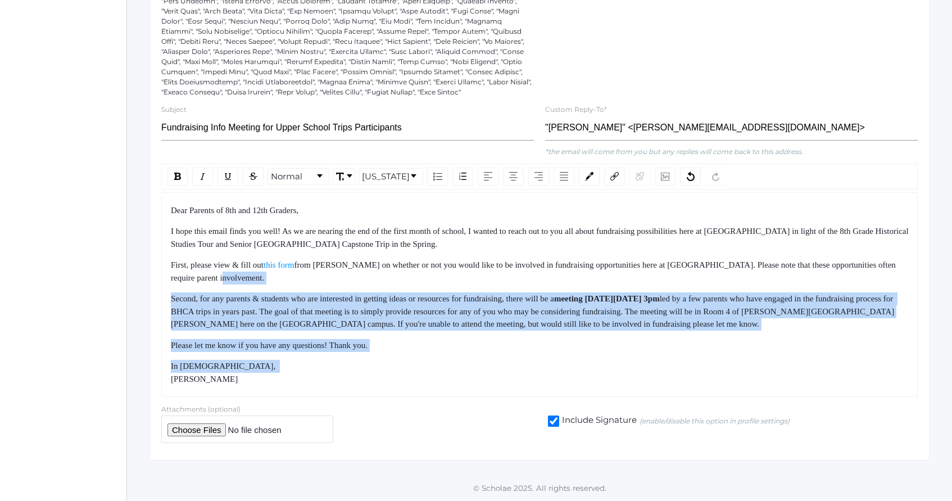
drag, startPoint x: 441, startPoint y: 373, endPoint x: 403, endPoint y: 265, distance: 114.3
click at [404, 271] on div "Dear Parents of 8th and 12th Graders, I hope this email finds you well! As we a…" at bounding box center [540, 294] width 738 height 181
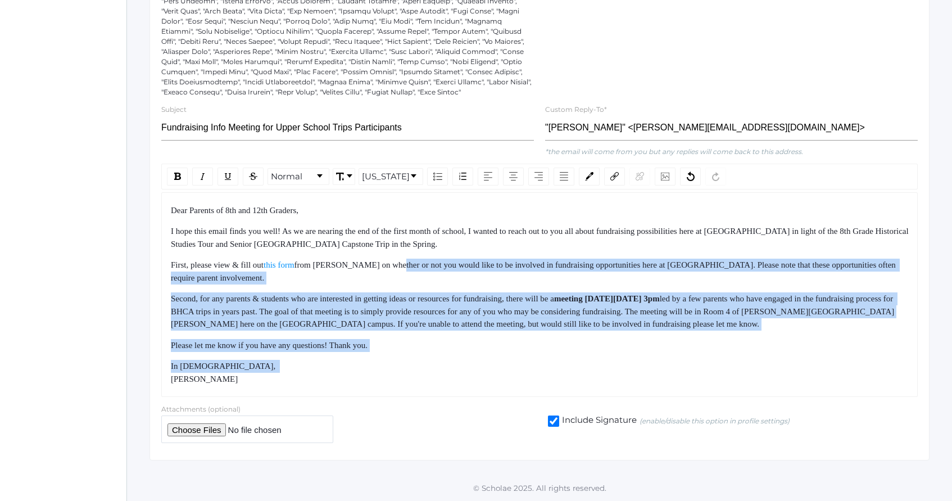
click at [403, 265] on span "from [PERSON_NAME] on whether or not you would like to be involved in fundraisi…" at bounding box center [534, 271] width 727 height 22
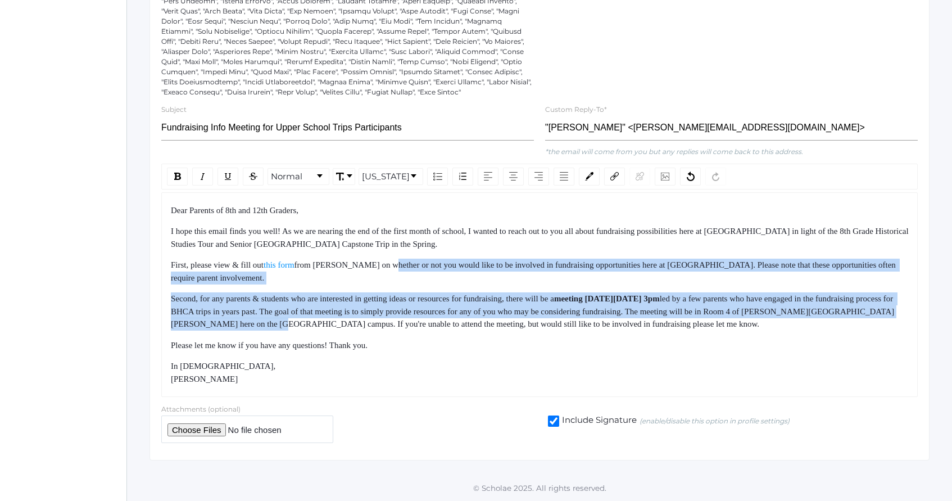
drag, startPoint x: 403, startPoint y: 265, endPoint x: 447, endPoint y: 372, distance: 115.4
click at [444, 369] on div "Dear Parents of 8th and 12th Graders, I hope this email finds you well! As we a…" at bounding box center [540, 294] width 738 height 181
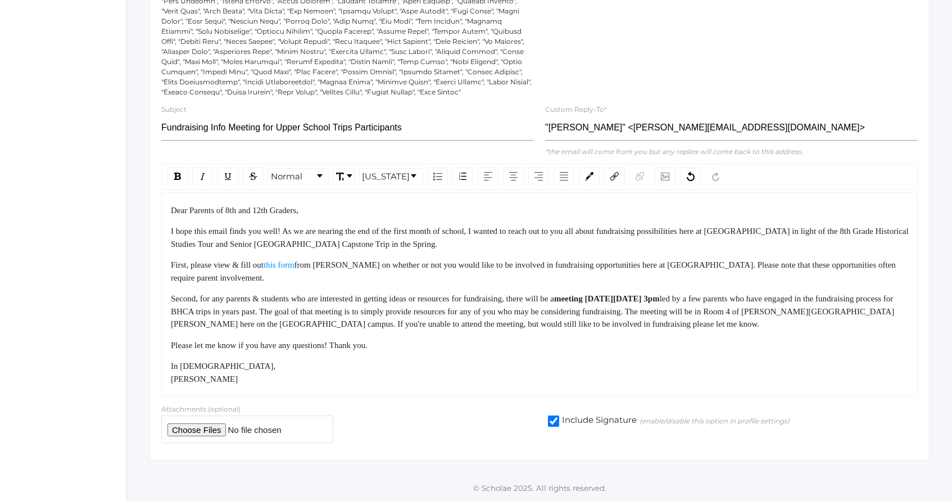
click at [447, 372] on div "In [DEMOGRAPHIC_DATA], [PERSON_NAME]" at bounding box center [540, 372] width 738 height 25
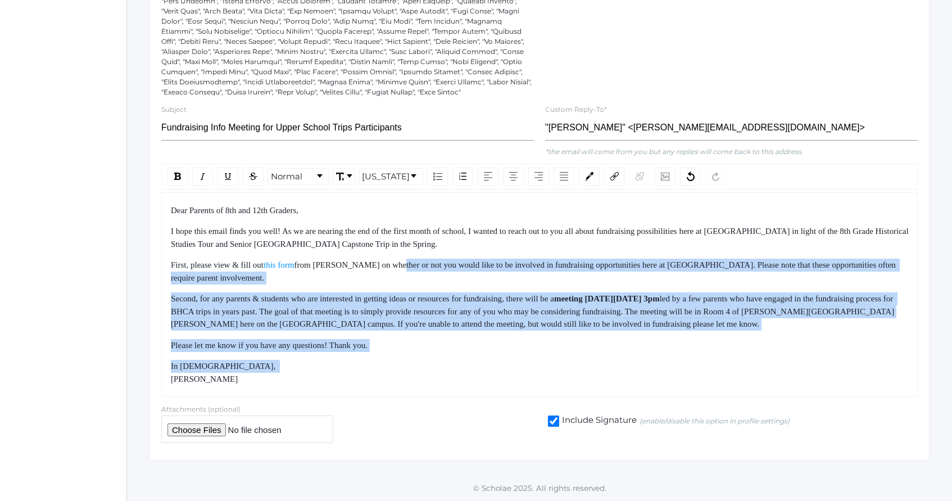
drag, startPoint x: 447, startPoint y: 372, endPoint x: 405, endPoint y: 258, distance: 121.4
click at [406, 259] on div "Dear Parents of 8th and 12th Graders, I hope this email finds you well! As we a…" at bounding box center [540, 294] width 738 height 181
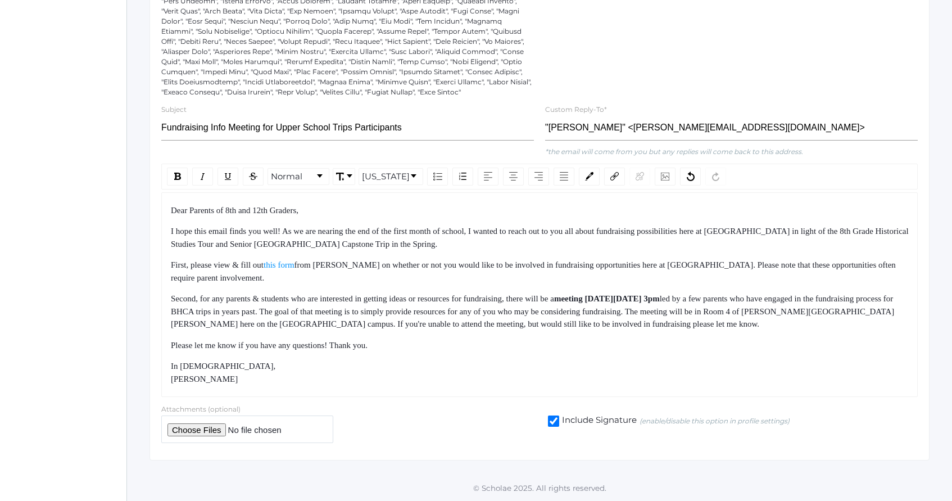
click at [405, 258] on div "First, please view & fill out this form from [PERSON_NAME] on whether or not yo…" at bounding box center [540, 270] width 738 height 25
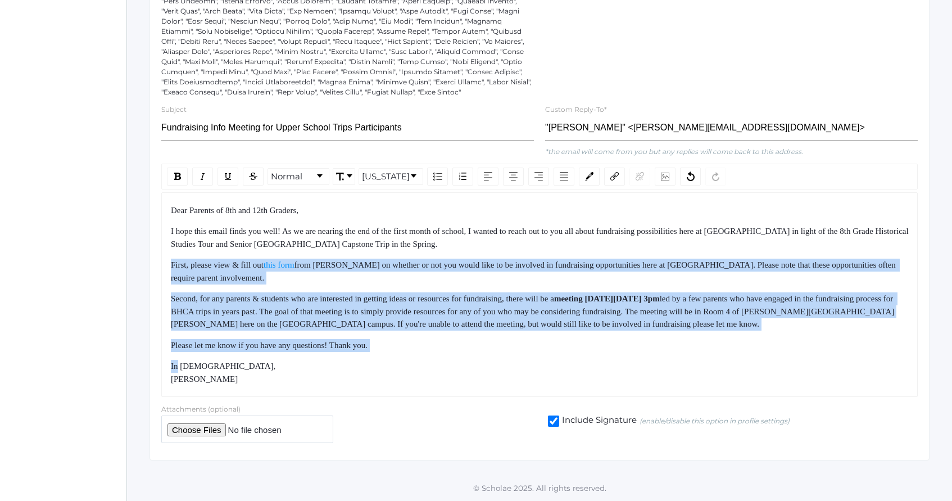
drag, startPoint x: 405, startPoint y: 258, endPoint x: 460, endPoint y: 355, distance: 111.4
click at [457, 352] on div "Dear Parents of 8th and 12th Graders, I hope this email finds you well! As we a…" at bounding box center [540, 294] width 738 height 181
click at [460, 355] on div "Dear Parents of 8th and 12th Graders, I hope this email finds you well! As we a…" at bounding box center [540, 294] width 738 height 181
drag, startPoint x: 460, startPoint y: 355, endPoint x: 412, endPoint y: 252, distance: 113.1
click at [413, 253] on div "Dear Parents of 8th and 12th Graders, I hope this email finds you well! As we a…" at bounding box center [540, 294] width 738 height 181
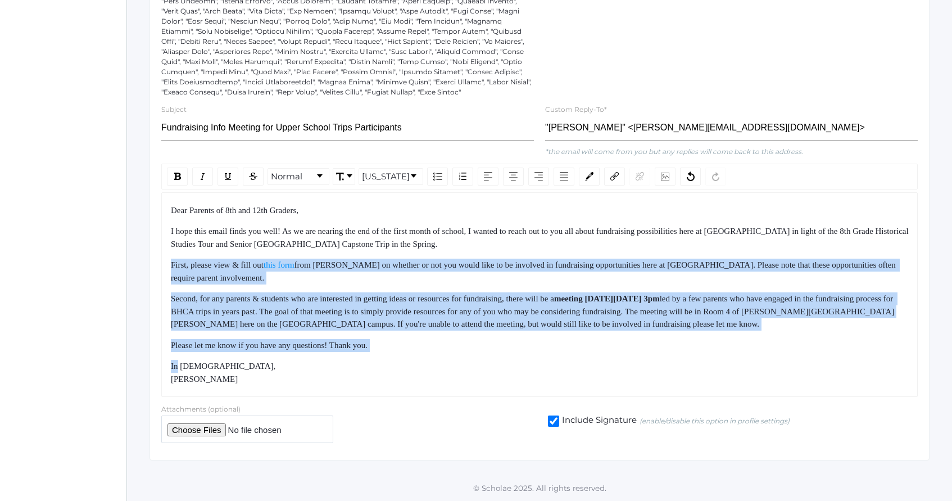
click at [412, 252] on div "Dear Parents of 8th and 12th Graders, I hope this email finds you well! As we a…" at bounding box center [540, 294] width 738 height 181
drag, startPoint x: 412, startPoint y: 252, endPoint x: 474, endPoint y: 374, distance: 136.2
click at [474, 374] on div "Dear Parents of 8th and 12th Graders, I hope this email finds you well! As we a…" at bounding box center [540, 294] width 738 height 181
click at [474, 374] on div "In [DEMOGRAPHIC_DATA], [PERSON_NAME]" at bounding box center [540, 372] width 738 height 25
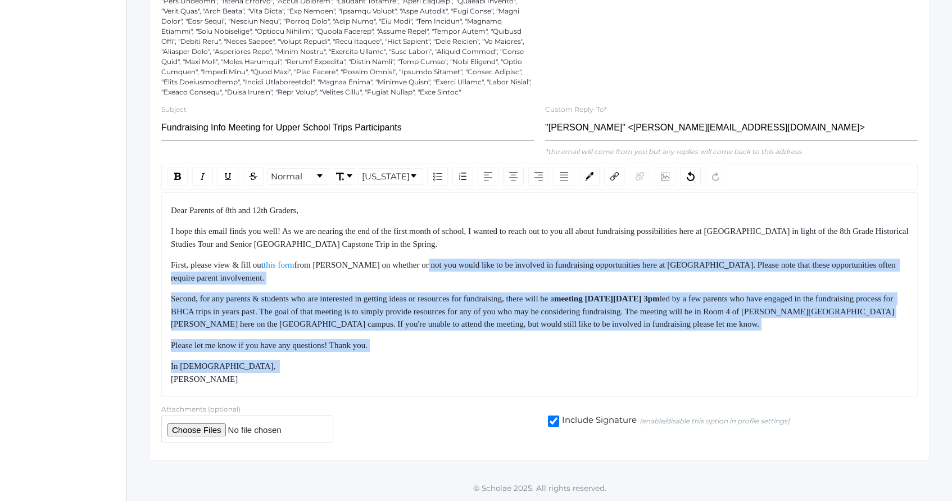
drag, startPoint x: 474, startPoint y: 374, endPoint x: 427, endPoint y: 258, distance: 125.0
click at [428, 260] on div "Dear Parents of 8th and 12th Graders, I hope this email finds you well! As we a…" at bounding box center [540, 294] width 738 height 181
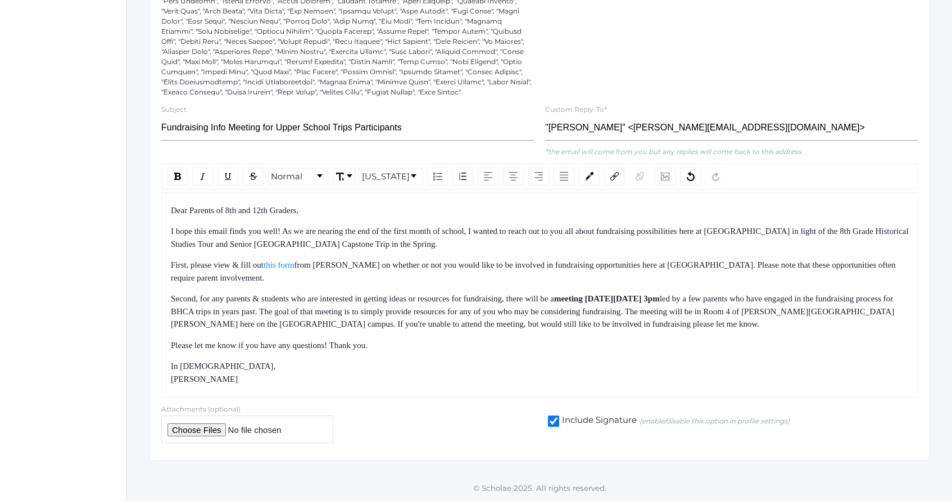
click at [427, 258] on div "Dear Parents of 8th and 12th Graders, I hope this email finds you well! As we a…" at bounding box center [540, 294] width 738 height 181
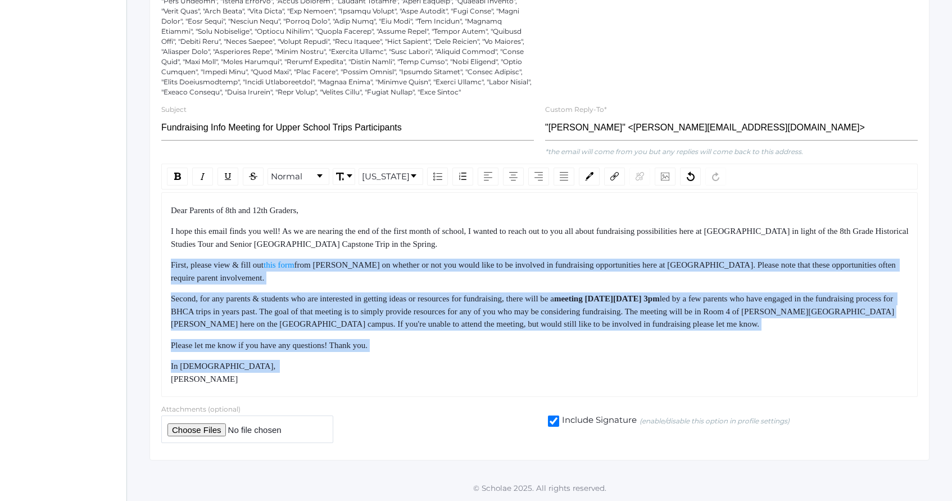
drag, startPoint x: 427, startPoint y: 258, endPoint x: 488, endPoint y: 378, distance: 134.7
click at [485, 376] on div "Dear Parents of 8th and 12th Graders, I hope this email finds you well! As we a…" at bounding box center [540, 294] width 738 height 181
click at [488, 378] on div "In [DEMOGRAPHIC_DATA], [PERSON_NAME]" at bounding box center [540, 372] width 738 height 25
drag, startPoint x: 488, startPoint y: 378, endPoint x: 440, endPoint y: 243, distance: 143.1
click at [440, 244] on div "Dear Parents of 8th and 12th Graders, I hope this email finds you well! As we a…" at bounding box center [540, 294] width 738 height 181
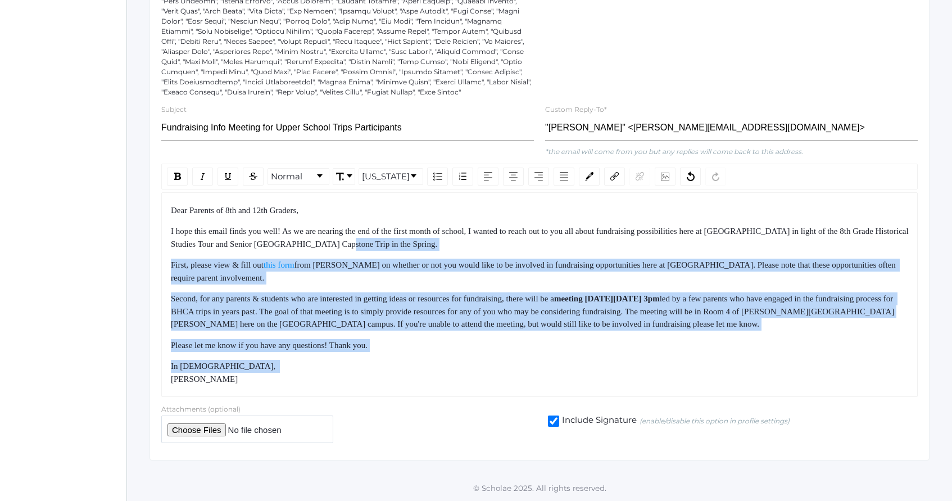
click at [440, 243] on div "I hope this email finds you well! As we are nearing the end of the first month …" at bounding box center [540, 237] width 738 height 25
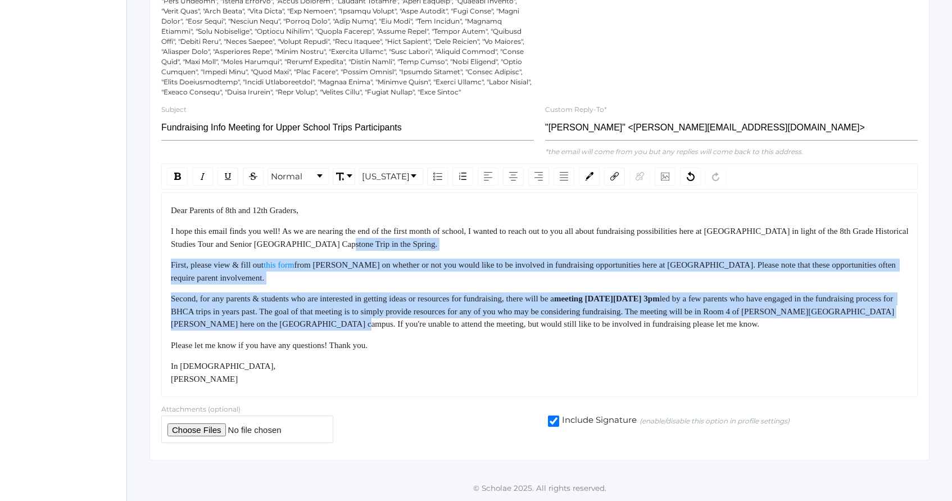
drag, startPoint x: 440, startPoint y: 243, endPoint x: 489, endPoint y: 332, distance: 100.9
click at [487, 329] on div "Dear Parents of 8th and 12th Graders, I hope this email finds you well! As we a…" at bounding box center [540, 294] width 738 height 181
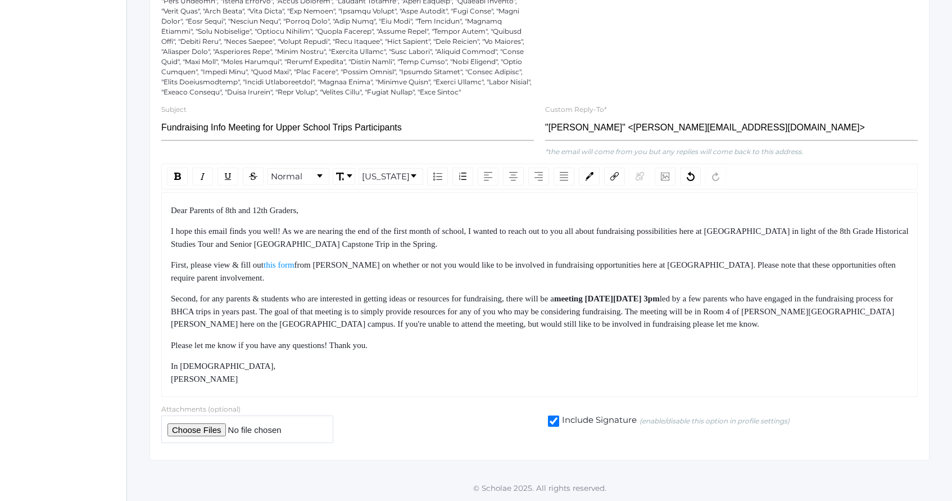
click at [489, 332] on div "Dear Parents of 8th and 12th Graders, I hope this email finds you well! As we a…" at bounding box center [540, 294] width 738 height 181
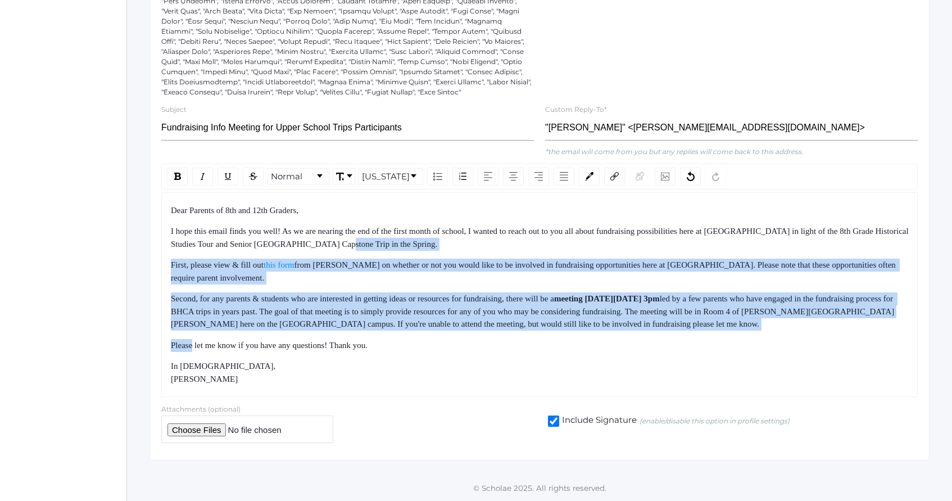
drag, startPoint x: 489, startPoint y: 332, endPoint x: 463, endPoint y: 238, distance: 96.8
click at [464, 240] on div "Dear Parents of 8th and 12th Graders, I hope this email finds you well! As we a…" at bounding box center [540, 294] width 738 height 181
click at [463, 238] on div "I hope this email finds you well! As we are nearing the end of the first month …" at bounding box center [540, 237] width 738 height 25
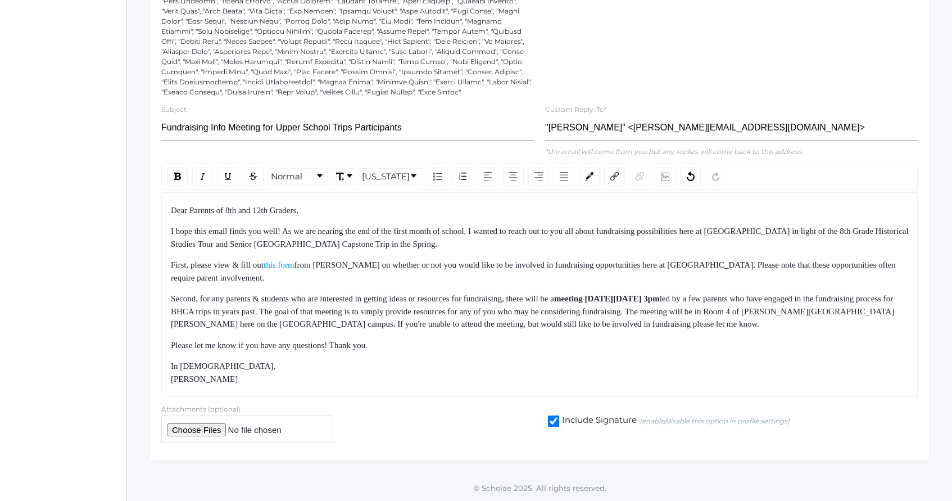
click at [646, 304] on div "Second, for any parents & students who are interested in getting ideas or resou…" at bounding box center [540, 311] width 738 height 38
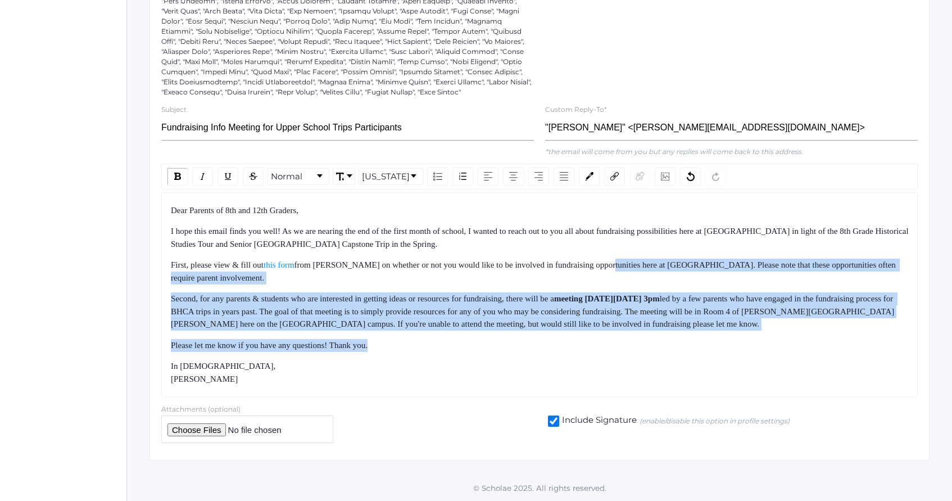
drag, startPoint x: 672, startPoint y: 353, endPoint x: 634, endPoint y: 269, distance: 92.5
click at [634, 269] on div "Dear Parents of 8th and 12th Graders, I hope this email finds you well! As we a…" at bounding box center [540, 294] width 738 height 181
click at [634, 269] on span "from [PERSON_NAME] on whether or not you would like to be involved in fundraisi…" at bounding box center [534, 271] width 727 height 22
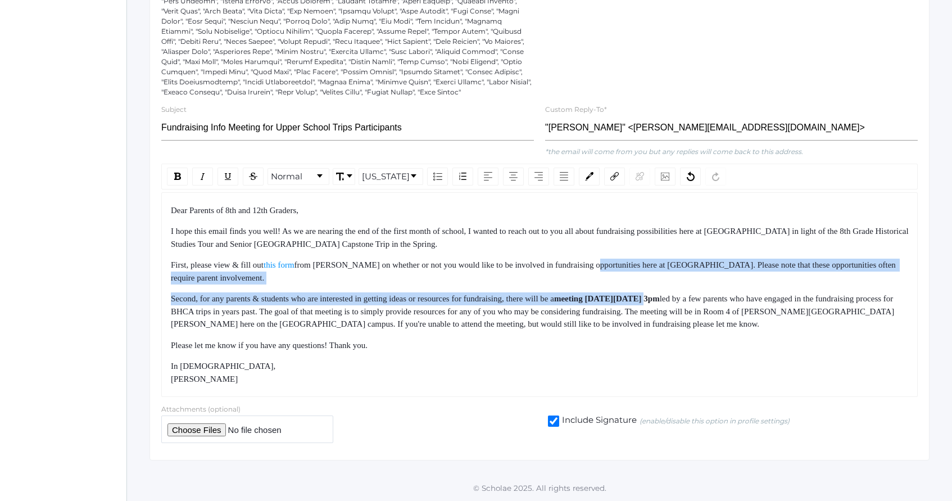
drag, startPoint x: 634, startPoint y: 269, endPoint x: 674, endPoint y: 337, distance: 79.6
click at [668, 332] on div "Dear Parents of 8th and 12th Graders, I hope this email finds you well! As we a…" at bounding box center [540, 294] width 738 height 181
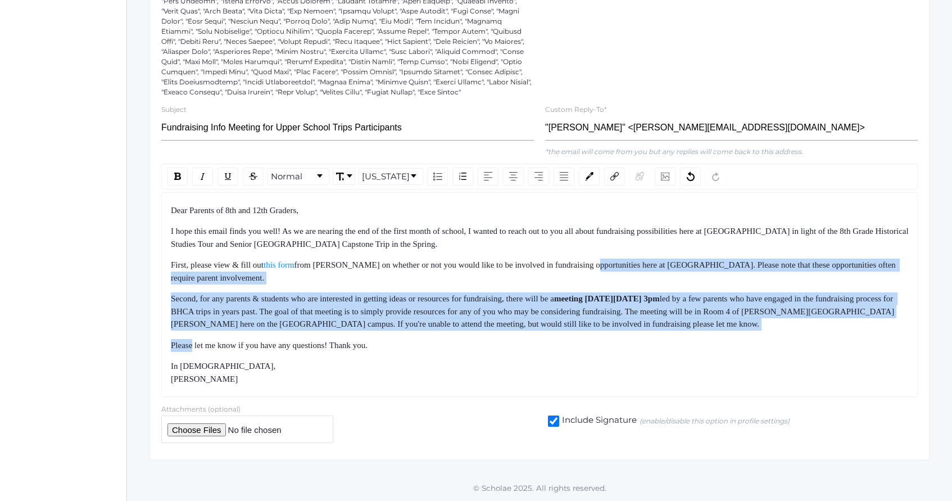
click at [674, 337] on div "Dear Parents of 8th and 12th Graders, I hope this email finds you well! As we a…" at bounding box center [540, 294] width 738 height 181
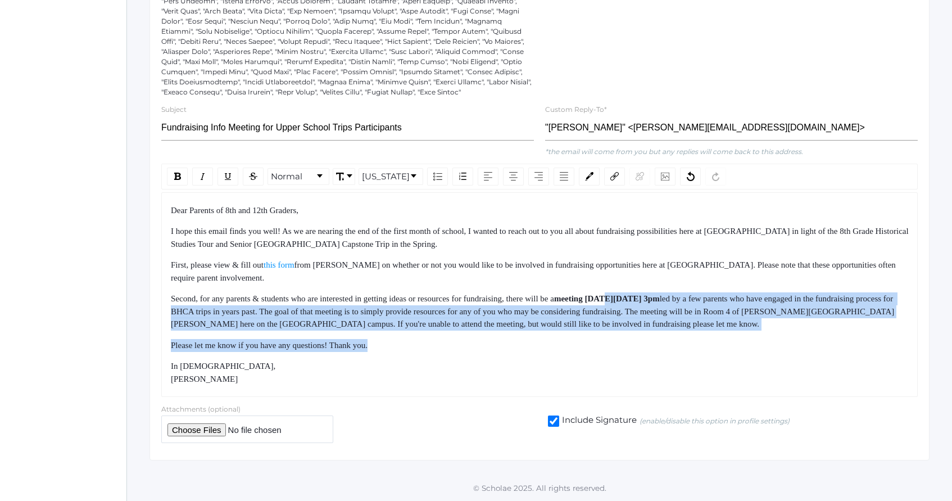
drag, startPoint x: 671, startPoint y: 334, endPoint x: 632, endPoint y: 264, distance: 80.5
click at [635, 269] on div "Dear Parents of 8th and 12th Graders, I hope this email finds you well! As we a…" at bounding box center [540, 294] width 738 height 181
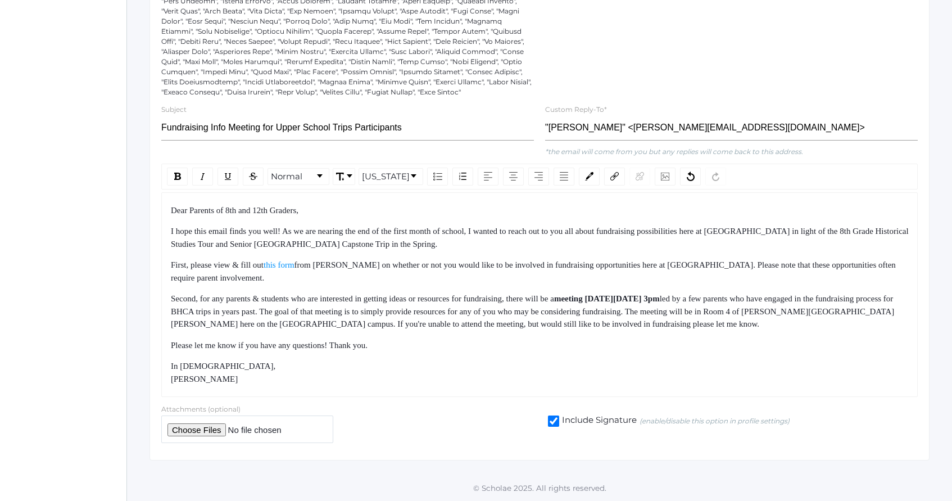
click at [632, 264] on span "from [PERSON_NAME] on whether or not you would like to be involved in fundraisi…" at bounding box center [534, 271] width 727 height 22
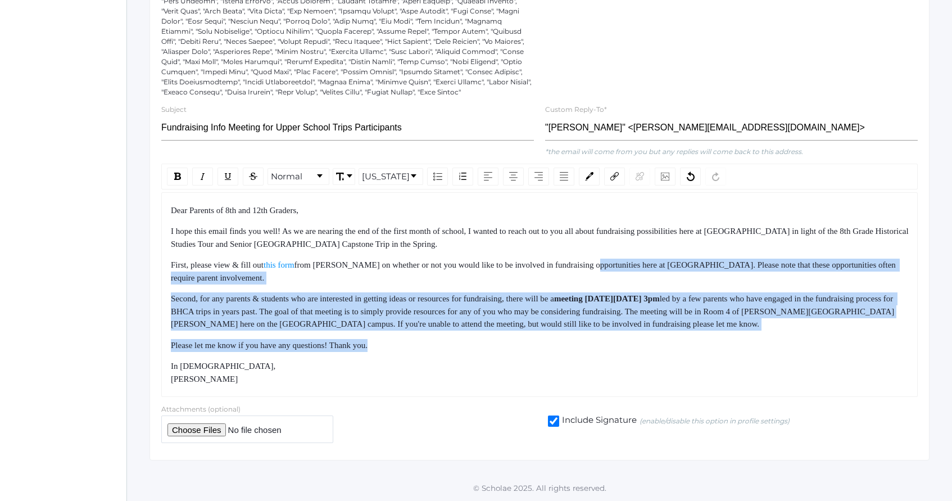
drag, startPoint x: 632, startPoint y: 264, endPoint x: 666, endPoint y: 350, distance: 92.9
click at [664, 349] on div "Dear Parents of 8th and 12th Graders, I hope this email finds you well! As we a…" at bounding box center [540, 294] width 738 height 181
click at [666, 350] on div "Please let me know if you have any questions! Thank you." at bounding box center [540, 345] width 738 height 13
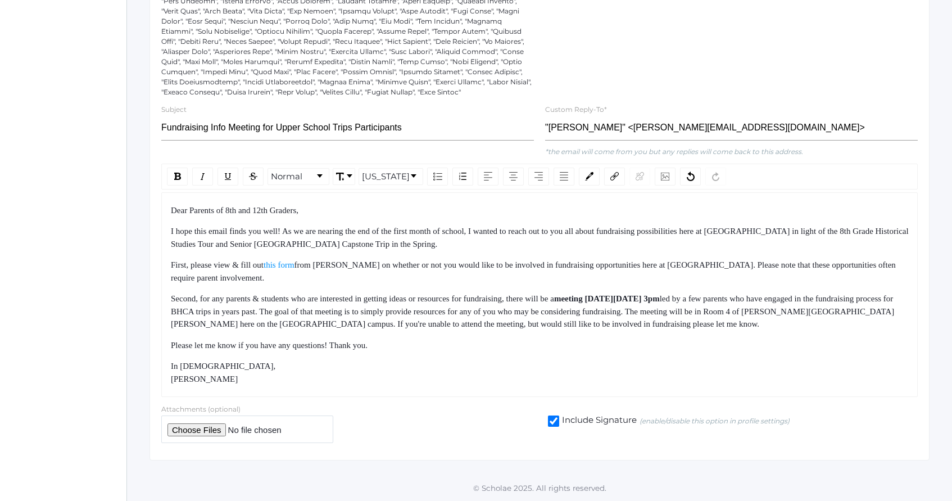
click at [592, 285] on div "Dear Parents of 8th and 12th Graders, I hope this email finds you well! As we a…" at bounding box center [540, 294] width 738 height 181
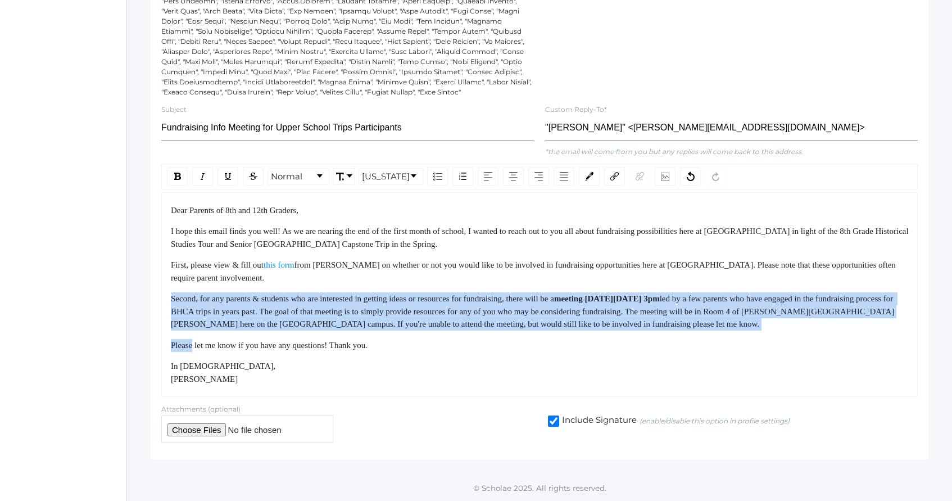
drag, startPoint x: 592, startPoint y: 285, endPoint x: 647, endPoint y: 343, distance: 79.9
click at [647, 342] on div "Dear Parents of 8th and 12th Graders, I hope this email finds you well! As we a…" at bounding box center [540, 294] width 738 height 181
click at [647, 343] on div "Please let me know if you have any questions! Thank you." at bounding box center [540, 345] width 738 height 13
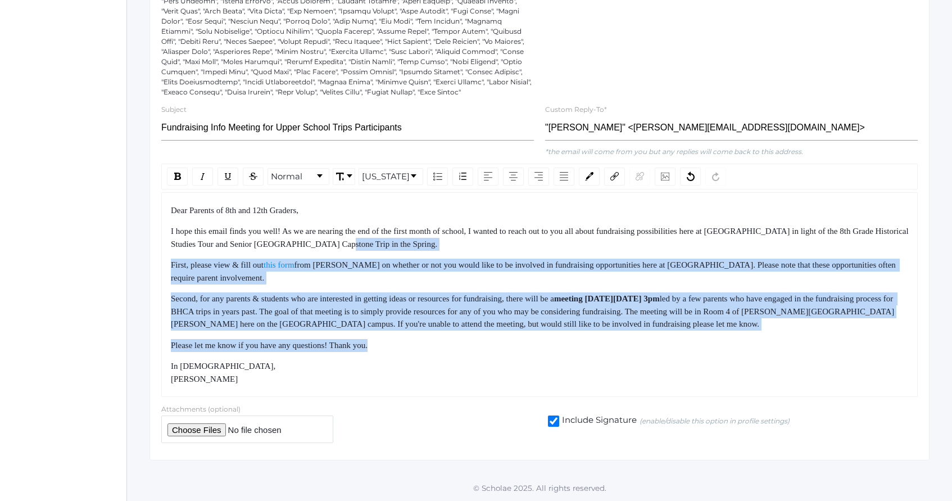
click at [608, 240] on div "Dear Parents of 8th and 12th Graders, I hope this email finds you well! As we a…" at bounding box center [540, 294] width 738 height 181
click at [607, 239] on div "I hope this email finds you well! As we are nearing the end of the first month …" at bounding box center [540, 237] width 738 height 25
click at [653, 385] on div "Dear Parents of 8th and 12th Graders, I hope this email finds you well! As we a…" at bounding box center [539, 294] width 756 height 205
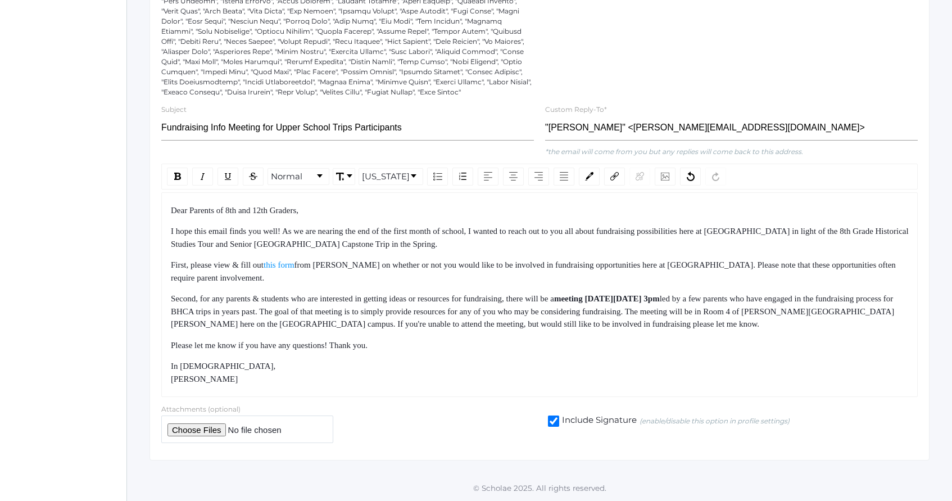
click at [653, 385] on div "Dear Parents of 8th and 12th Graders, I hope this email finds you well! As we a…" at bounding box center [539, 294] width 756 height 205
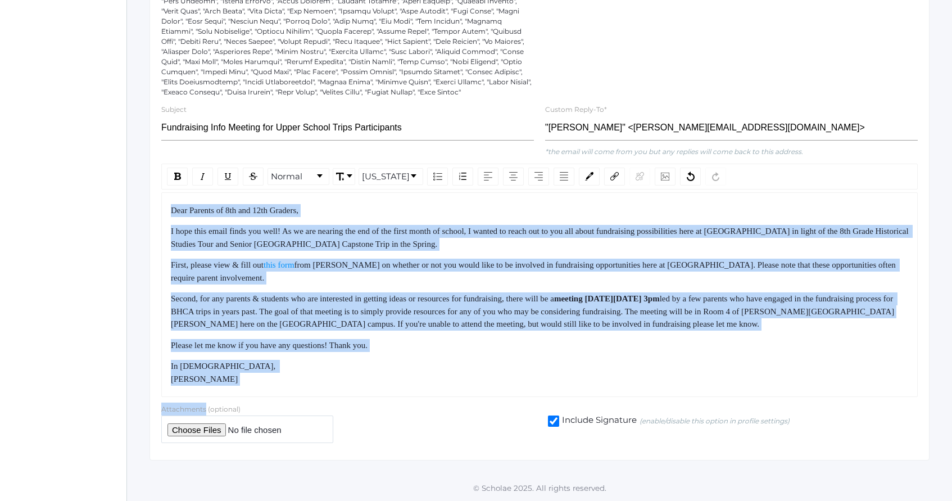
click at [609, 276] on div "Dear Parents of 8th and 12th Graders, I hope this email finds you well! As we a…" at bounding box center [539, 294] width 756 height 205
click at [608, 274] on div "First, please view & fill out this form from [PERSON_NAME] on whether or not yo…" at bounding box center [540, 270] width 738 height 25
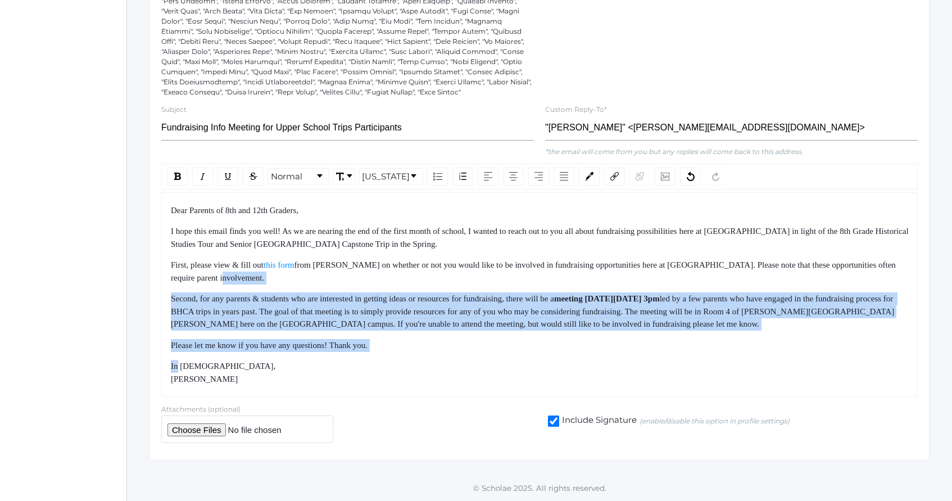
click at [634, 363] on div "Dear Parents of 8th and 12th Graders, I hope this email finds you well! As we a…" at bounding box center [540, 294] width 738 height 181
click at [634, 364] on div "In [DEMOGRAPHIC_DATA], [PERSON_NAME]" at bounding box center [540, 372] width 738 height 25
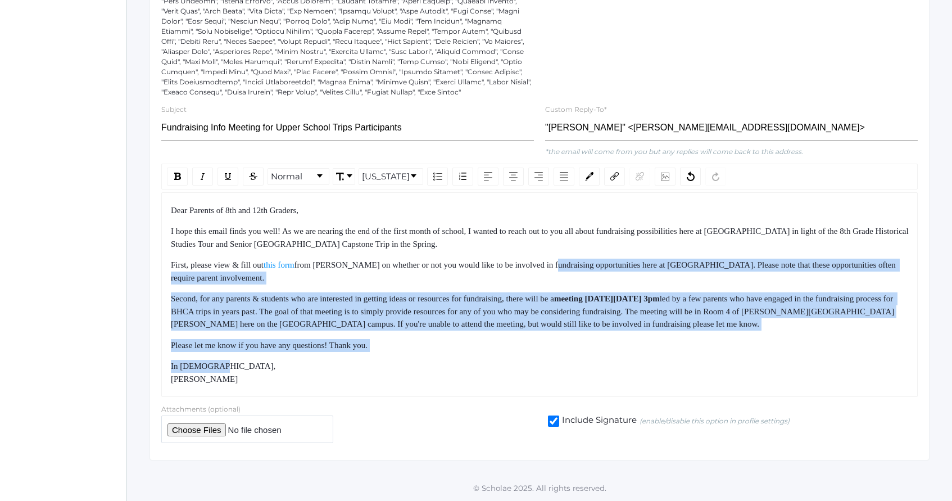
click at [596, 261] on div "Dear Parents of 8th and 12th Graders, I hope this email finds you well! As we a…" at bounding box center [540, 294] width 738 height 181
click at [596, 259] on div "First, please view & fill out this form from [PERSON_NAME] on whether or not yo…" at bounding box center [540, 270] width 738 height 25
click at [625, 354] on div "Dear Parents of 8th and 12th Graders, I hope this email finds you well! As we a…" at bounding box center [540, 294] width 738 height 181
click at [627, 356] on div "Dear Parents of 8th and 12th Graders, I hope this email finds you well! As we a…" at bounding box center [540, 294] width 738 height 181
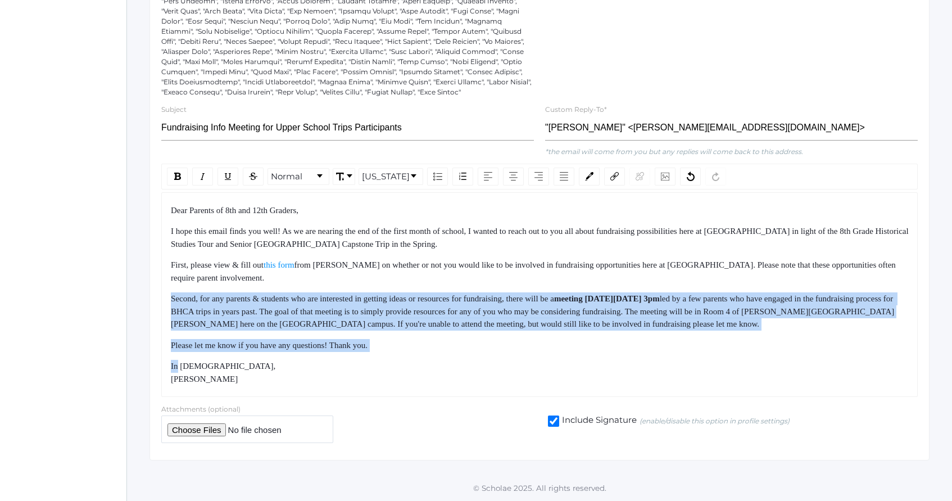
click at [577, 242] on div "Dear Parents of 8th and 12th Graders, I hope this email finds you well! As we a…" at bounding box center [540, 294] width 738 height 181
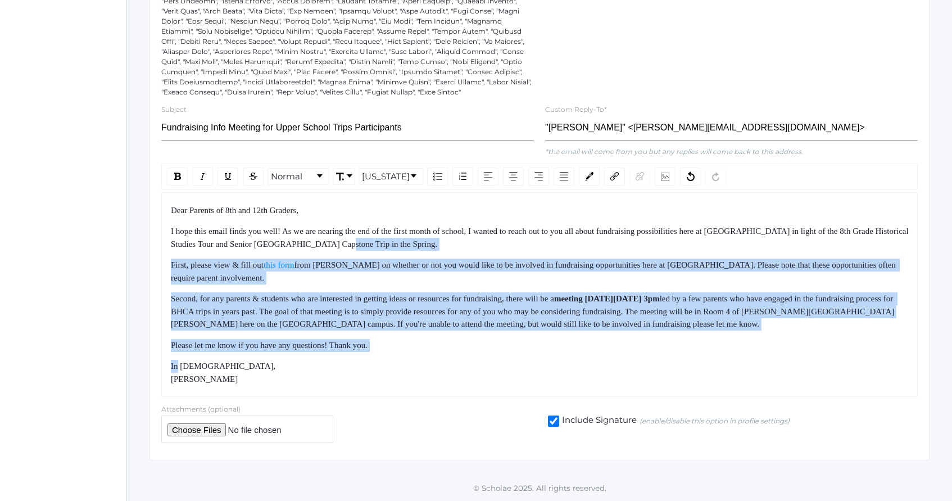
click at [577, 239] on div "I hope this email finds you well! As we are nearing the end of the first month …" at bounding box center [540, 237] width 738 height 25
click at [598, 370] on div "Dear Parents of 8th and 12th Graders, I hope this email finds you well! As we a…" at bounding box center [540, 294] width 738 height 181
click at [598, 369] on div "In [DEMOGRAPHIC_DATA], [PERSON_NAME]" at bounding box center [540, 372] width 738 height 25
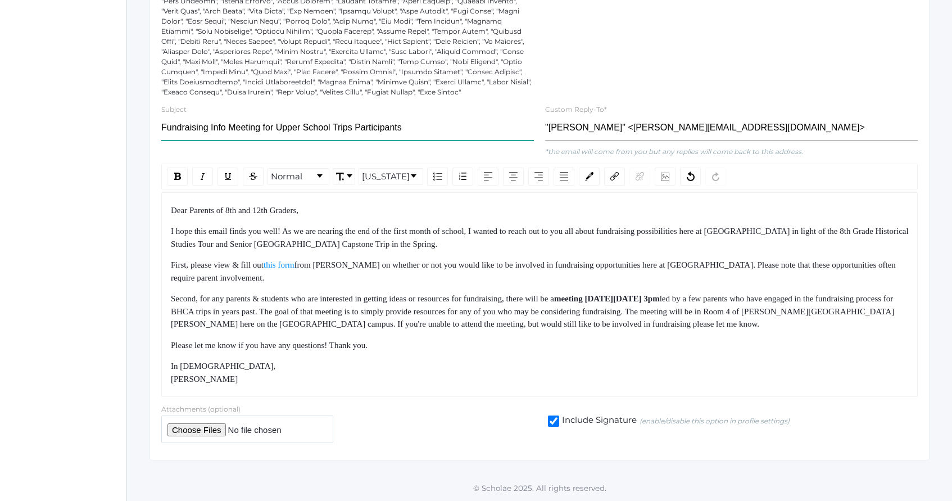
click at [222, 126] on input "Fundraising Info Meeting for Upper School Trips Participants" at bounding box center [347, 127] width 373 height 25
click at [255, 131] on input "Fundraising Info Meeting for Upper School Trips Participants" at bounding box center [347, 127] width 373 height 25
click at [229, 121] on input "Fundraising for Upper School Trips Participants" at bounding box center [347, 127] width 373 height 25
click at [315, 128] on input "Fundraising for Upper School Trips Participants" at bounding box center [347, 127] width 373 height 25
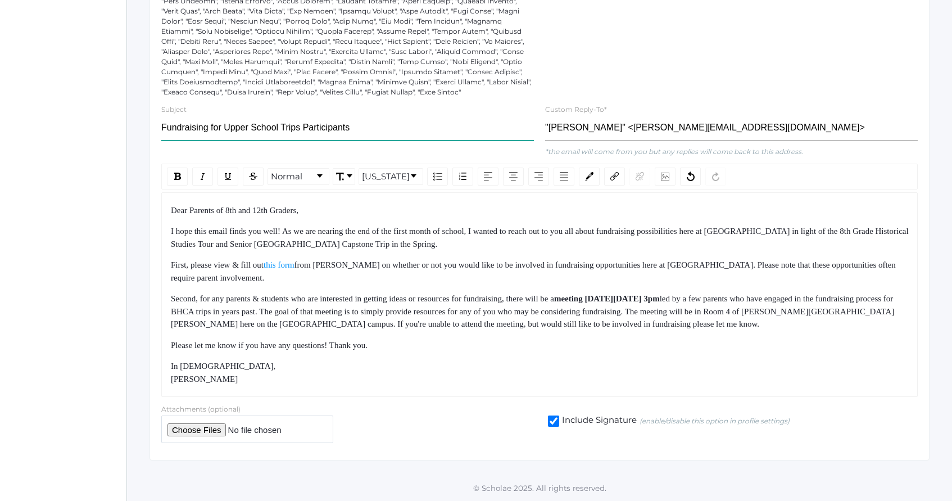
click at [357, 128] on input "Fundraising for Upper School Trips Participants" at bounding box center [347, 127] width 373 height 25
click at [363, 129] on input "Fundraising for Upper School Trips Participants 2025" at bounding box center [347, 127] width 373 height 25
type input "Fundraising for Upper School Trips Participants [DATE]-[DATE]"
click at [347, 271] on div "First, please view & fill out this form from [PERSON_NAME] on whether or not yo…" at bounding box center [540, 270] width 738 height 25
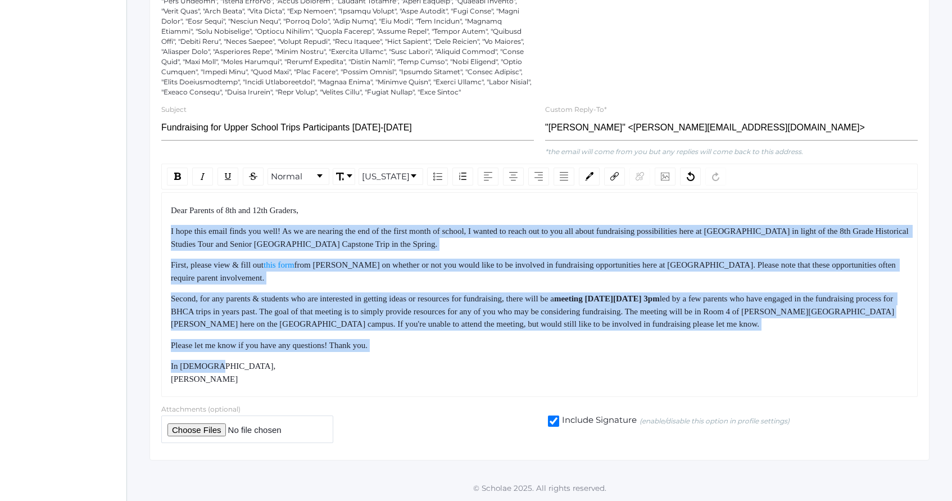
click at [383, 364] on div "Dear Parents of 8th and 12th Graders, I hope this email finds you well! As we a…" at bounding box center [540, 294] width 738 height 181
click at [383, 365] on div "In [DEMOGRAPHIC_DATA], [PERSON_NAME]" at bounding box center [540, 372] width 738 height 25
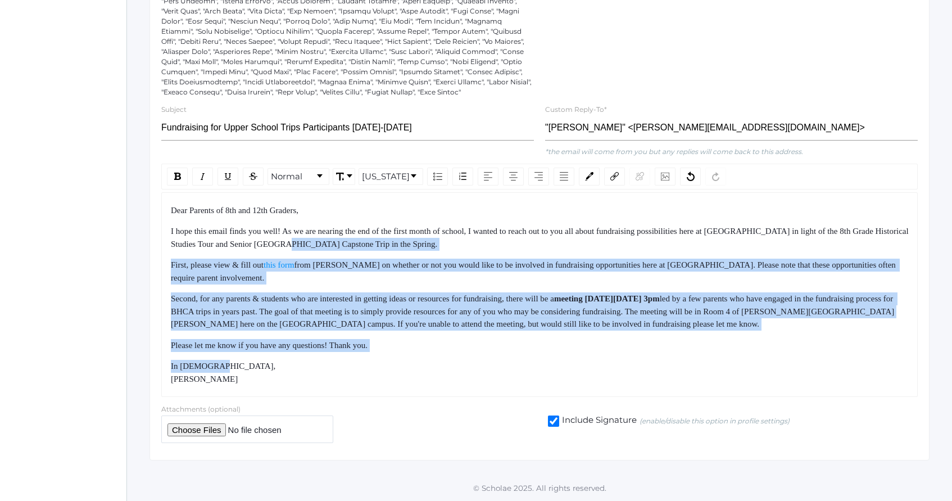
click at [341, 245] on div "Dear Parents of 8th and 12th Graders, I hope this email finds you well! As we a…" at bounding box center [540, 294] width 738 height 181
click at [341, 244] on span "I hope this email finds you well! As we are nearing the end of the first month …" at bounding box center [540, 237] width 739 height 22
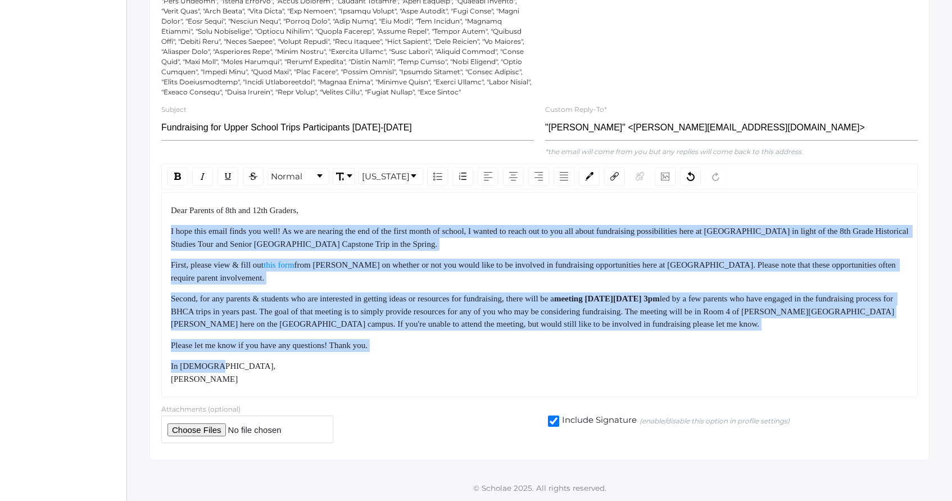
click at [403, 373] on div "Dear Parents of 8th and 12th Graders, I hope this email finds you well! As we a…" at bounding box center [540, 294] width 738 height 181
click at [403, 373] on div "In [DEMOGRAPHIC_DATA], [PERSON_NAME]" at bounding box center [540, 372] width 738 height 25
click at [374, 221] on div "Dear Parents of 8th and 12th Graders, I hope this email finds you well! As we a…" at bounding box center [540, 294] width 738 height 181
click at [374, 220] on div "Dear Parents of 8th and 12th Graders, I hope this email finds you well! As we a…" at bounding box center [540, 294] width 738 height 181
click at [426, 382] on div "Dear Parents of 8th and 12th Graders, I hope this email finds you well! As we a…" at bounding box center [540, 294] width 738 height 181
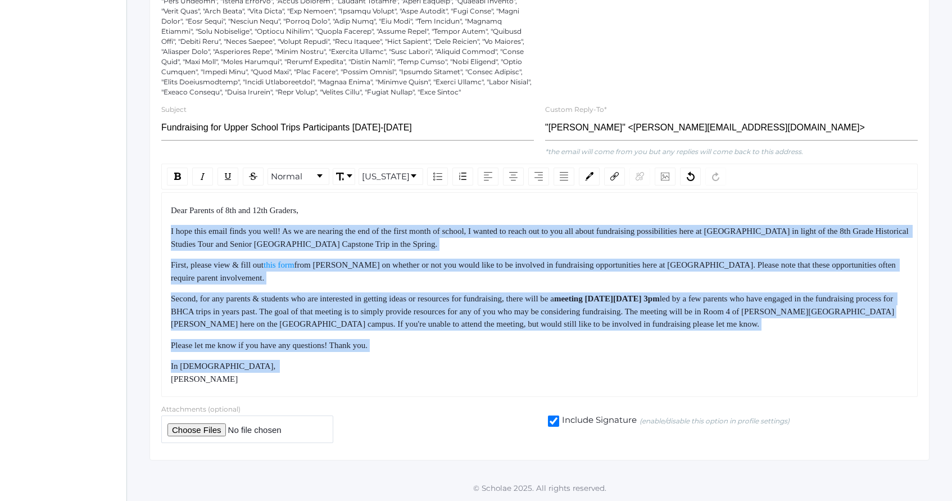
click at [426, 383] on div "In [DEMOGRAPHIC_DATA], [PERSON_NAME]" at bounding box center [540, 372] width 738 height 25
click at [429, 375] on div "Dear Parents of 8th and 12th Graders, I hope this email finds you well! As we a…" at bounding box center [540, 294] width 738 height 181
click at [430, 376] on div "In [DEMOGRAPHIC_DATA], [PERSON_NAME]" at bounding box center [540, 372] width 738 height 25
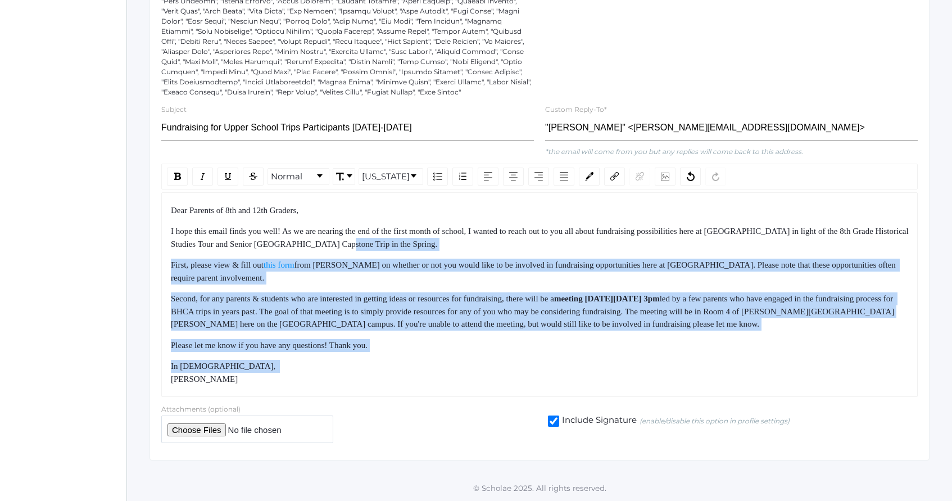
click at [390, 230] on div "Dear Parents of 8th and 12th Graders, I hope this email finds you well! As we a…" at bounding box center [540, 294] width 738 height 181
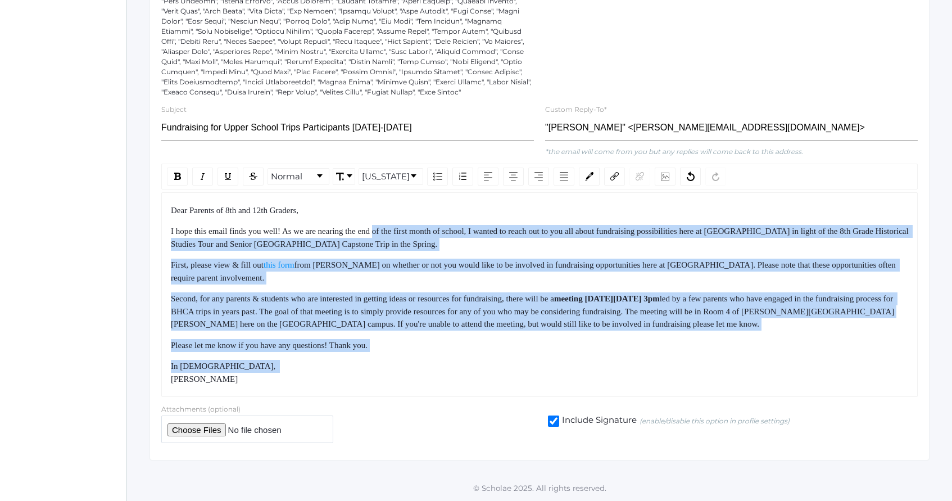
click at [390, 229] on span "I hope this email finds you well! As we are nearing the end of the first month …" at bounding box center [540, 237] width 739 height 22
click at [430, 347] on div "Dear Parents of 8th and 12th Graders, I hope this email finds you well! As we a…" at bounding box center [540, 294] width 738 height 181
click at [431, 348] on div "Please let me know if you have any questions! Thank you." at bounding box center [540, 345] width 738 height 13
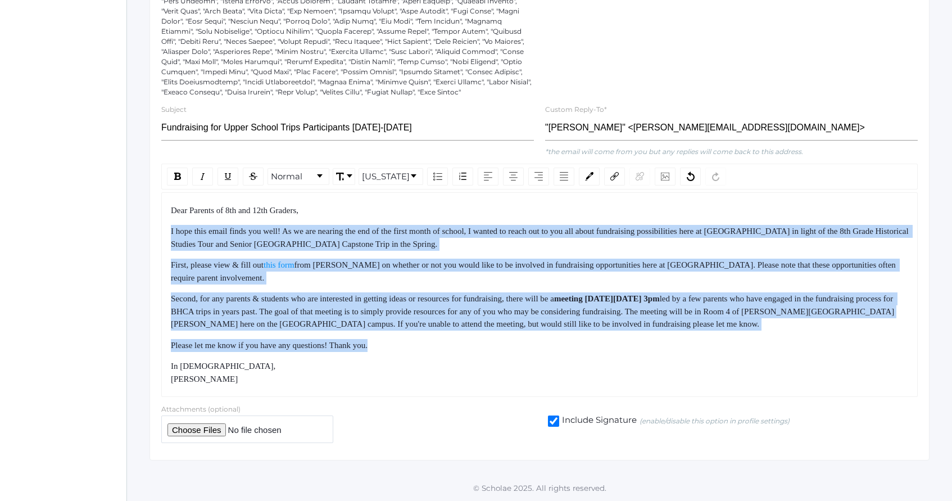
click at [401, 224] on div "Dear Parents of 8th and 12th Graders, I hope this email finds you well! As we a…" at bounding box center [540, 294] width 738 height 181
click at [401, 221] on div "Dear Parents of 8th and 12th Graders, I hope this email finds you well! As we a…" at bounding box center [540, 294] width 738 height 181
click at [442, 351] on div "Dear Parents of 8th and 12th Graders, I hope this email finds you well! As we a…" at bounding box center [540, 294] width 738 height 181
click at [443, 353] on div "Dear Parents of 8th and 12th Graders, I hope this email finds you well! As we a…" at bounding box center [540, 294] width 738 height 181
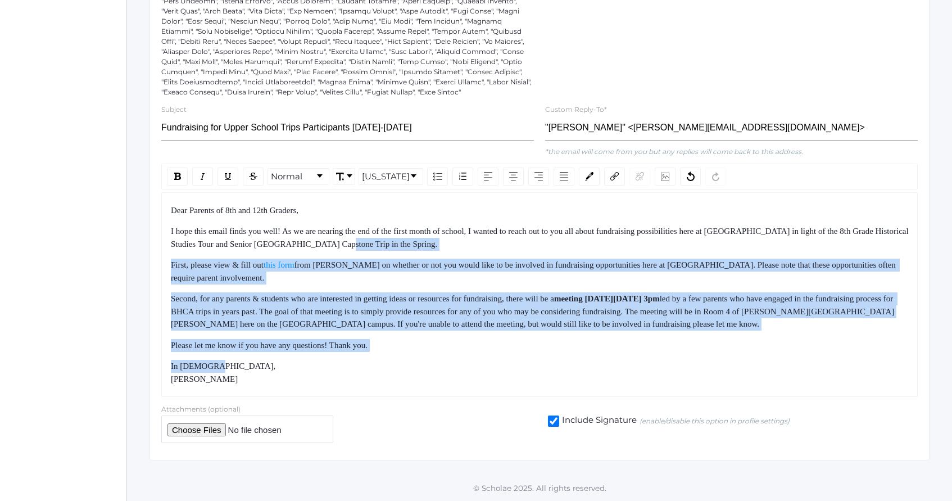
click at [453, 369] on div "Dear Parents of 8th and 12th Graders, I hope this email finds you well! As we a…" at bounding box center [540, 294] width 738 height 181
click at [455, 371] on div "In [DEMOGRAPHIC_DATA], [PERSON_NAME]" at bounding box center [540, 372] width 738 height 25
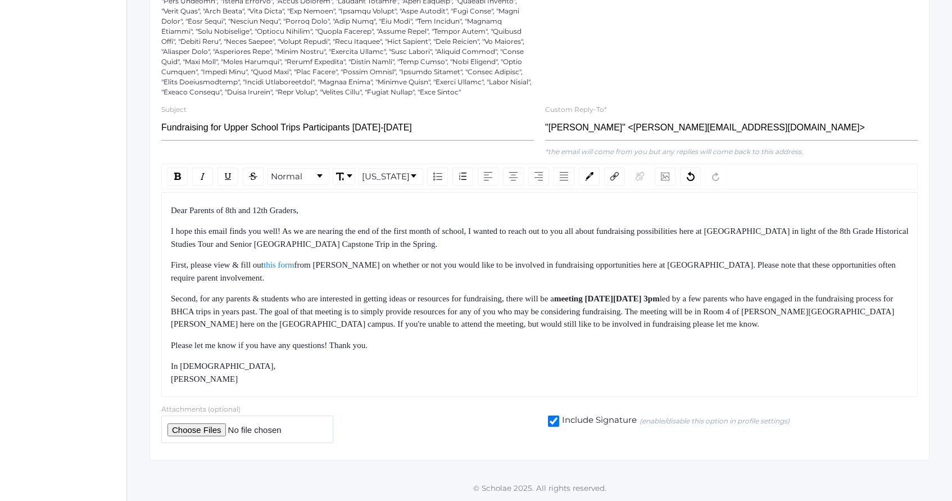
click at [716, 325] on span "led by a few parents who have engaged in the fundraising process for BHCA trips…" at bounding box center [533, 311] width 724 height 34
click at [540, 325] on span "led by a few parents who have engaged in the fundraising process for BHCA trips…" at bounding box center [533, 311] width 724 height 34
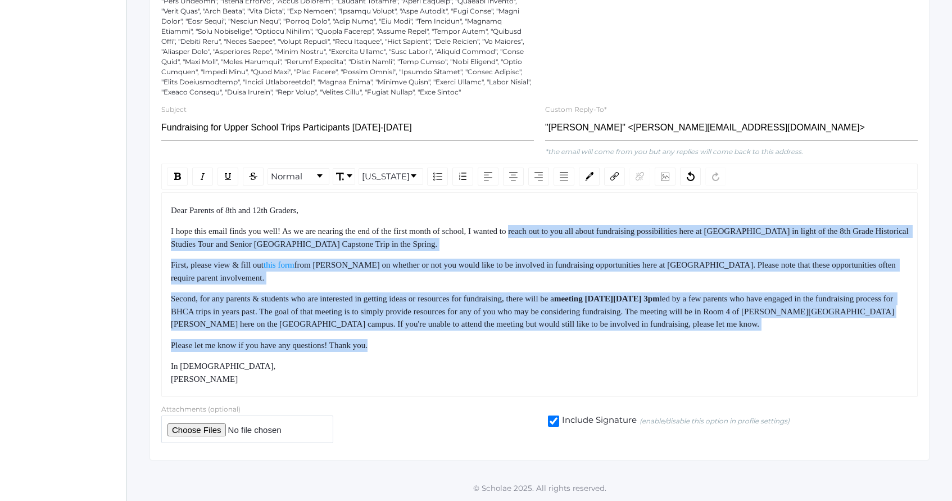
click at [554, 348] on div "Dear Parents of 8th and 12th Graders, I hope this email finds you well! As we a…" at bounding box center [540, 294] width 738 height 181
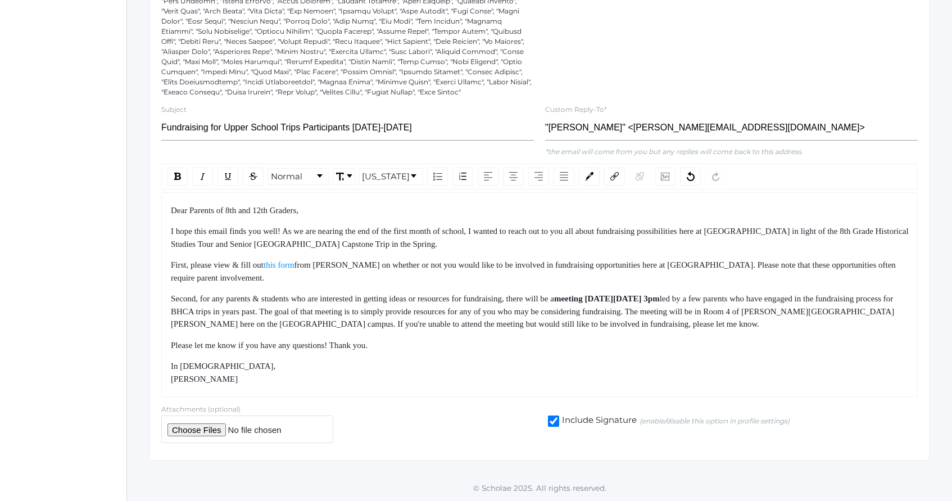
click at [556, 356] on div "Dear Parents of 8th and 12th Graders, I hope this email finds you well! As we a…" at bounding box center [540, 294] width 738 height 181
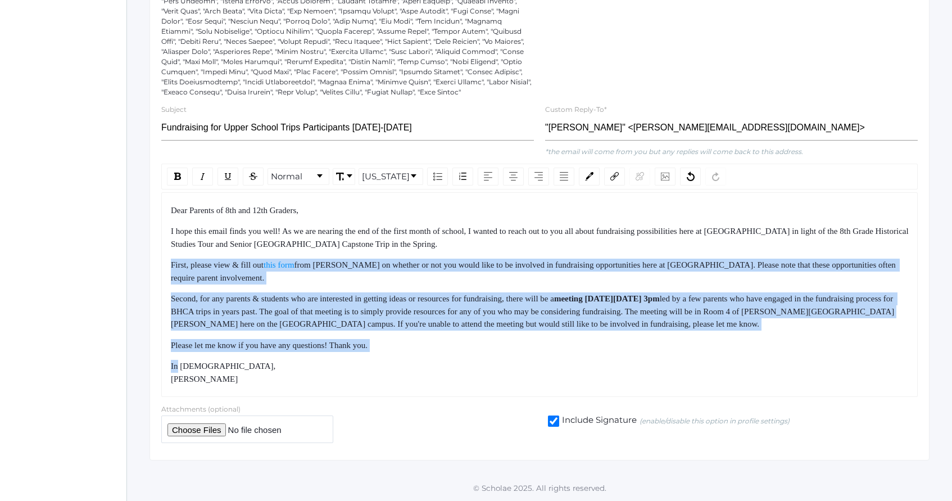
click at [511, 251] on div "Dear Parents of 8th and 12th Graders, I hope this email finds you well! As we a…" at bounding box center [540, 294] width 738 height 181
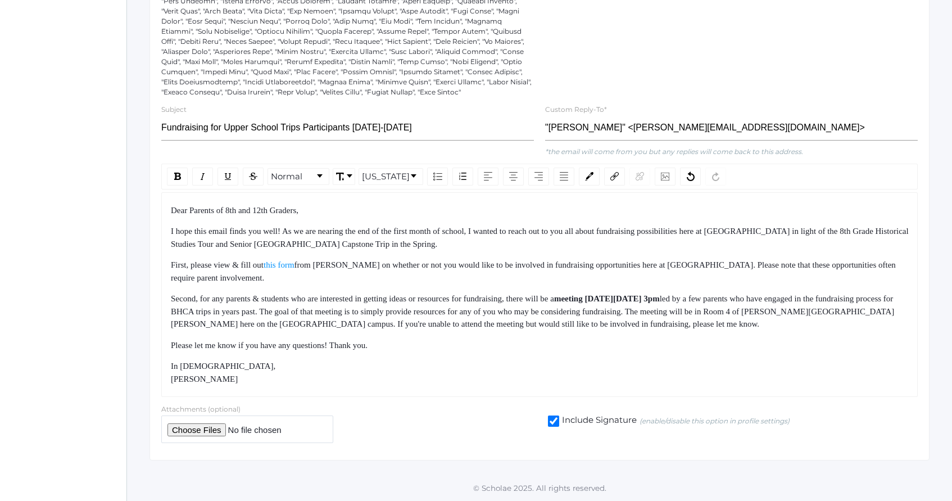
click at [509, 246] on div "I hope this email finds you well! As we are nearing the end of the first month …" at bounding box center [540, 237] width 738 height 25
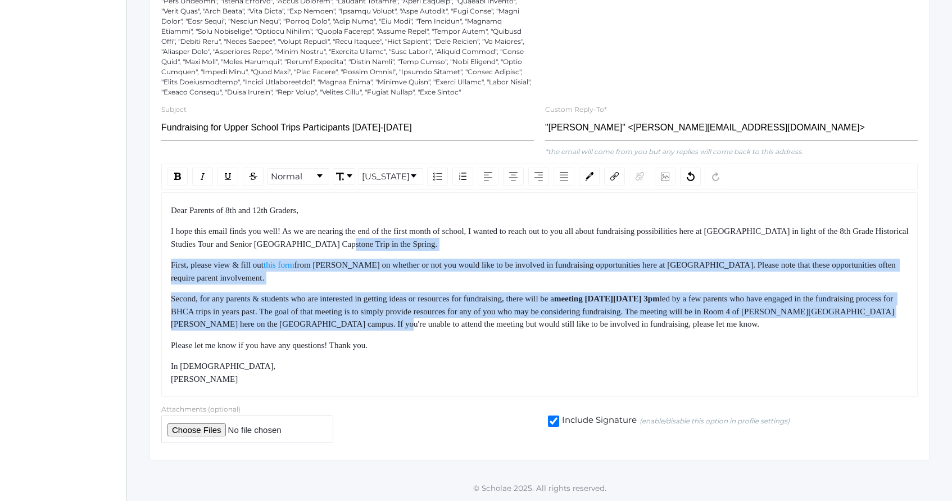
click at [512, 339] on div "Dear Parents of 8th and 12th Graders, I hope this email finds you well! As we a…" at bounding box center [540, 294] width 738 height 181
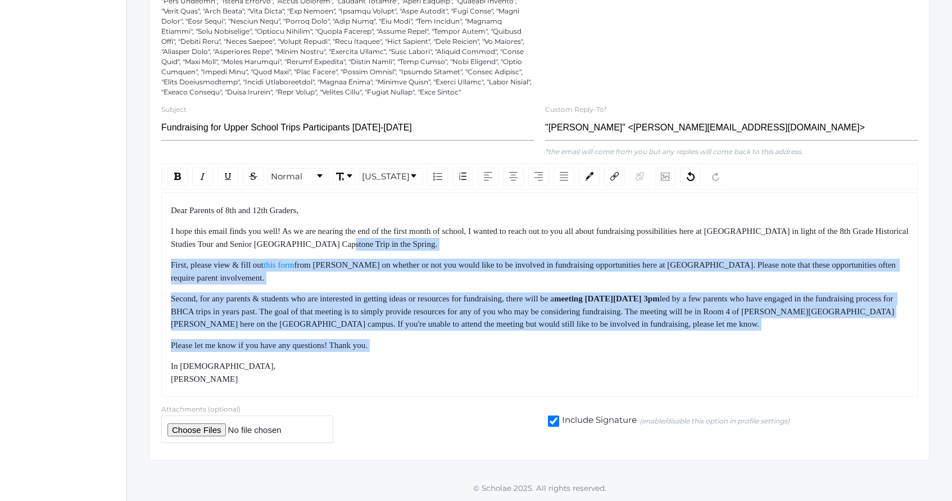
click at [514, 348] on div "Please let me know if you have any questions! Thank you." at bounding box center [540, 345] width 738 height 13
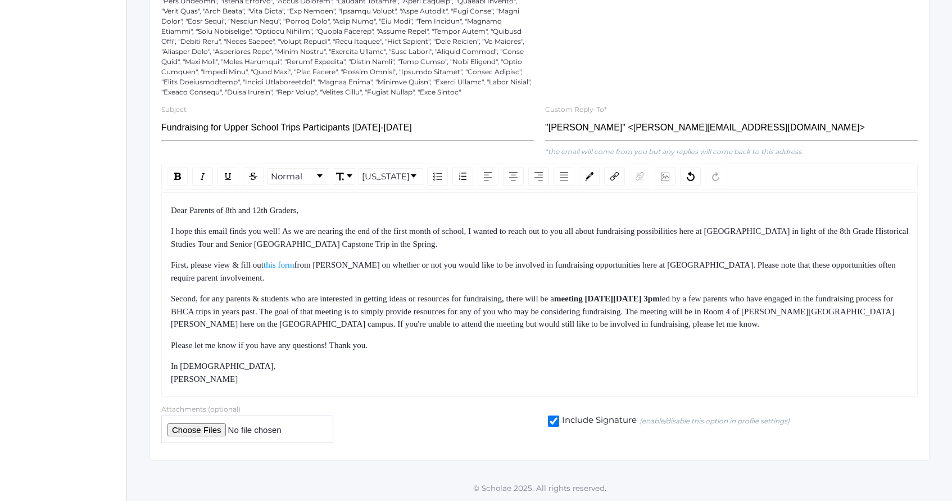
click at [337, 346] on span "Please let me know if you have any questions! Thank you." at bounding box center [269, 345] width 197 height 9
click at [395, 415] on div at bounding box center [347, 429] width 373 height 28
click at [294, 265] on span "this form" at bounding box center [279, 264] width 31 height 9
drag, startPoint x: 373, startPoint y: 201, endPoint x: 407, endPoint y: 318, distance: 121.6
click at [400, 301] on div "Dear Parents of 8th and 12th Graders, I hope this email finds you well! As we a…" at bounding box center [539, 294] width 756 height 205
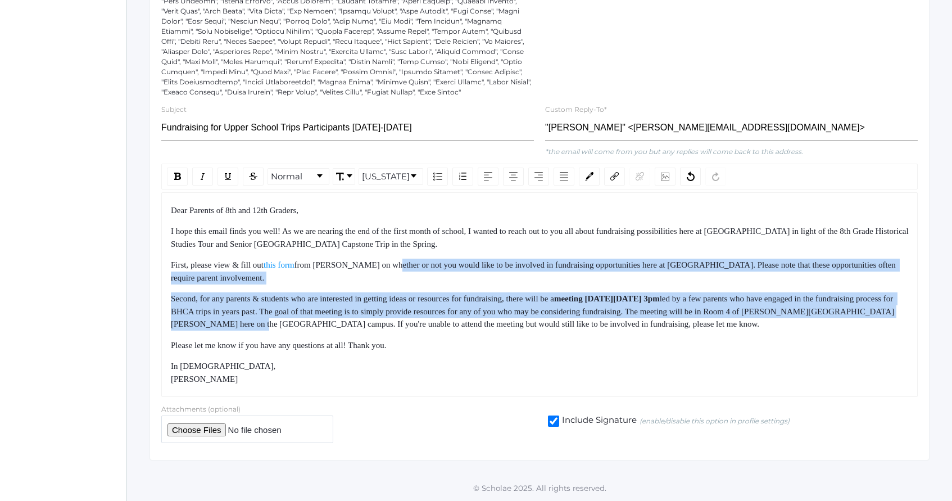
drag, startPoint x: 400, startPoint y: 262, endPoint x: 397, endPoint y: 229, distance: 33.3
click at [397, 235] on div "Dear Parents of 8th and 12th Graders, I hope this email finds you well! As we a…" at bounding box center [540, 294] width 738 height 181
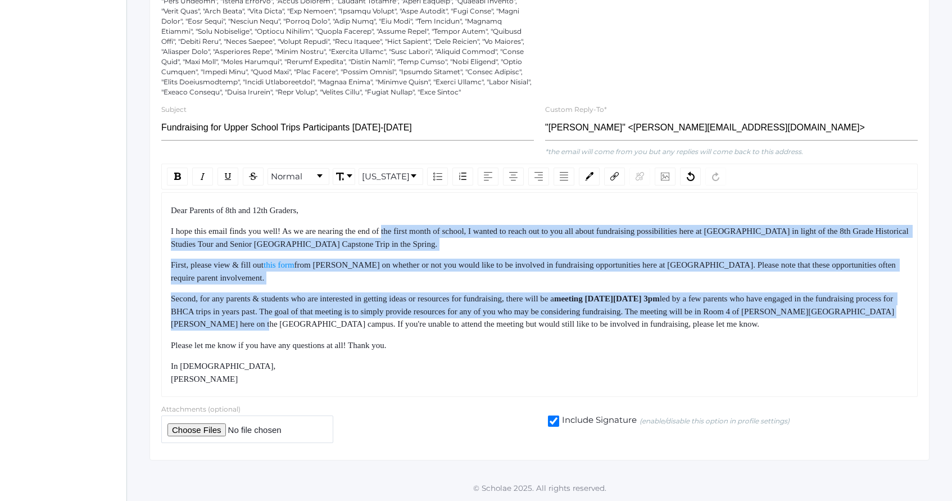
click at [397, 229] on span "I hope this email finds you well! As we are nearing the end of the first month …" at bounding box center [540, 237] width 739 height 22
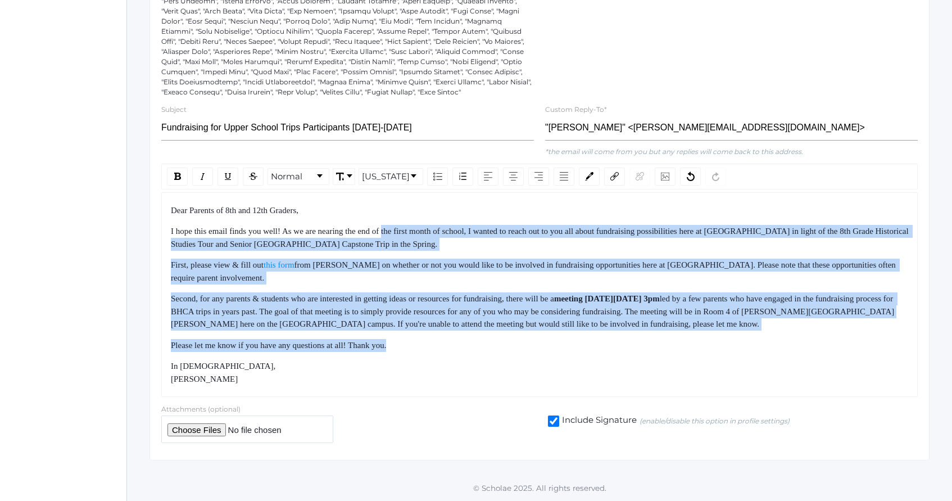
drag, startPoint x: 397, startPoint y: 229, endPoint x: 439, endPoint y: 349, distance: 126.7
click at [439, 349] on div "Dear Parents of 8th and 12th Graders, I hope this email finds you well! As we a…" at bounding box center [540, 294] width 738 height 181
click at [439, 349] on div "Please let me know if you have any questions at all! Thank you." at bounding box center [540, 345] width 738 height 13
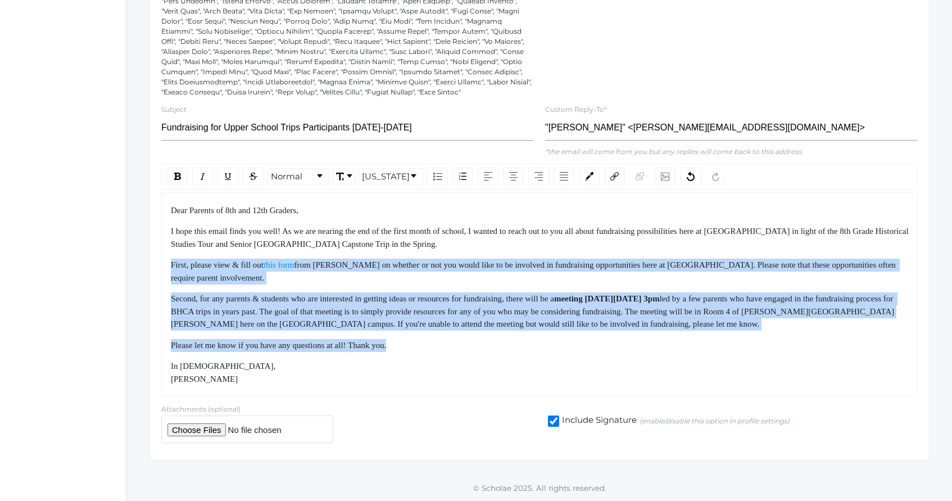
drag, startPoint x: 439, startPoint y: 349, endPoint x: 412, endPoint y: 250, distance: 102.5
click at [412, 250] on div "Dear Parents of 8th and 12th Graders, I hope this email finds you well! As we a…" at bounding box center [540, 294] width 738 height 181
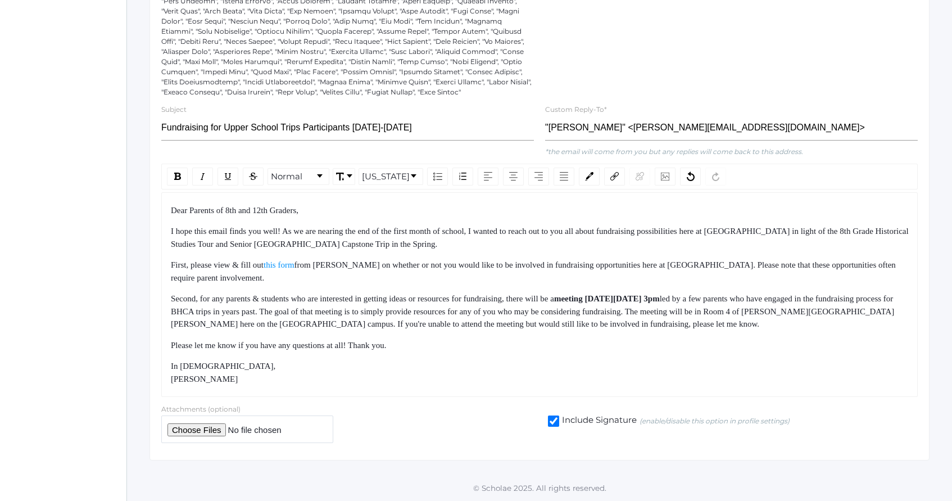
click at [410, 231] on span "I hope this email finds you well! As we are nearing the end of the first month …" at bounding box center [540, 237] width 739 height 22
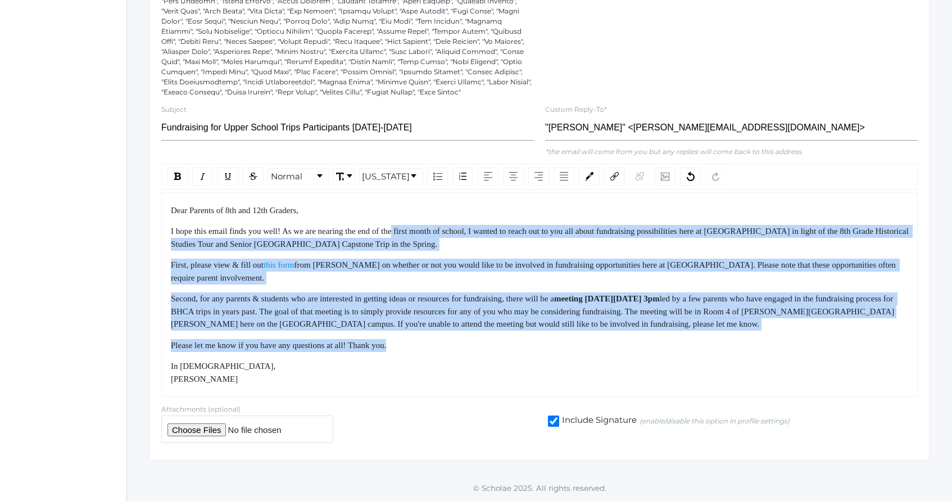
drag, startPoint x: 410, startPoint y: 234, endPoint x: 425, endPoint y: 355, distance: 121.2
click at [425, 355] on div "Dear Parents of 8th and 12th Graders, I hope this email finds you well! As we a…" at bounding box center [540, 294] width 738 height 181
click at [426, 358] on div "Dear Parents of 8th and 12th Graders, I hope this email finds you well! As we a…" at bounding box center [540, 294] width 738 height 181
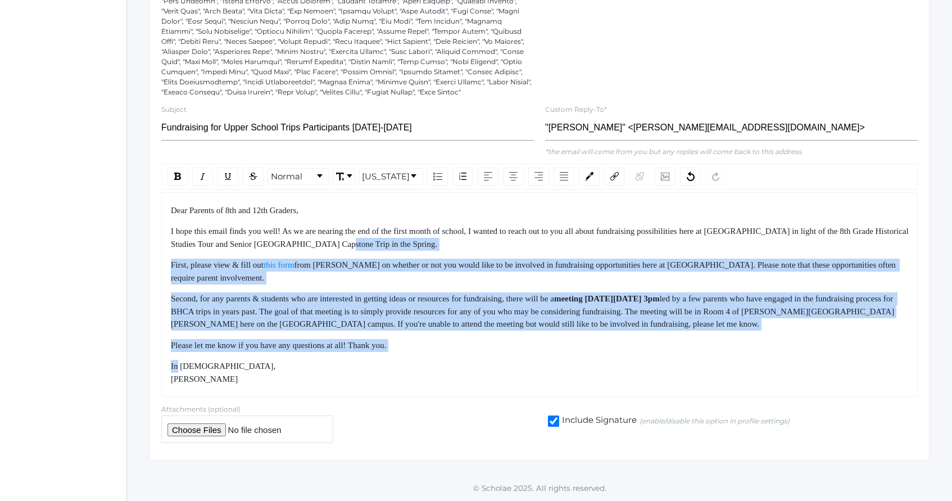
drag, startPoint x: 426, startPoint y: 358, endPoint x: 412, endPoint y: 238, distance: 121.1
click at [412, 242] on div "Dear Parents of 8th and 12th Graders, I hope this email finds you well! As we a…" at bounding box center [540, 294] width 738 height 181
click at [412, 238] on div "I hope this email finds you well! As we are nearing the end of the first month …" at bounding box center [540, 237] width 738 height 25
drag, startPoint x: 412, startPoint y: 238, endPoint x: 433, endPoint y: 352, distance: 115.4
click at [433, 352] on div "Dear Parents of 8th and 12th Graders, I hope this email finds you well! As we a…" at bounding box center [540, 294] width 738 height 181
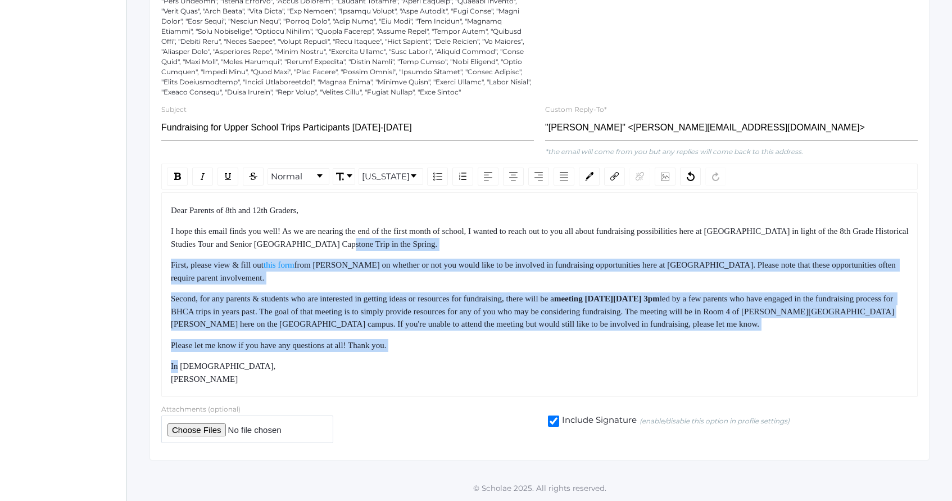
click at [434, 355] on div "Dear Parents of 8th and 12th Graders, I hope this email finds you well! As we a…" at bounding box center [540, 294] width 738 height 181
drag, startPoint x: 434, startPoint y: 355, endPoint x: 408, endPoint y: 239, distance: 118.2
click at [408, 242] on div "Dear Parents of 8th and 12th Graders, I hope this email finds you well! As we a…" at bounding box center [540, 294] width 738 height 181
click at [408, 239] on div "I hope this email finds you well! As we are nearing the end of the first month …" at bounding box center [540, 237] width 738 height 25
drag, startPoint x: 408, startPoint y: 239, endPoint x: 447, endPoint y: 365, distance: 131.9
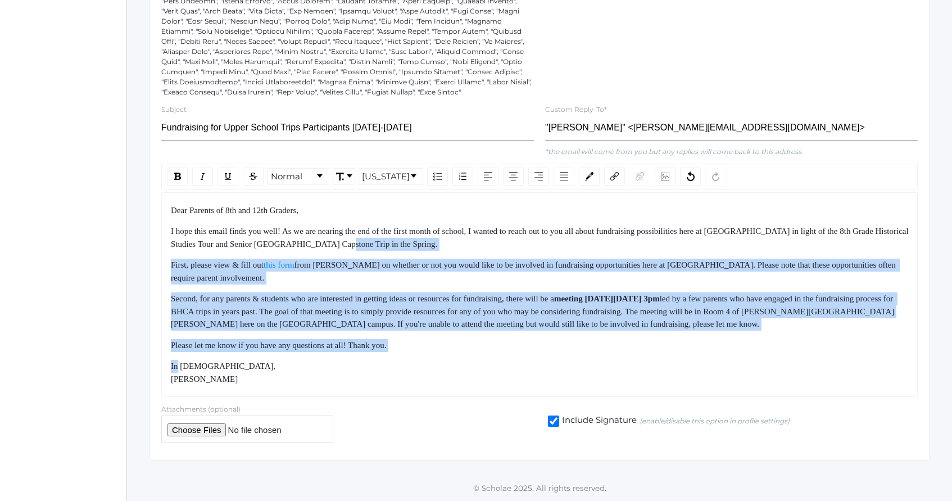
click at [447, 360] on div "Dear Parents of 8th and 12th Graders, I hope this email finds you well! As we a…" at bounding box center [540, 294] width 738 height 181
click at [447, 365] on div "In [DEMOGRAPHIC_DATA], [PERSON_NAME]" at bounding box center [540, 372] width 738 height 25
drag, startPoint x: 447, startPoint y: 365, endPoint x: 423, endPoint y: 237, distance: 130.4
click at [423, 240] on div "Dear Parents of 8th and 12th Graders, I hope this email finds you well! As we a…" at bounding box center [540, 294] width 738 height 181
click at [423, 237] on div "I hope this email finds you well! As we are nearing the end of the first month …" at bounding box center [540, 237] width 738 height 25
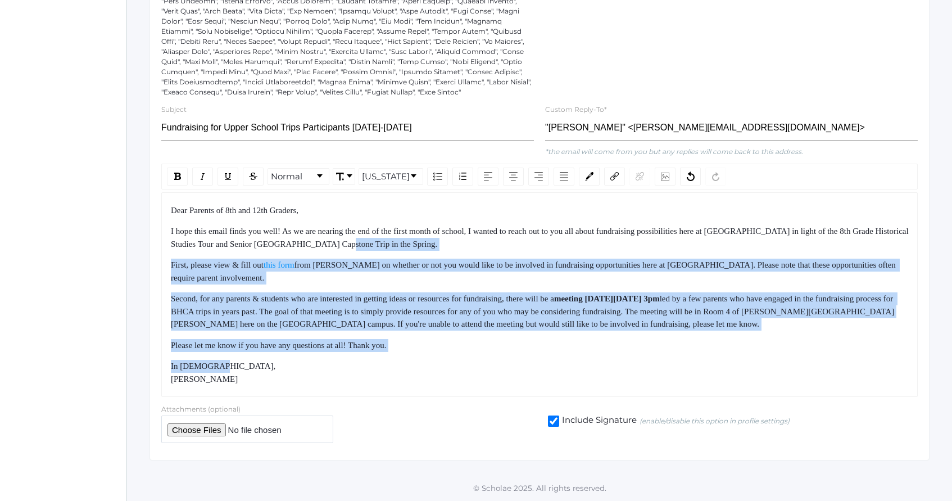
drag, startPoint x: 423, startPoint y: 237, endPoint x: 455, endPoint y: 375, distance: 141.3
click at [453, 374] on div "Dear Parents of 8th and 12th Graders, I hope this email finds you well! As we a…" at bounding box center [540, 294] width 738 height 181
click at [455, 375] on div "In [DEMOGRAPHIC_DATA], [PERSON_NAME]" at bounding box center [540, 372] width 738 height 25
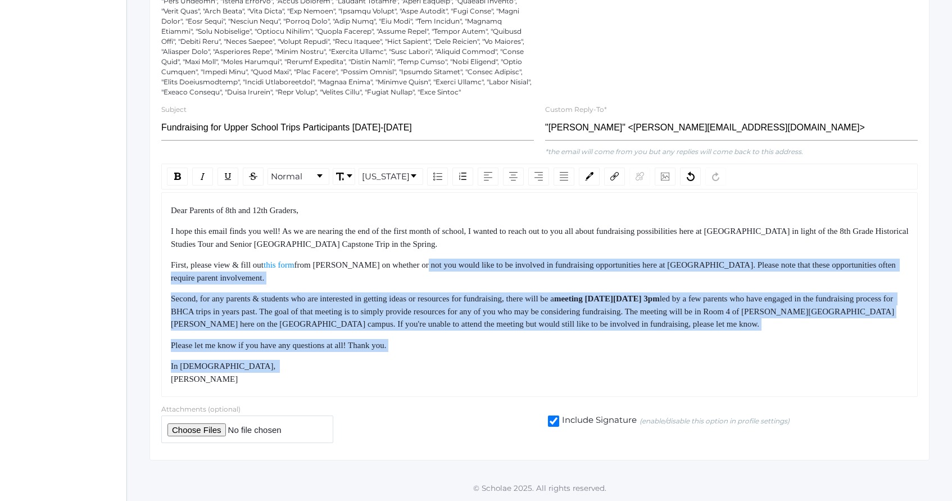
drag, startPoint x: 455, startPoint y: 375, endPoint x: 431, endPoint y: 258, distance: 119.3
click at [431, 258] on div "Dear Parents of 8th and 12th Graders, I hope this email finds you well! As we a…" at bounding box center [540, 294] width 738 height 181
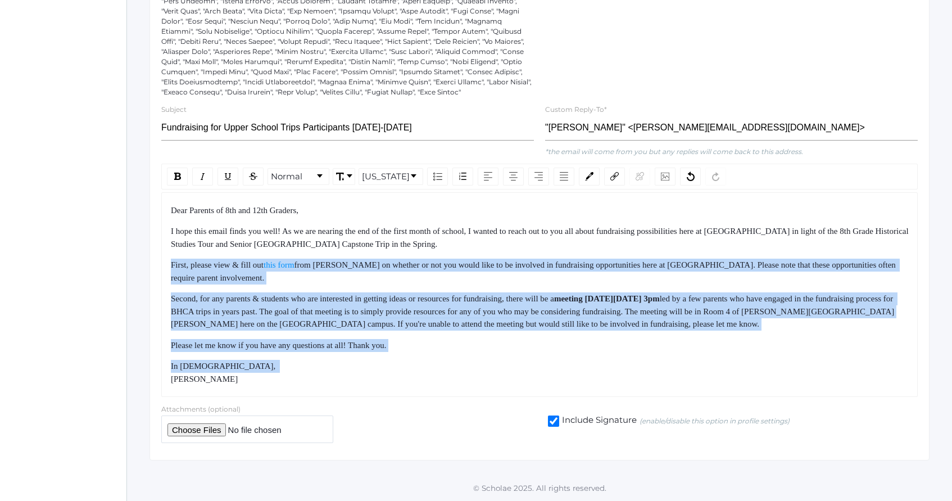
click at [431, 258] on div "Dear Parents of 8th and 12th Graders, I hope this email finds you well! As we a…" at bounding box center [540, 294] width 738 height 181
drag, startPoint x: 431, startPoint y: 258, endPoint x: 464, endPoint y: 360, distance: 107.3
click at [462, 357] on div "Dear Parents of 8th and 12th Graders, I hope this email finds you well! As we a…" at bounding box center [540, 294] width 738 height 181
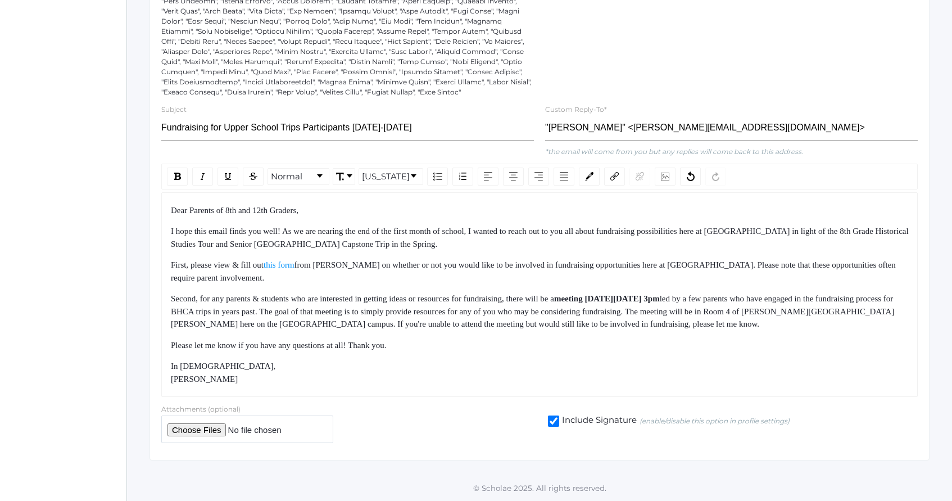
click at [464, 360] on div "In [DEMOGRAPHIC_DATA], [PERSON_NAME]" at bounding box center [540, 372] width 738 height 25
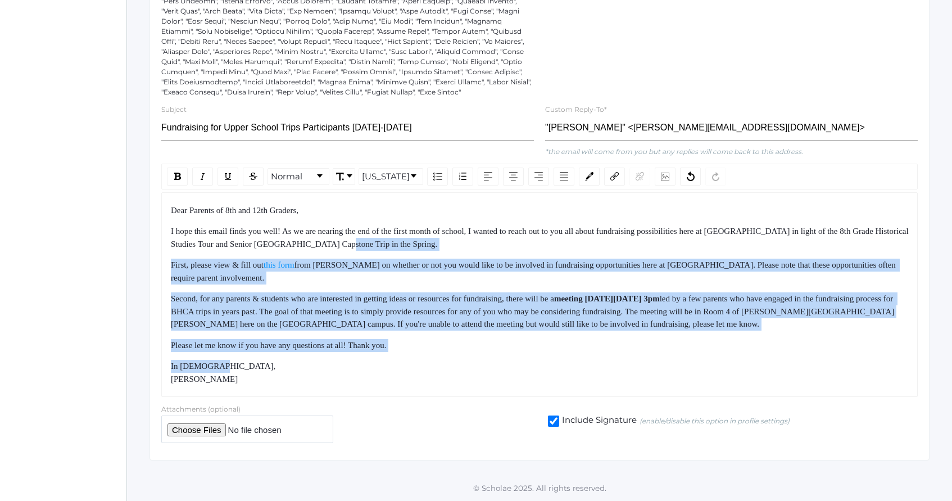
drag, startPoint x: 464, startPoint y: 360, endPoint x: 443, endPoint y: 228, distance: 133.6
click at [443, 232] on div "Dear Parents of 8th and 12th Graders, I hope this email finds you well! As we a…" at bounding box center [540, 294] width 738 height 181
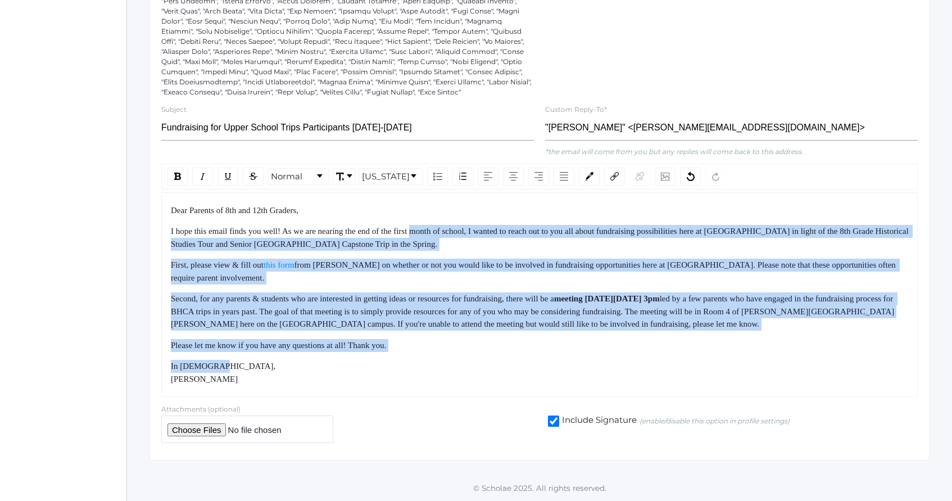
click at [443, 228] on span "I hope this email finds you well! As we are nearing the end of the first month …" at bounding box center [540, 237] width 739 height 22
drag, startPoint x: 443, startPoint y: 228, endPoint x: 475, endPoint y: 360, distance: 135.3
click at [474, 358] on div "Dear Parents of 8th and 12th Graders, I hope this email finds you well! As we a…" at bounding box center [540, 294] width 738 height 181
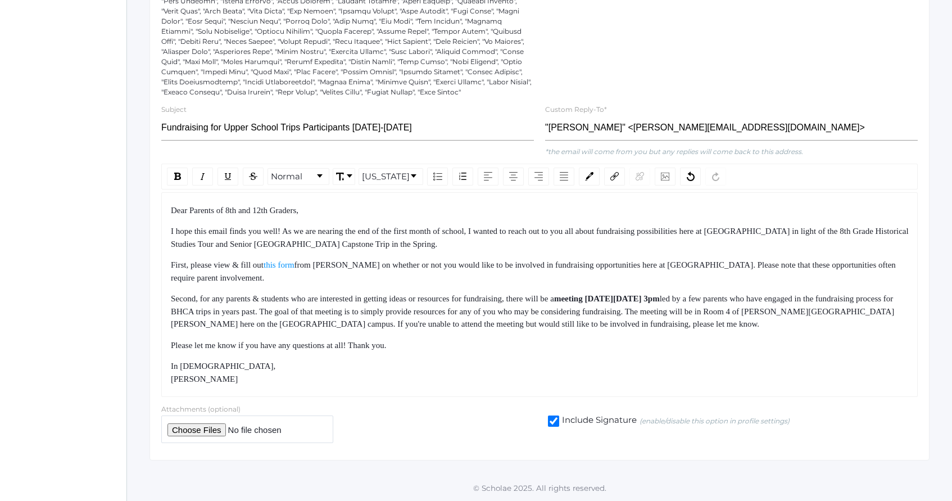
click at [475, 360] on div "In [DEMOGRAPHIC_DATA], [PERSON_NAME]" at bounding box center [540, 372] width 738 height 25
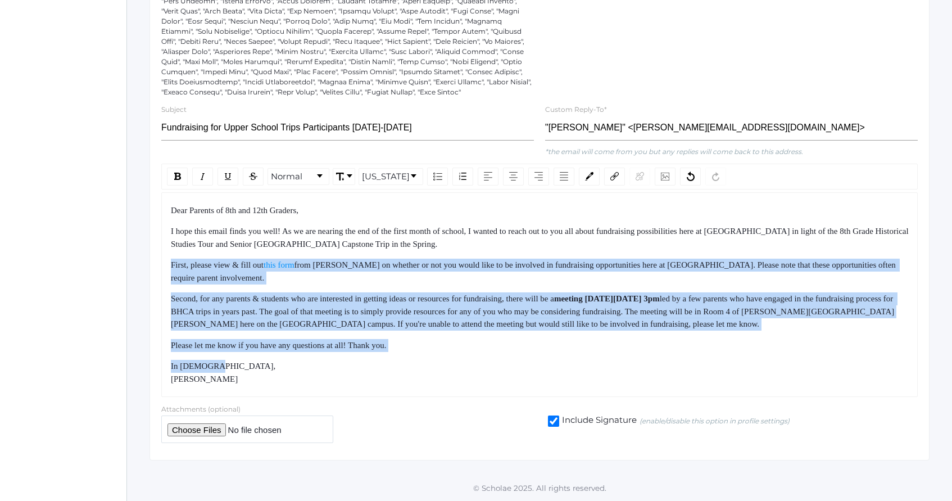
drag, startPoint x: 464, startPoint y: 275, endPoint x: 482, endPoint y: 374, distance: 101.1
click at [483, 373] on div "Dear Parents of 8th and 12th Graders, I hope this email finds you well! As we a…" at bounding box center [540, 294] width 738 height 181
click at [482, 374] on div "In [DEMOGRAPHIC_DATA], [PERSON_NAME]" at bounding box center [540, 372] width 738 height 25
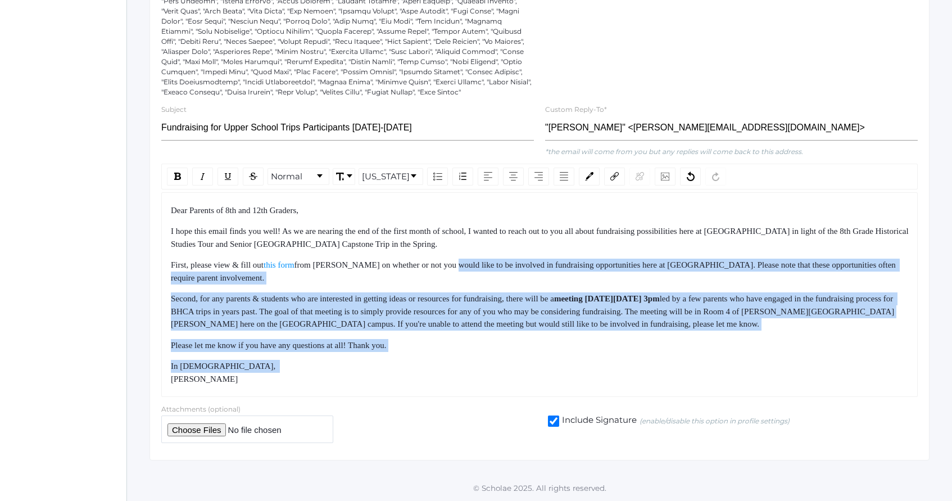
drag, startPoint x: 482, startPoint y: 374, endPoint x: 462, endPoint y: 247, distance: 129.1
click at [462, 249] on div "Dear Parents of 8th and 12th Graders, I hope this email finds you well! As we a…" at bounding box center [540, 294] width 738 height 181
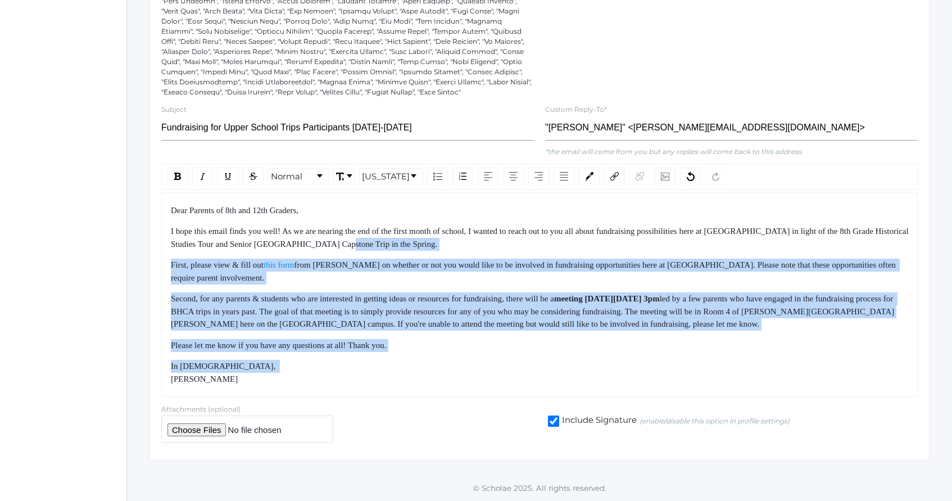
click at [462, 247] on div "I hope this email finds you well! As we are nearing the end of the first month …" at bounding box center [540, 237] width 738 height 25
drag, startPoint x: 462, startPoint y: 247, endPoint x: 478, endPoint y: 377, distance: 131.3
click at [478, 376] on div "Dear Parents of 8th and 12th Graders, I hope this email finds you well! As we a…" at bounding box center [540, 294] width 738 height 181
click at [478, 377] on div "In [DEMOGRAPHIC_DATA], [PERSON_NAME]" at bounding box center [540, 372] width 738 height 25
drag, startPoint x: 478, startPoint y: 377, endPoint x: 455, endPoint y: 249, distance: 129.7
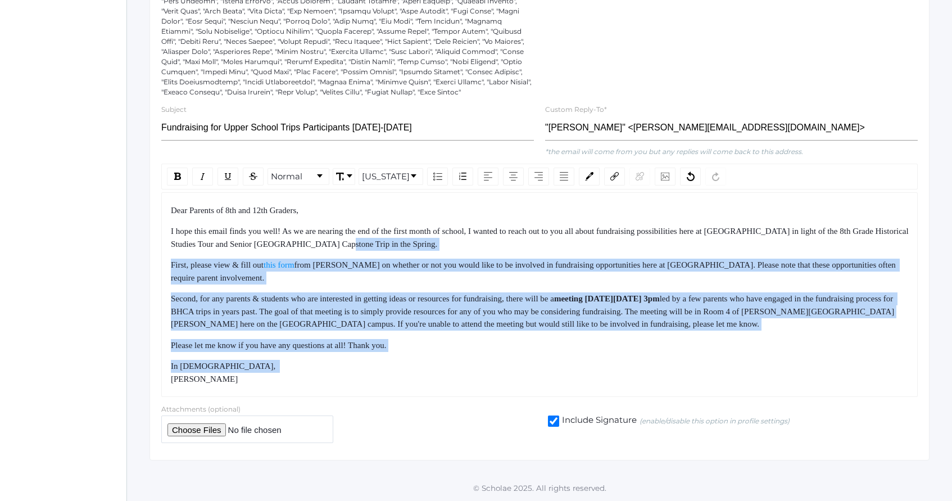
click at [455, 249] on div "Dear Parents of 8th and 12th Graders, I hope this email finds you well! As we a…" at bounding box center [540, 294] width 738 height 181
click at [455, 243] on div "I hope this email finds you well! As we are nearing the end of the first month …" at bounding box center [540, 237] width 738 height 25
drag, startPoint x: 455, startPoint y: 243, endPoint x: 488, endPoint y: 370, distance: 130.7
click at [487, 368] on div "Dear Parents of 8th and 12th Graders, I hope this email finds you well! As we a…" at bounding box center [540, 294] width 738 height 181
click at [488, 370] on div "In [DEMOGRAPHIC_DATA], [PERSON_NAME]" at bounding box center [540, 372] width 738 height 25
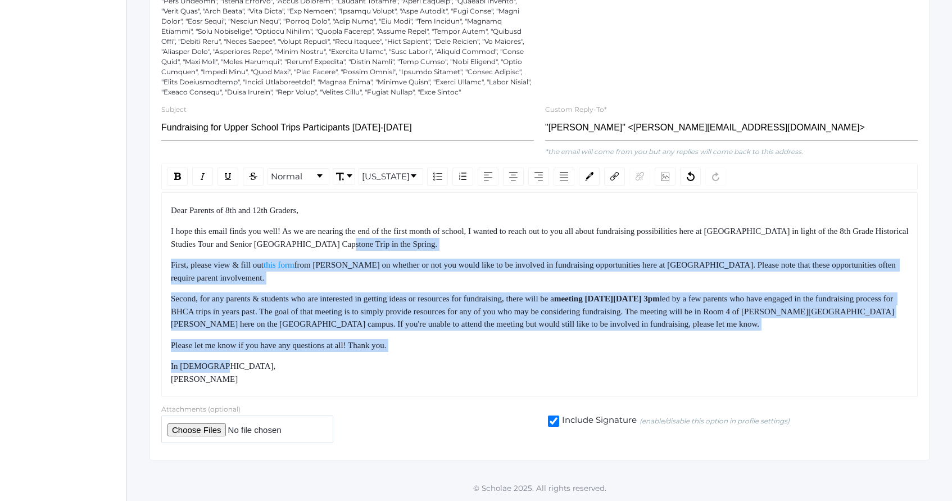
drag, startPoint x: 488, startPoint y: 370, endPoint x: 458, endPoint y: 238, distance: 135.4
click at [458, 239] on div "Dear Parents of 8th and 12th Graders, I hope this email finds you well! As we a…" at bounding box center [540, 294] width 738 height 181
click at [458, 238] on div "I hope this email finds you well! As we are nearing the end of the first month …" at bounding box center [540, 237] width 738 height 25
drag, startPoint x: 458, startPoint y: 238, endPoint x: 491, endPoint y: 371, distance: 137.6
click at [489, 366] on div "Dear Parents of 8th and 12th Graders, I hope this email finds you well! As we a…" at bounding box center [540, 294] width 738 height 181
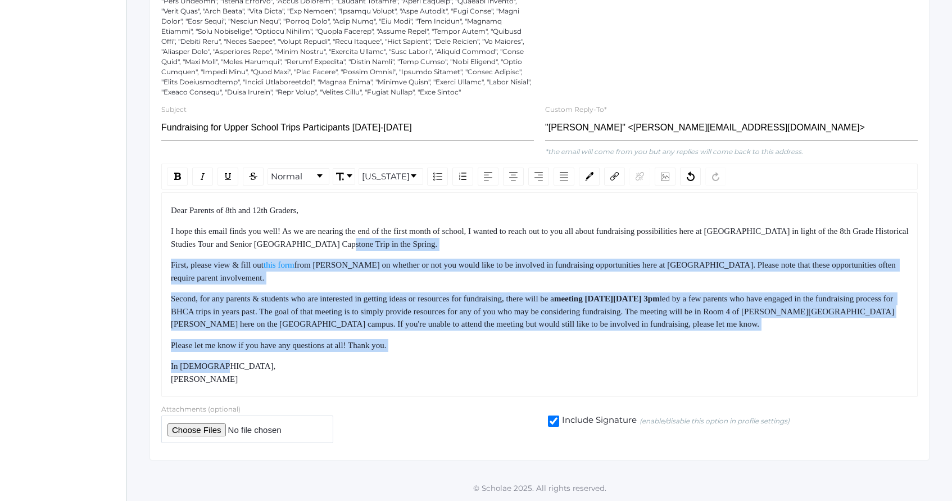
click at [491, 371] on div "In [DEMOGRAPHIC_DATA], [PERSON_NAME]" at bounding box center [540, 372] width 738 height 25
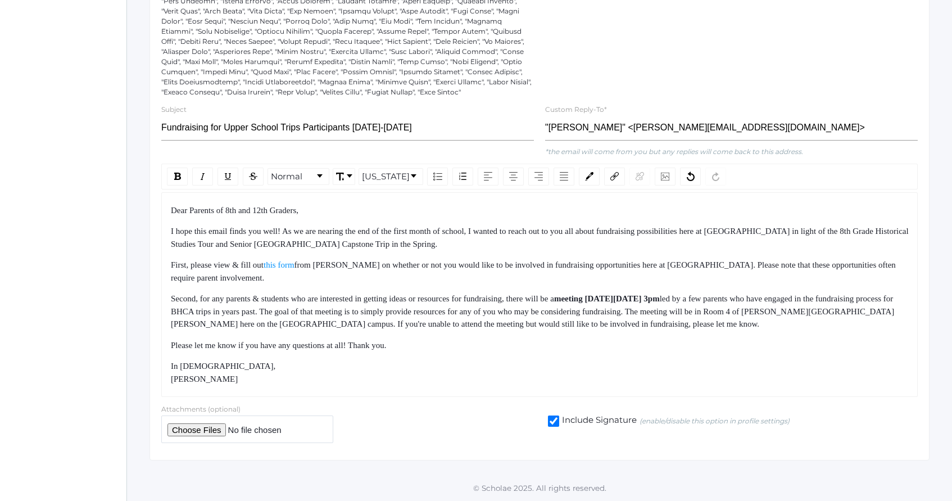
click at [171, 379] on span "In [DEMOGRAPHIC_DATA], [PERSON_NAME]" at bounding box center [224, 372] width 107 height 22
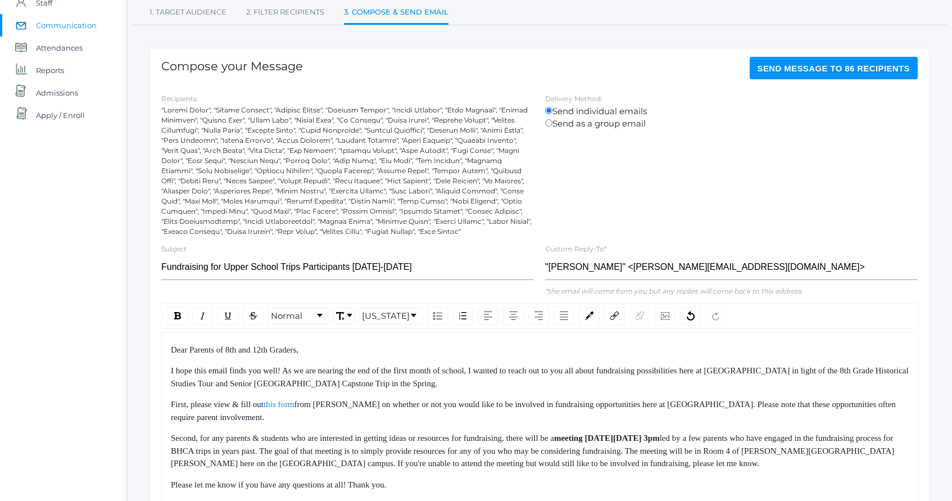
scroll to position [133, 0]
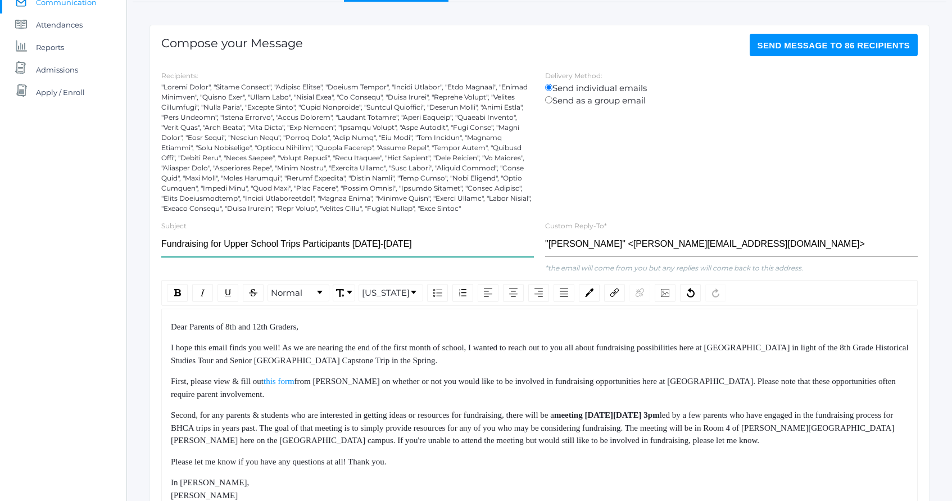
click at [382, 249] on input "Fundraising for Upper School Trips Participants [DATE]-[DATE]" at bounding box center [347, 243] width 373 height 25
click at [507, 172] on div at bounding box center [347, 147] width 373 height 131
click at [824, 42] on span "Send Message to 86 recipients" at bounding box center [833, 45] width 153 height 10
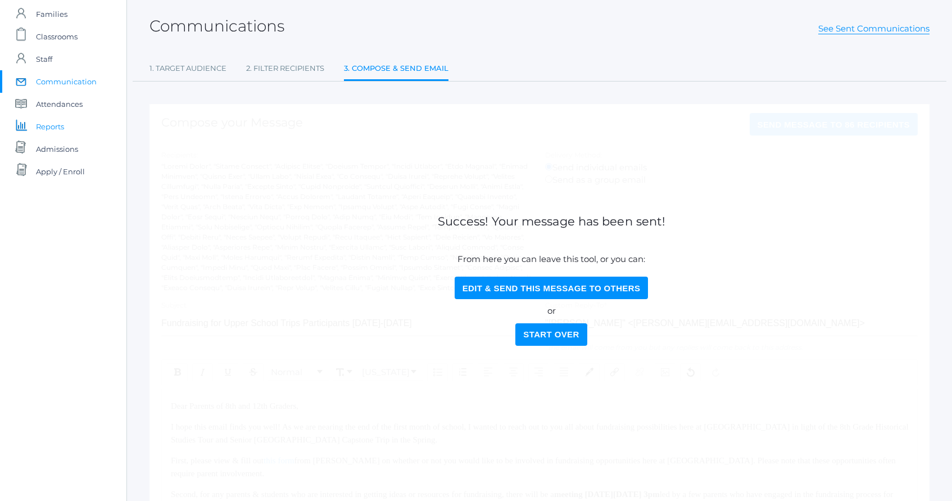
scroll to position [0, 0]
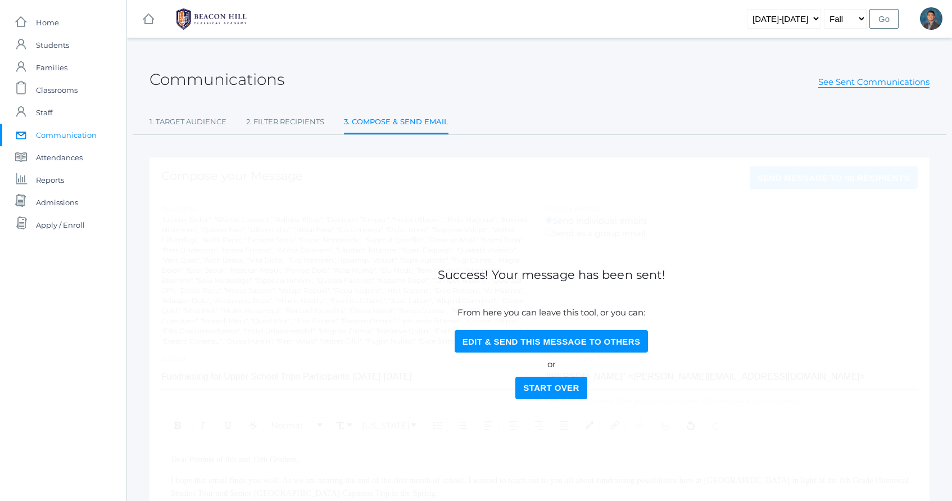
click at [61, 129] on span "Communication" at bounding box center [66, 135] width 61 height 22
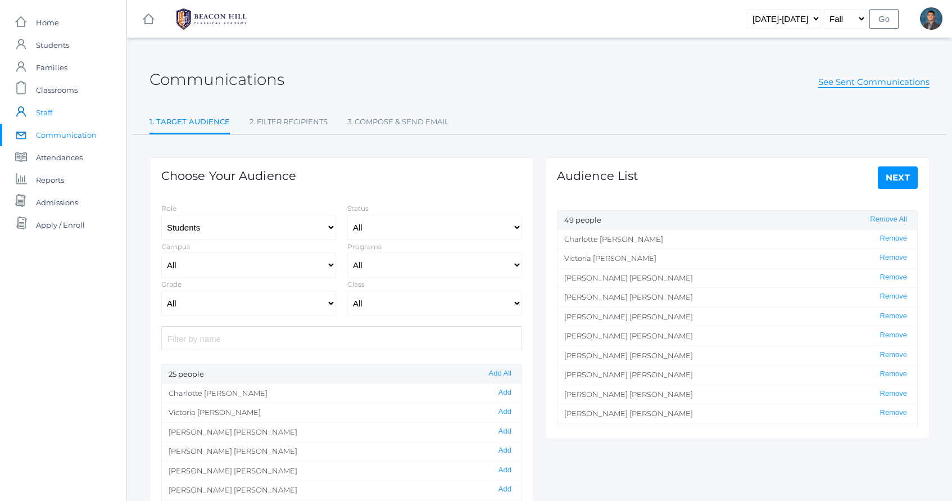
select select "Enrolled"
select select "12"
